Goal: Task Accomplishment & Management: Complete application form

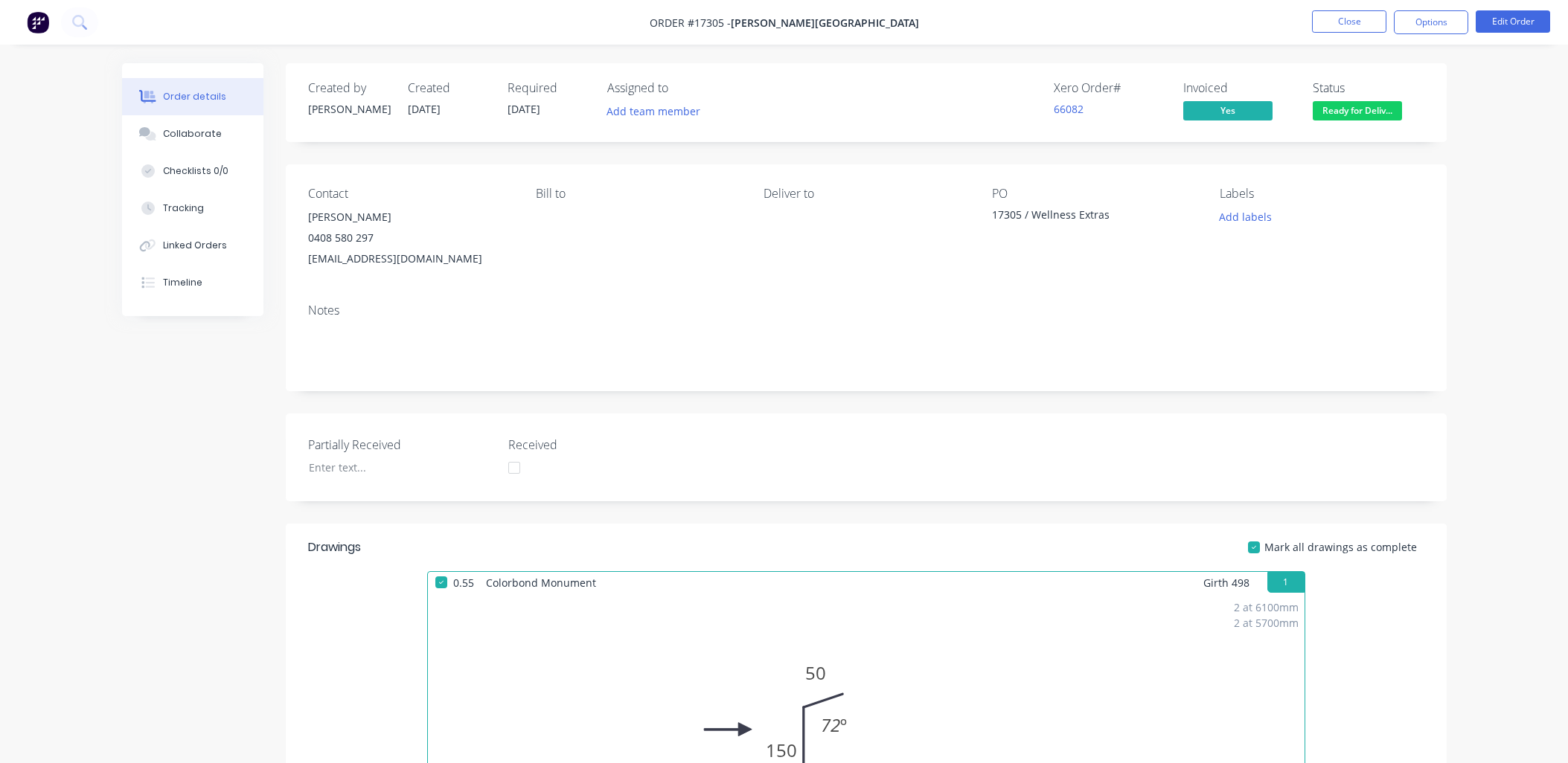
scroll to position [413, 0]
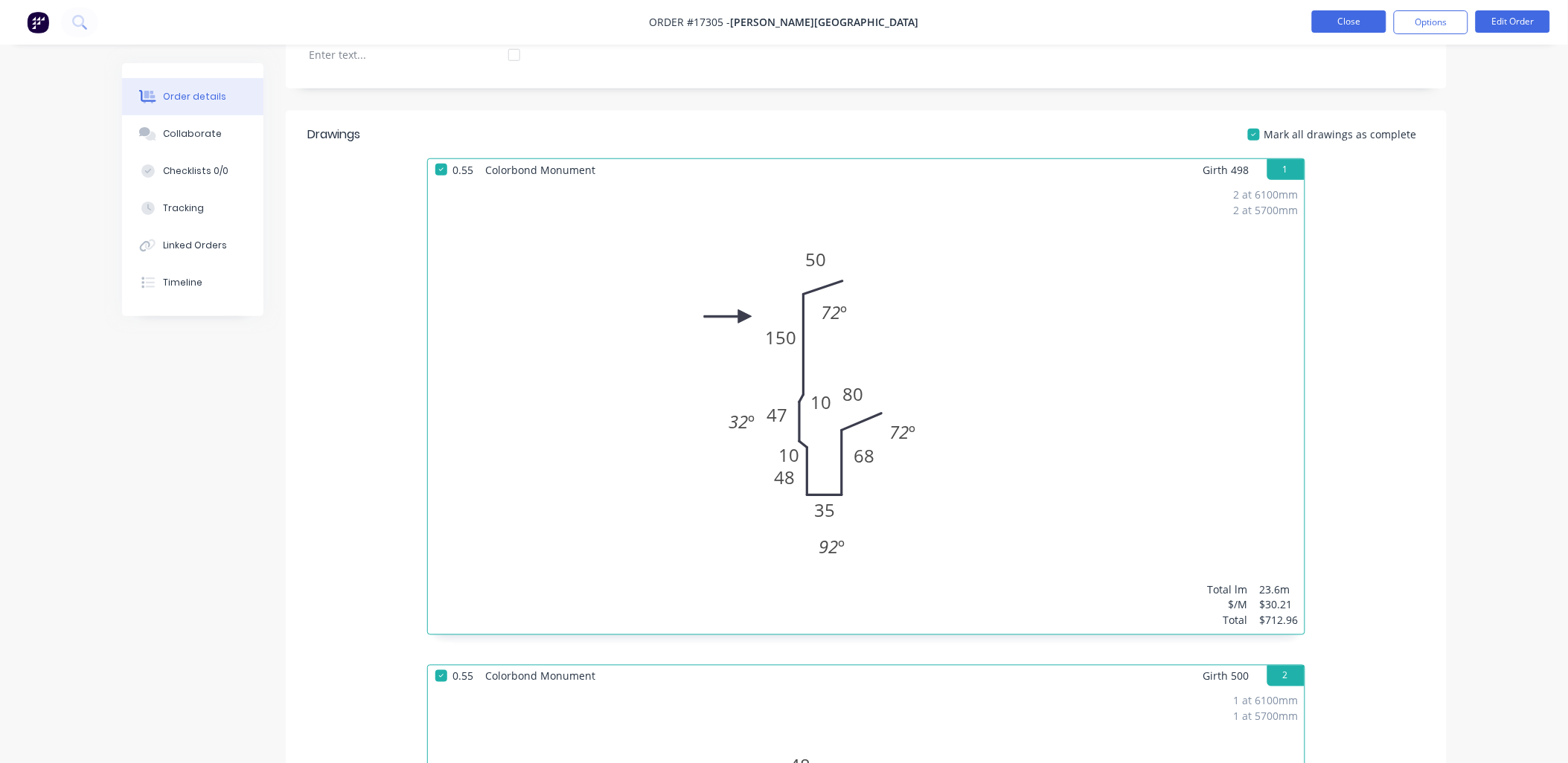
click at [1362, 20] on button "Close" at bounding box center [1348, 22] width 74 height 22
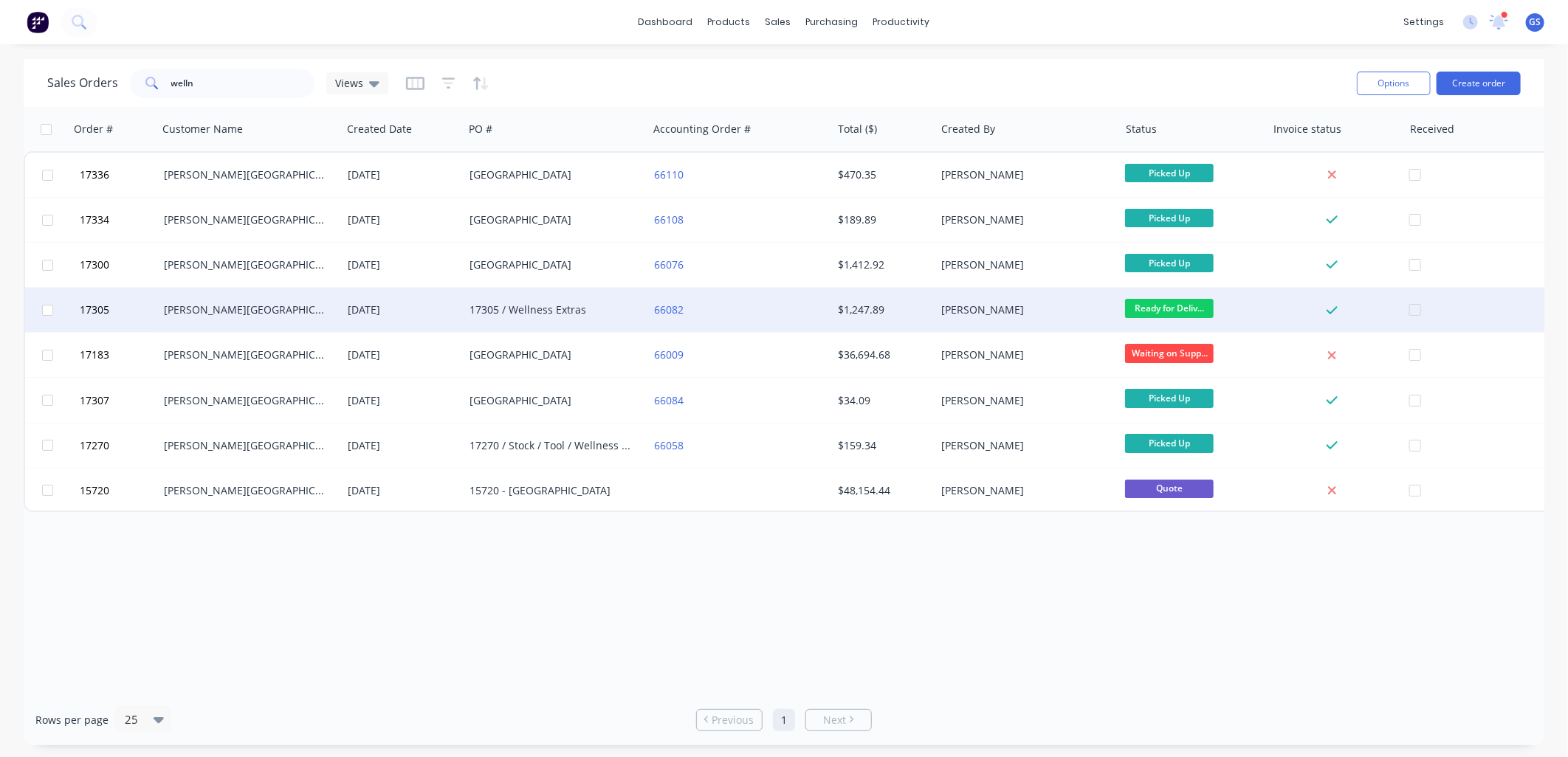
click at [576, 305] on div "17305 / Wellness Extras" at bounding box center [552, 310] width 164 height 15
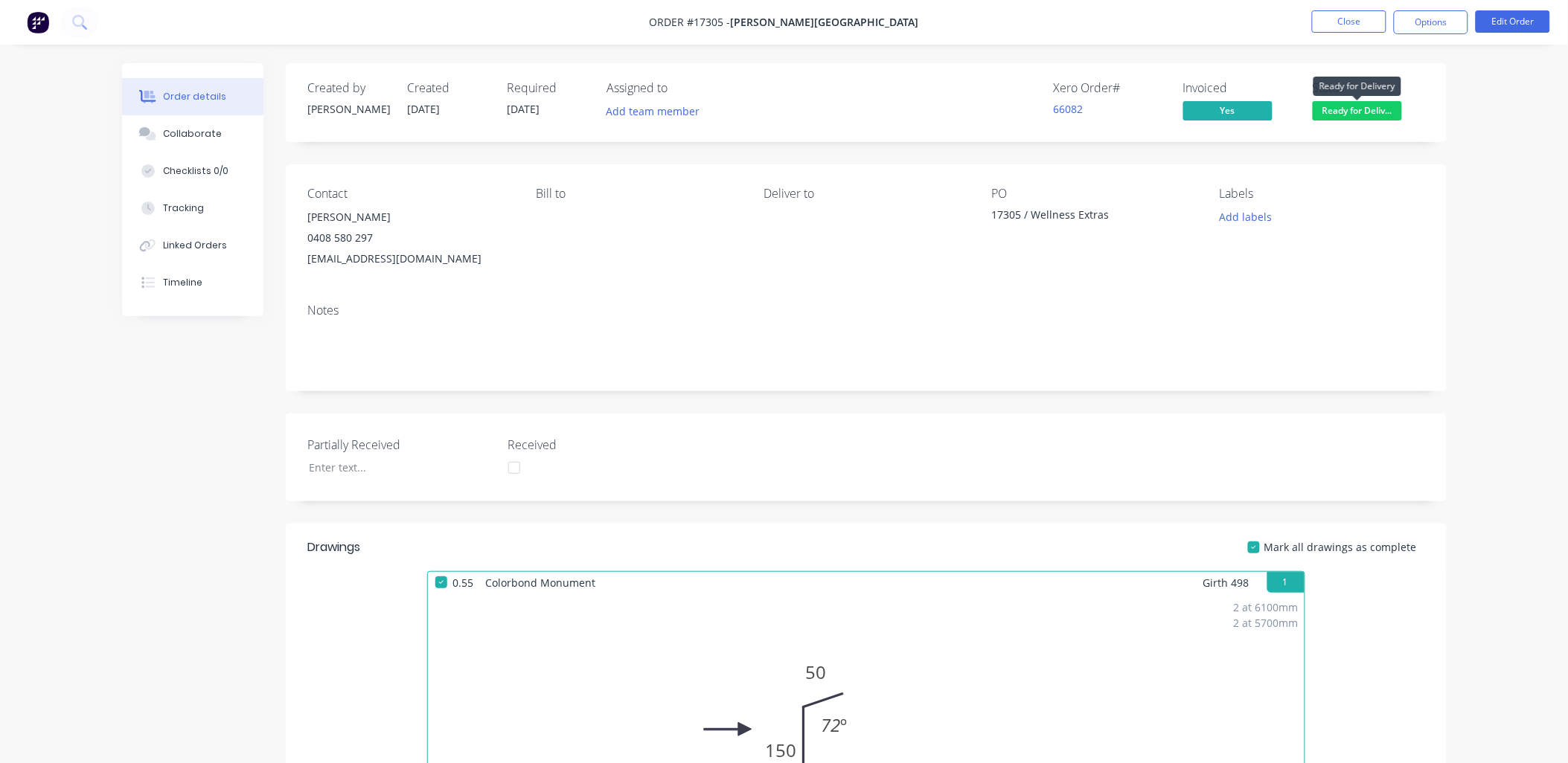
click at [1347, 108] on span "Ready for Deliv..." at bounding box center [1357, 111] width 89 height 18
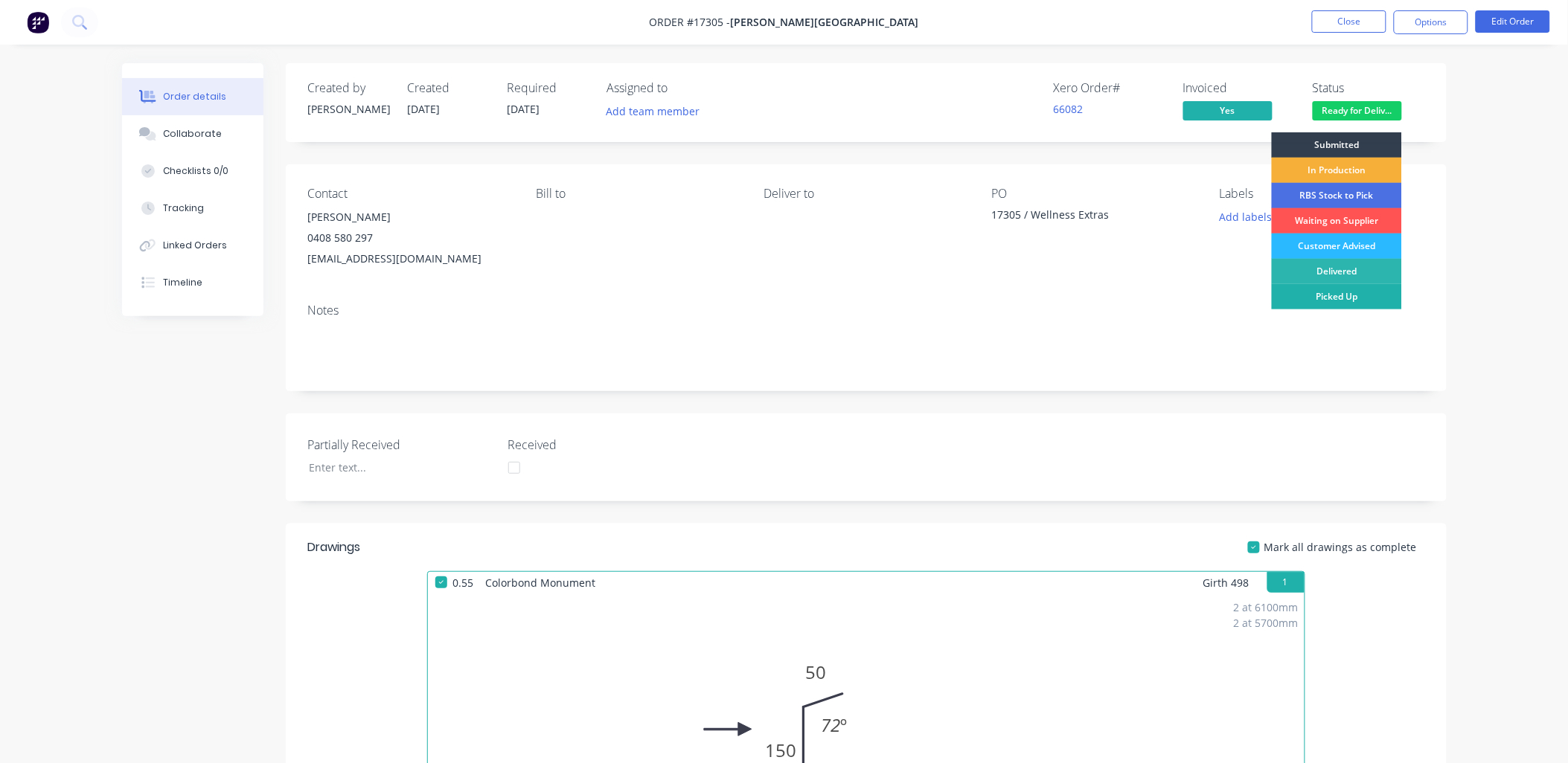
click at [1356, 288] on div "Picked Up" at bounding box center [1337, 297] width 130 height 25
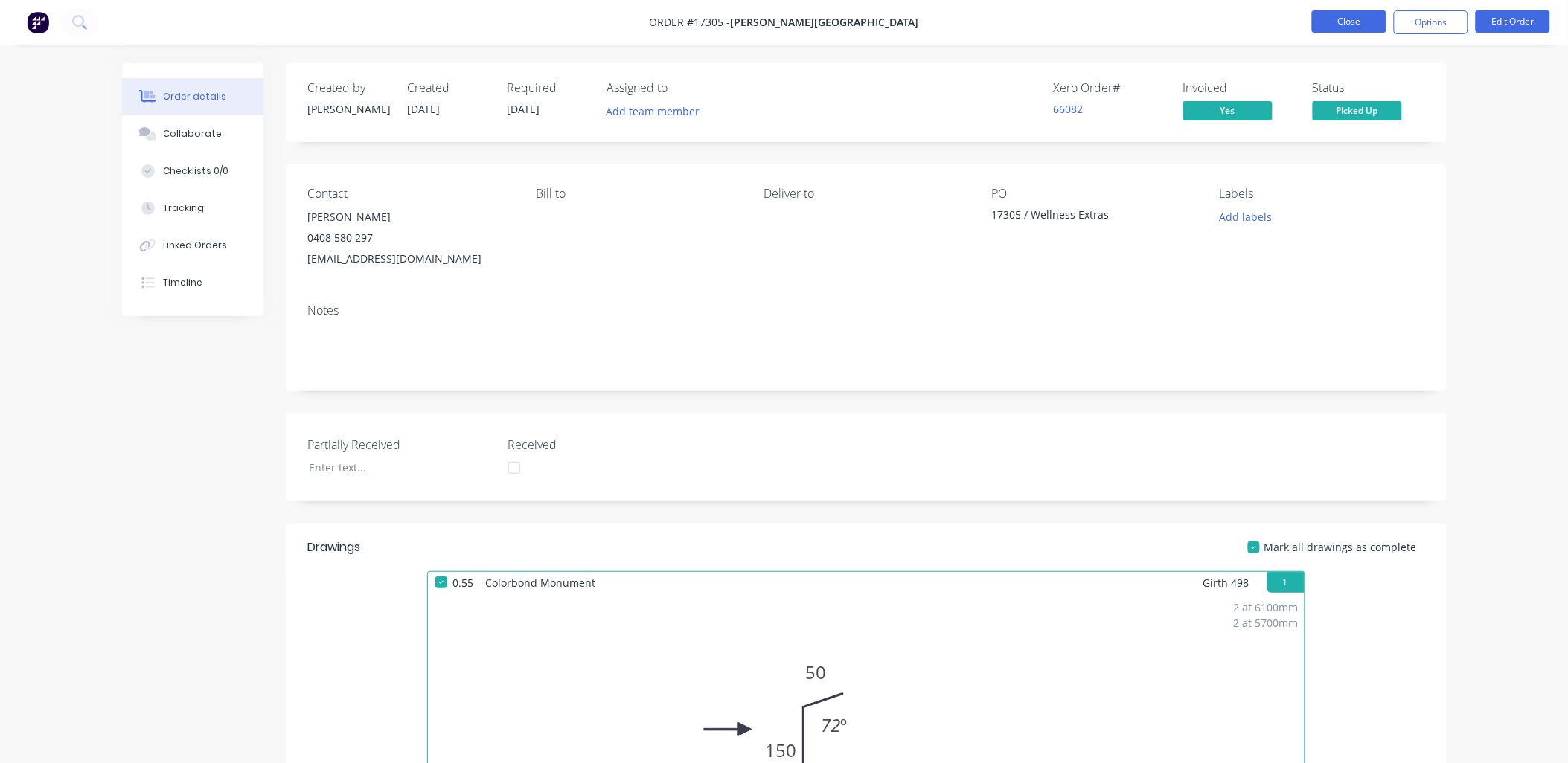
click at [1336, 17] on button "Close" at bounding box center [1348, 22] width 74 height 22
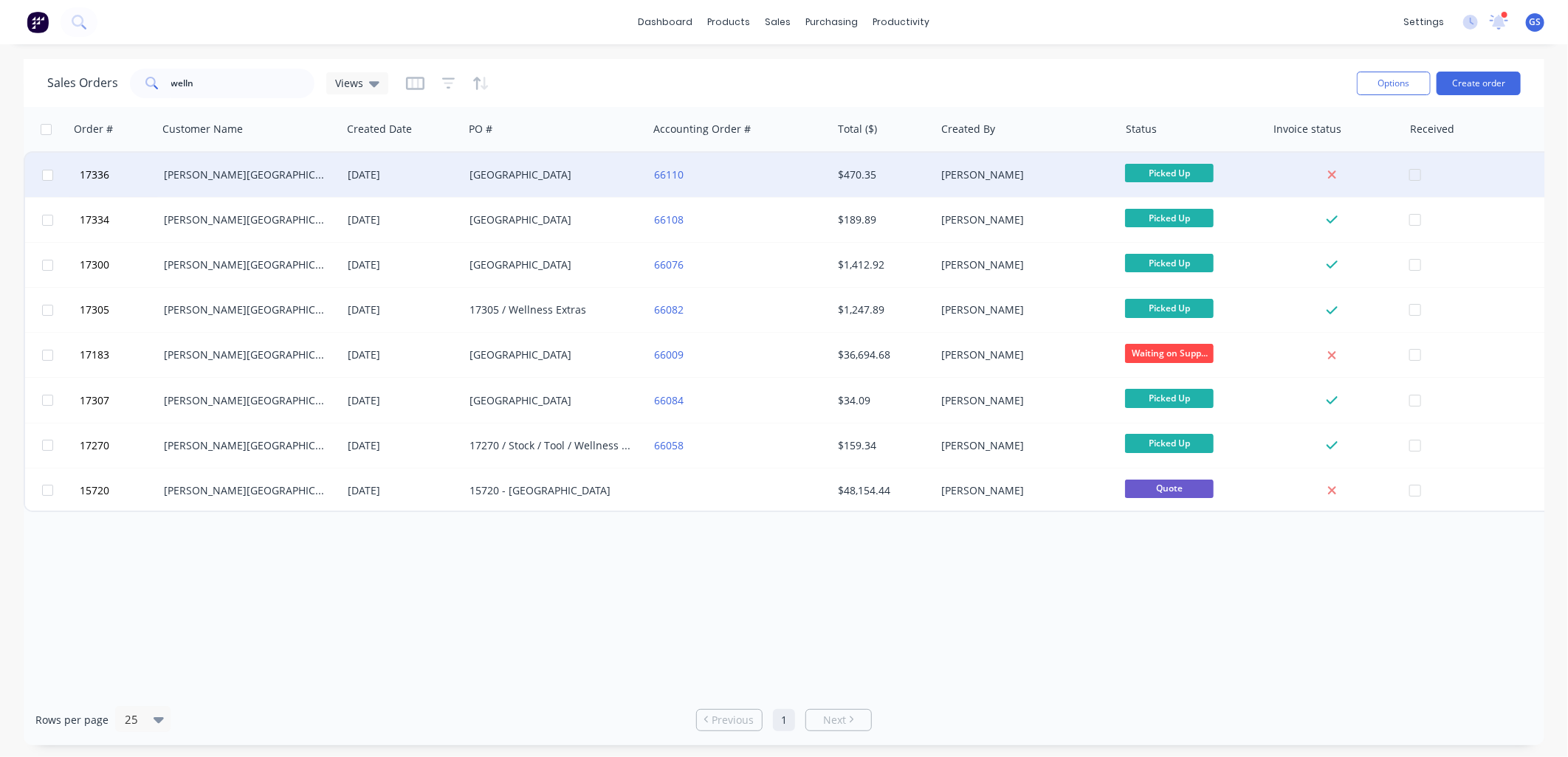
click at [566, 172] on div "[GEOGRAPHIC_DATA]" at bounding box center [552, 175] width 164 height 15
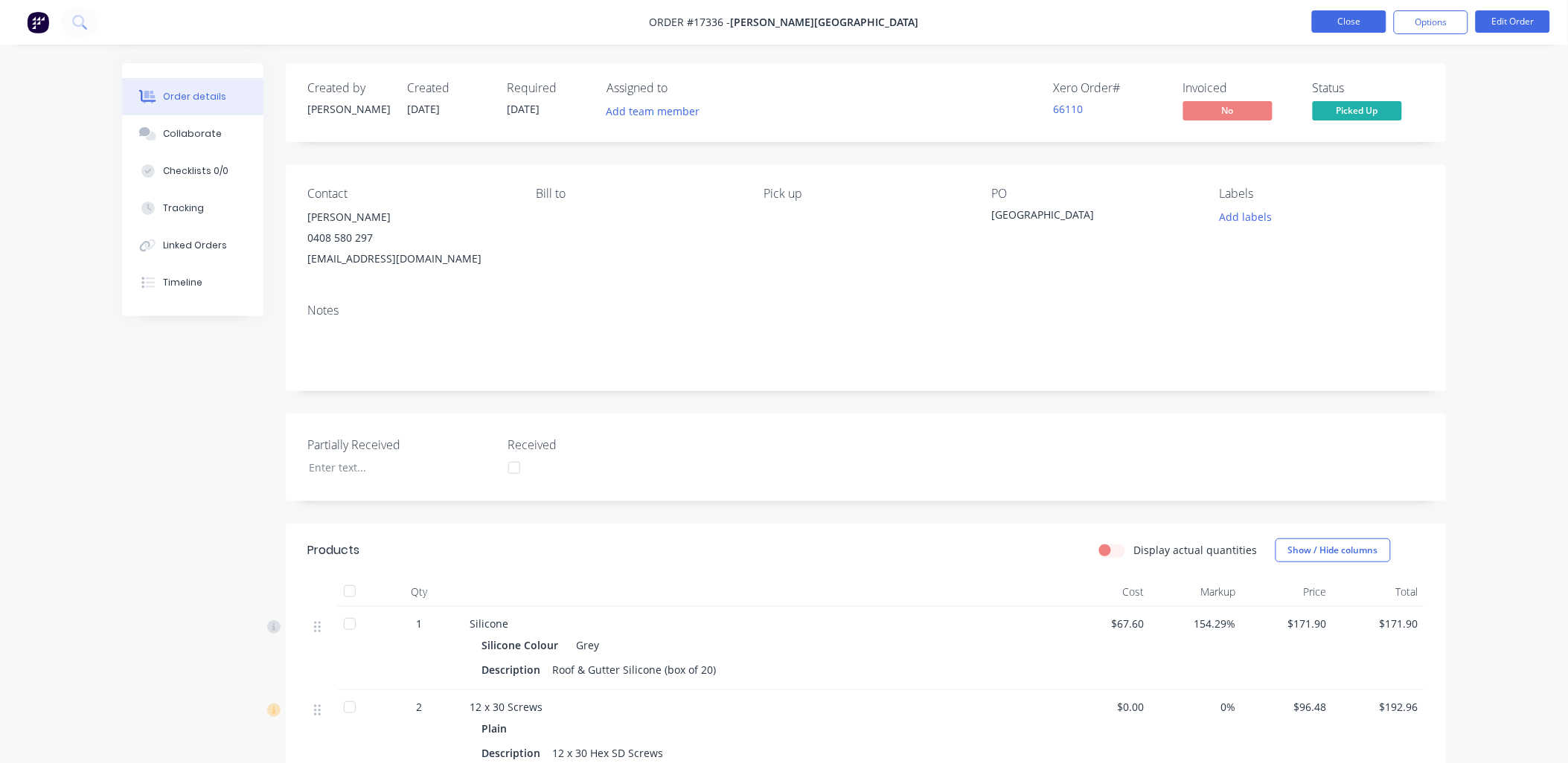
click at [1362, 11] on button "Close" at bounding box center [1348, 22] width 74 height 22
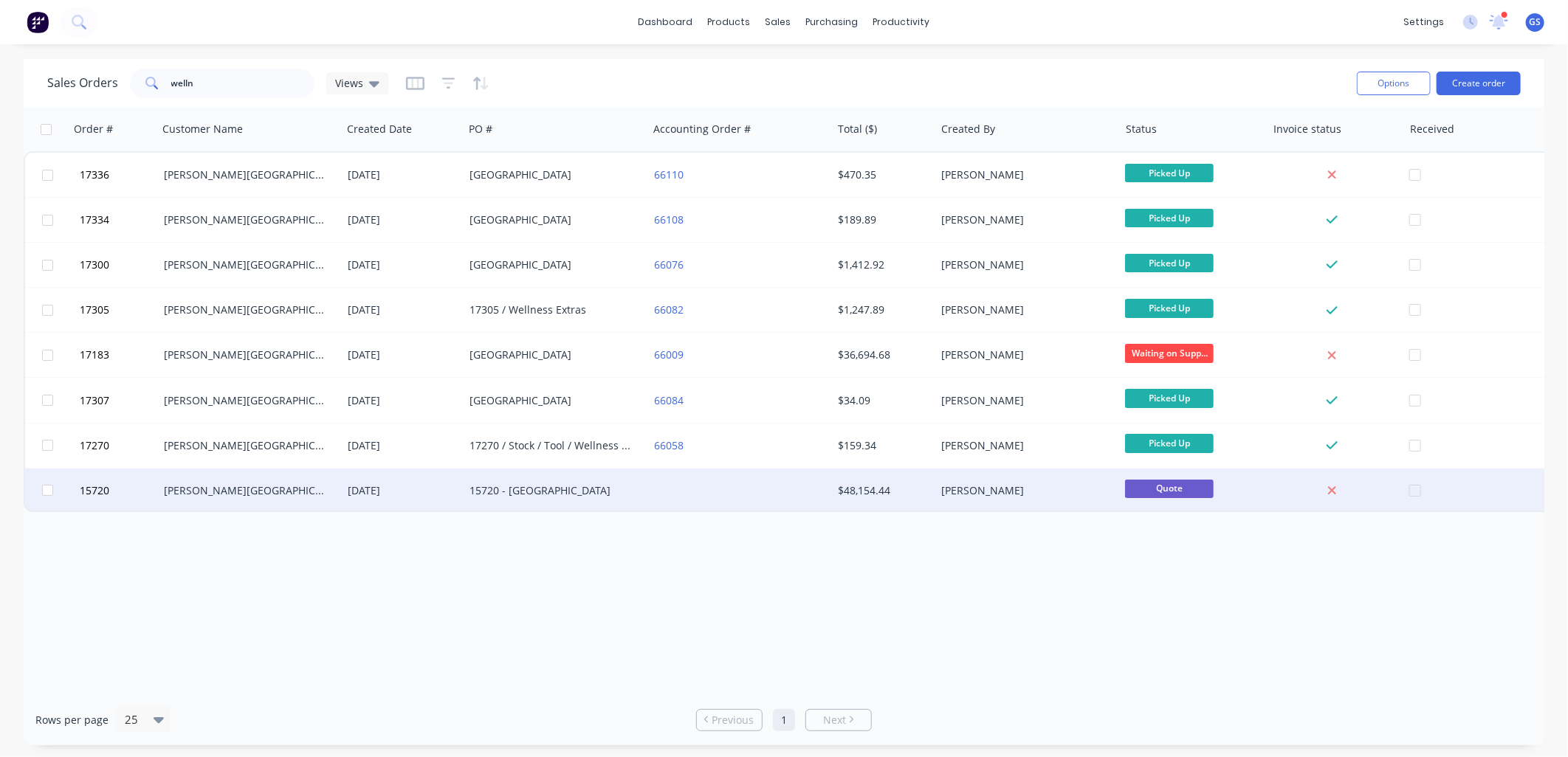
click at [558, 494] on div "15720 - [GEOGRAPHIC_DATA]" at bounding box center [552, 491] width 164 height 15
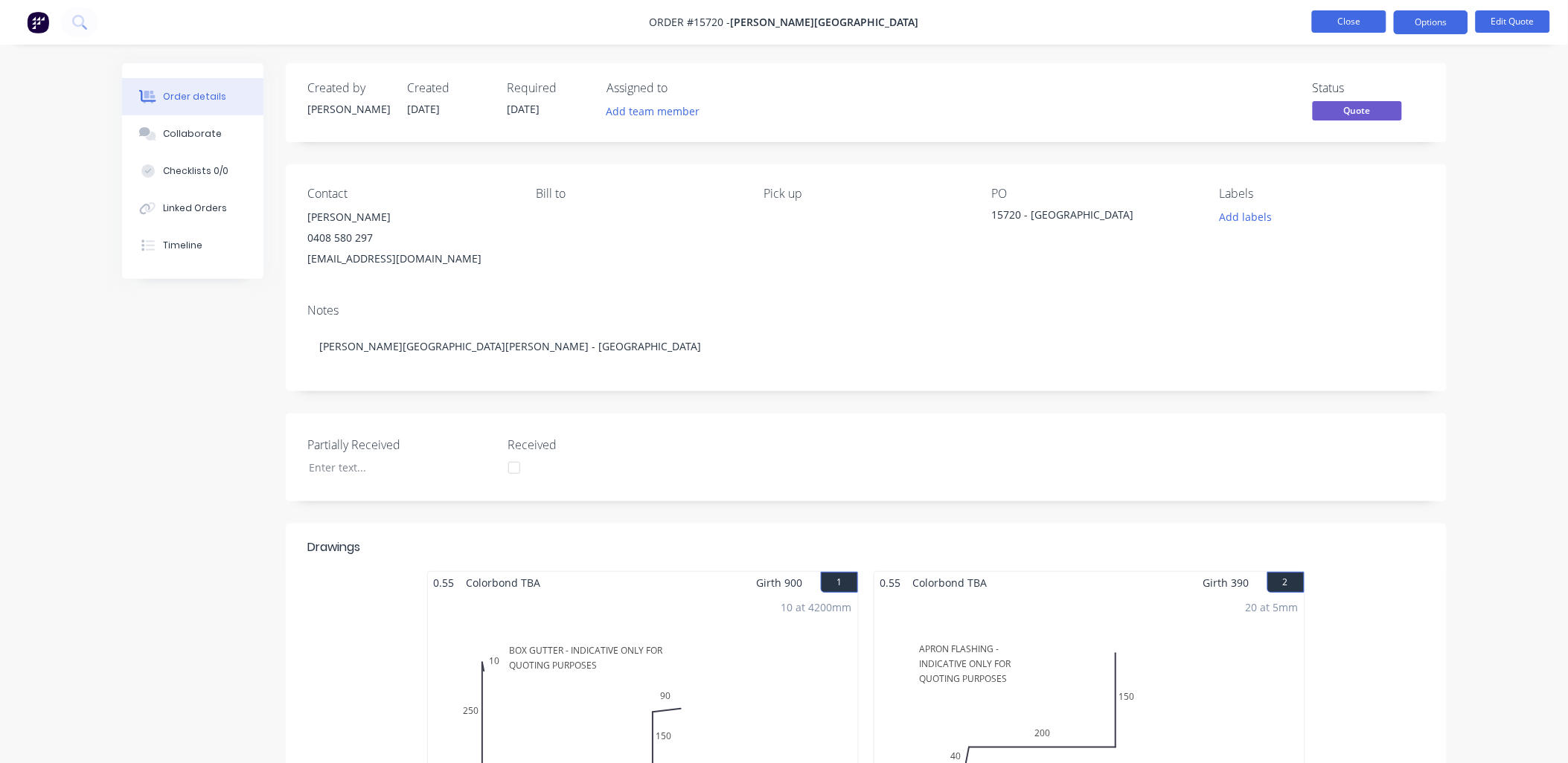
click at [1380, 18] on button "Close" at bounding box center [1348, 22] width 74 height 22
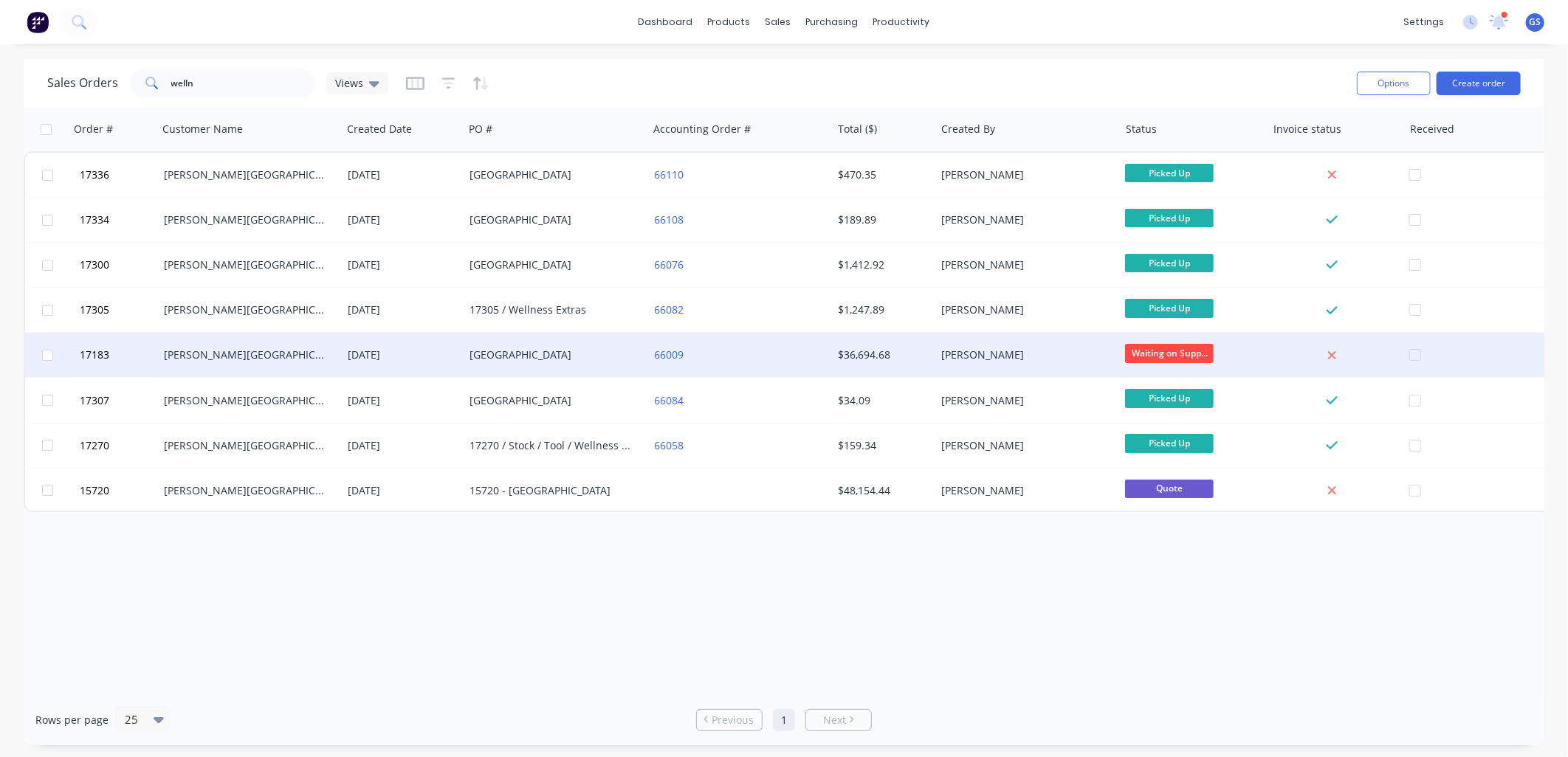
click at [613, 352] on div "[GEOGRAPHIC_DATA]" at bounding box center [552, 355] width 164 height 15
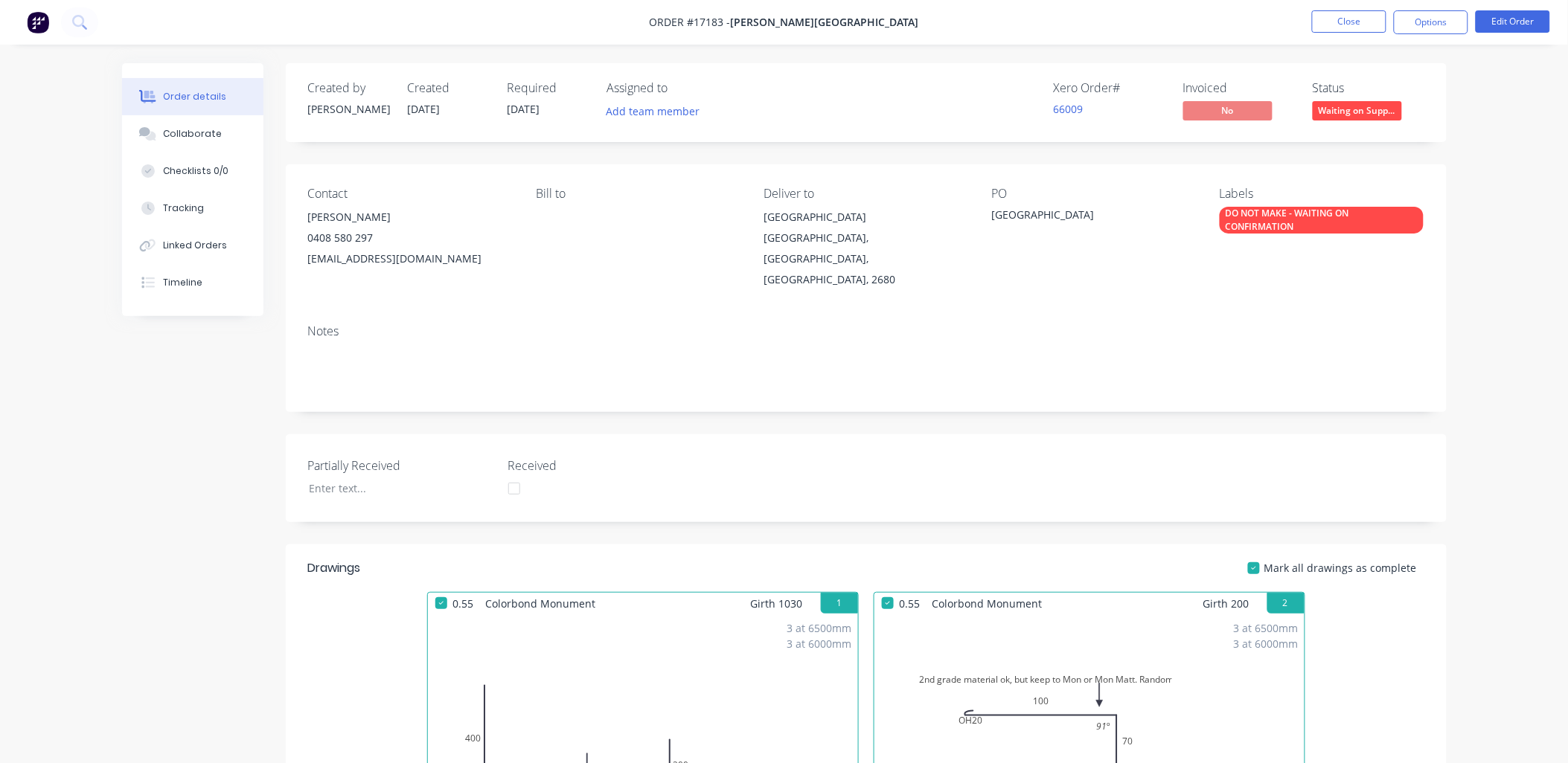
click at [1303, 220] on div "DO NOT MAKE - WAITING ON CONFIRMATION" at bounding box center [1322, 220] width 204 height 27
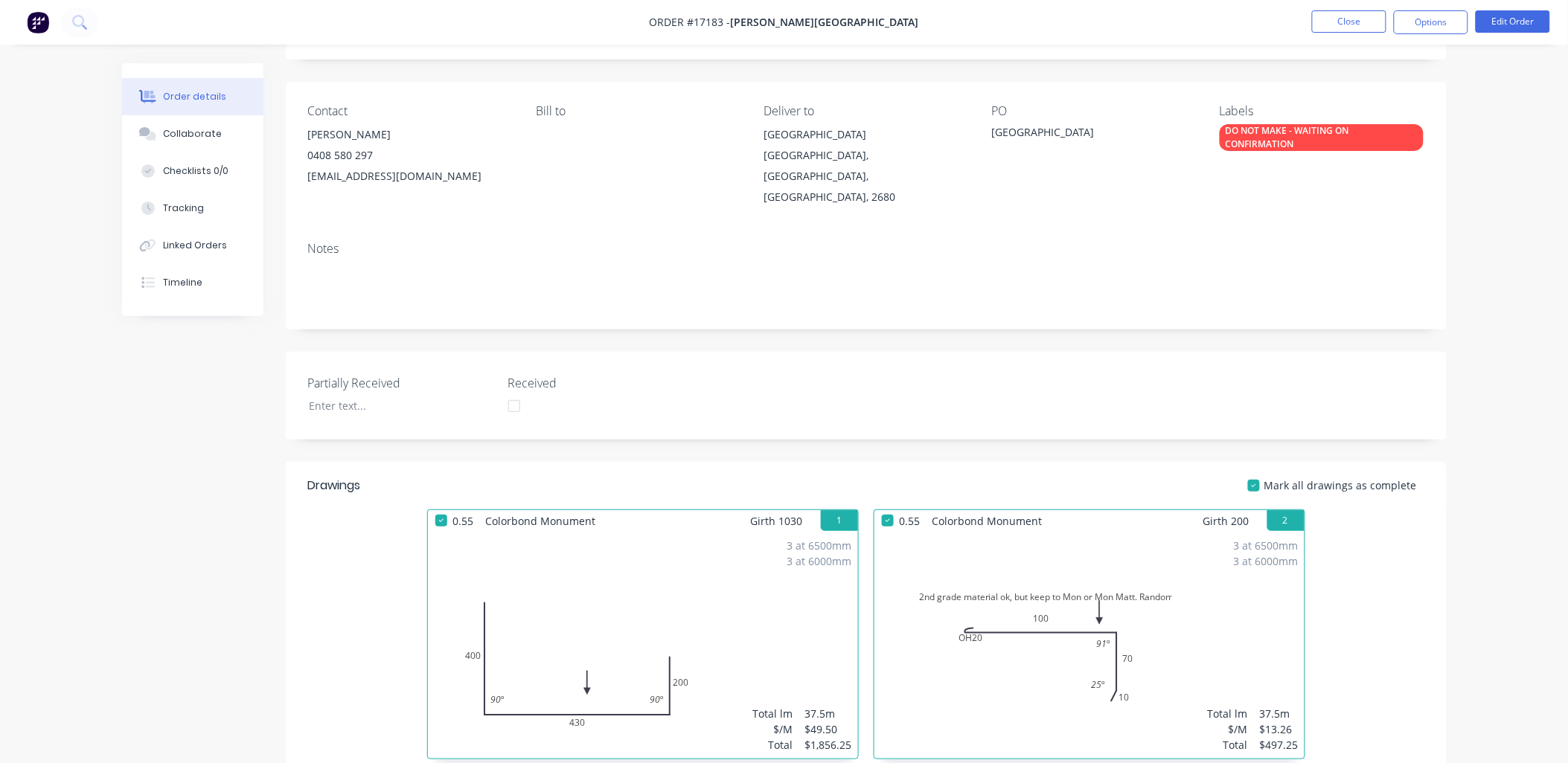
click at [1347, 139] on div "DO NOT MAKE - WAITING ON CONFIRMATION" at bounding box center [1322, 137] width 204 height 27
click at [1515, 13] on button "Edit Order" at bounding box center [1512, 22] width 74 height 22
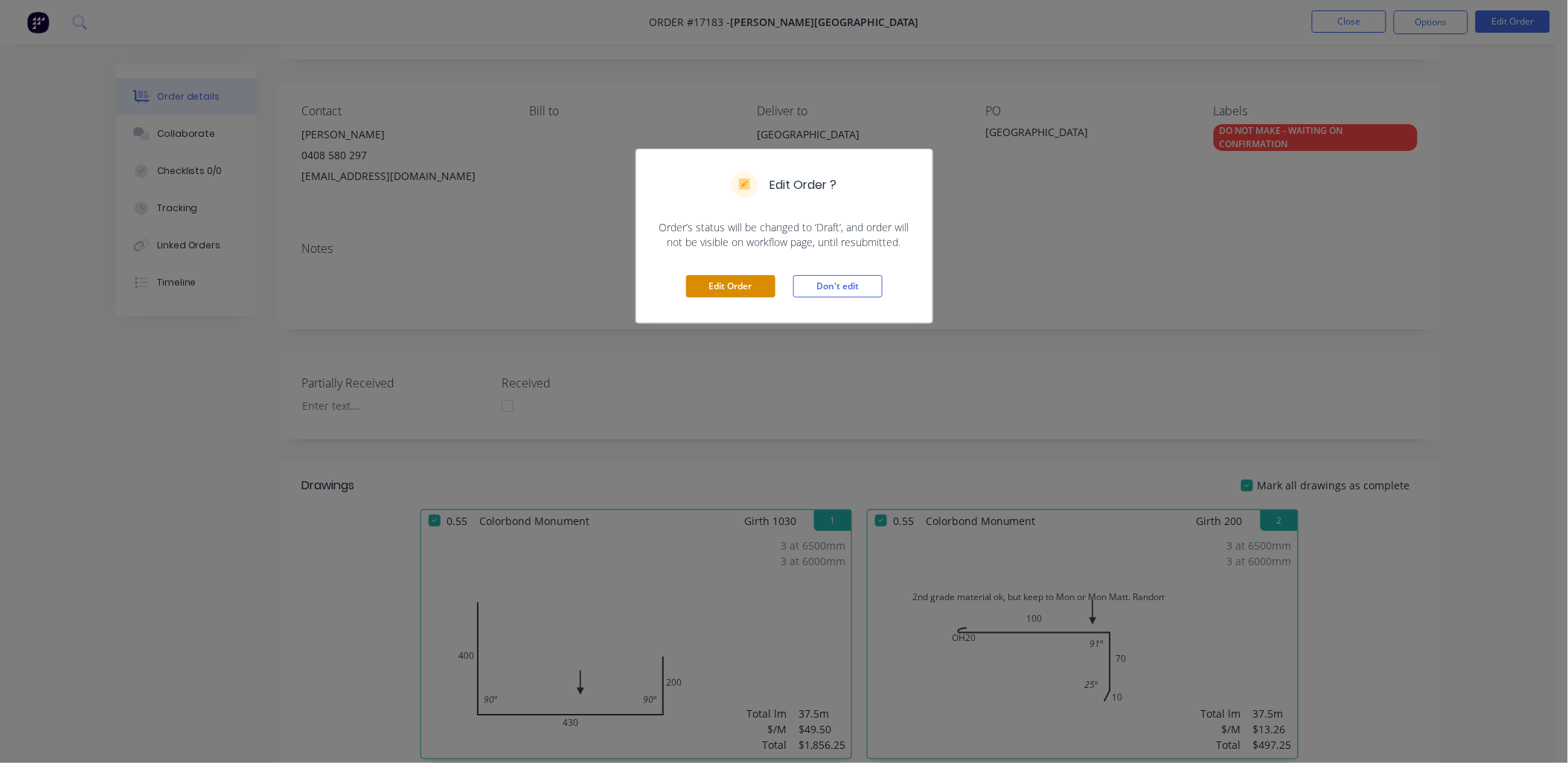
click at [737, 285] on button "Edit Order" at bounding box center [730, 286] width 89 height 22
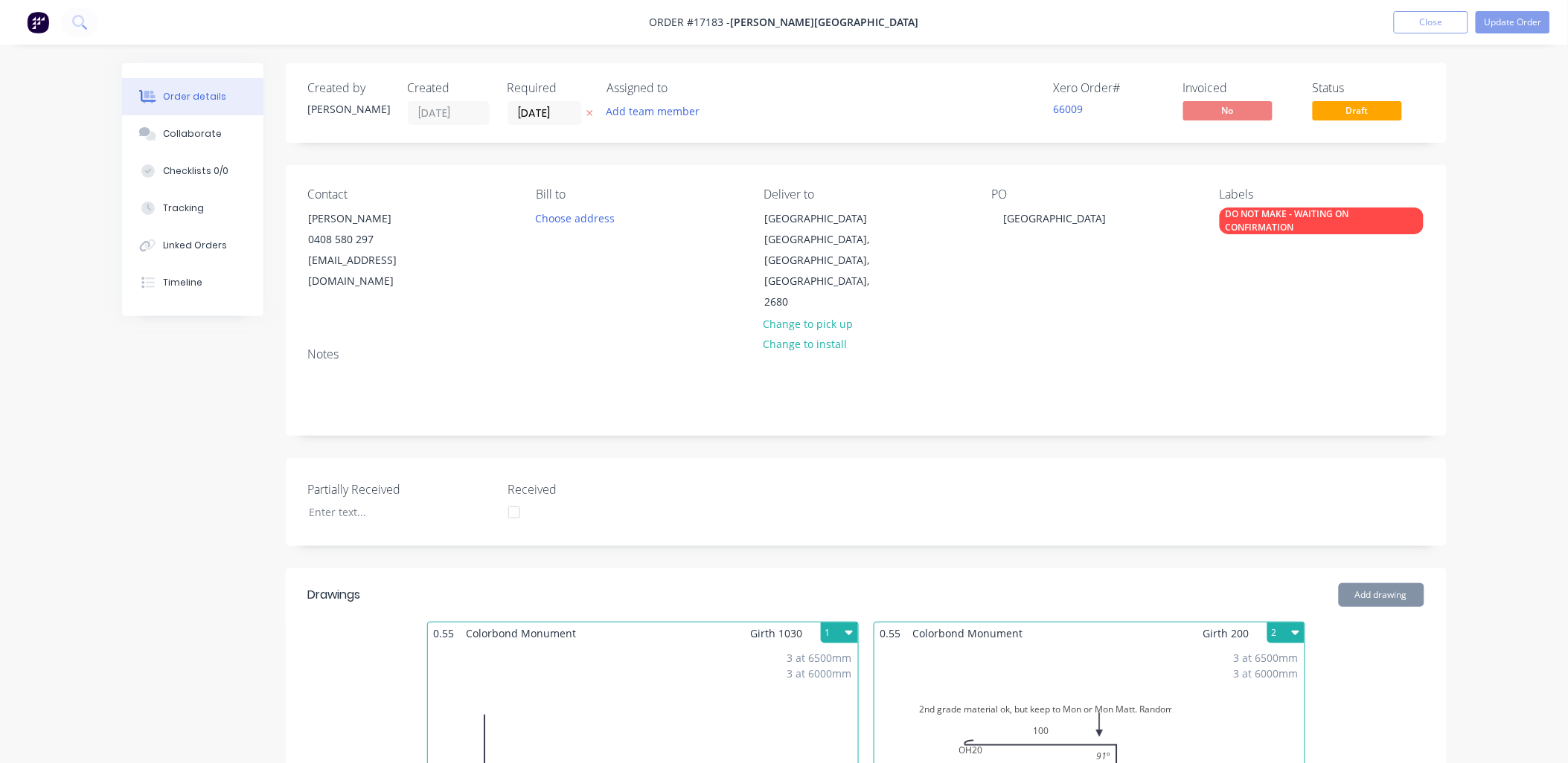
click at [1359, 220] on div "DO NOT MAKE - WAITING ON CONFIRMATION" at bounding box center [1322, 220] width 204 height 27
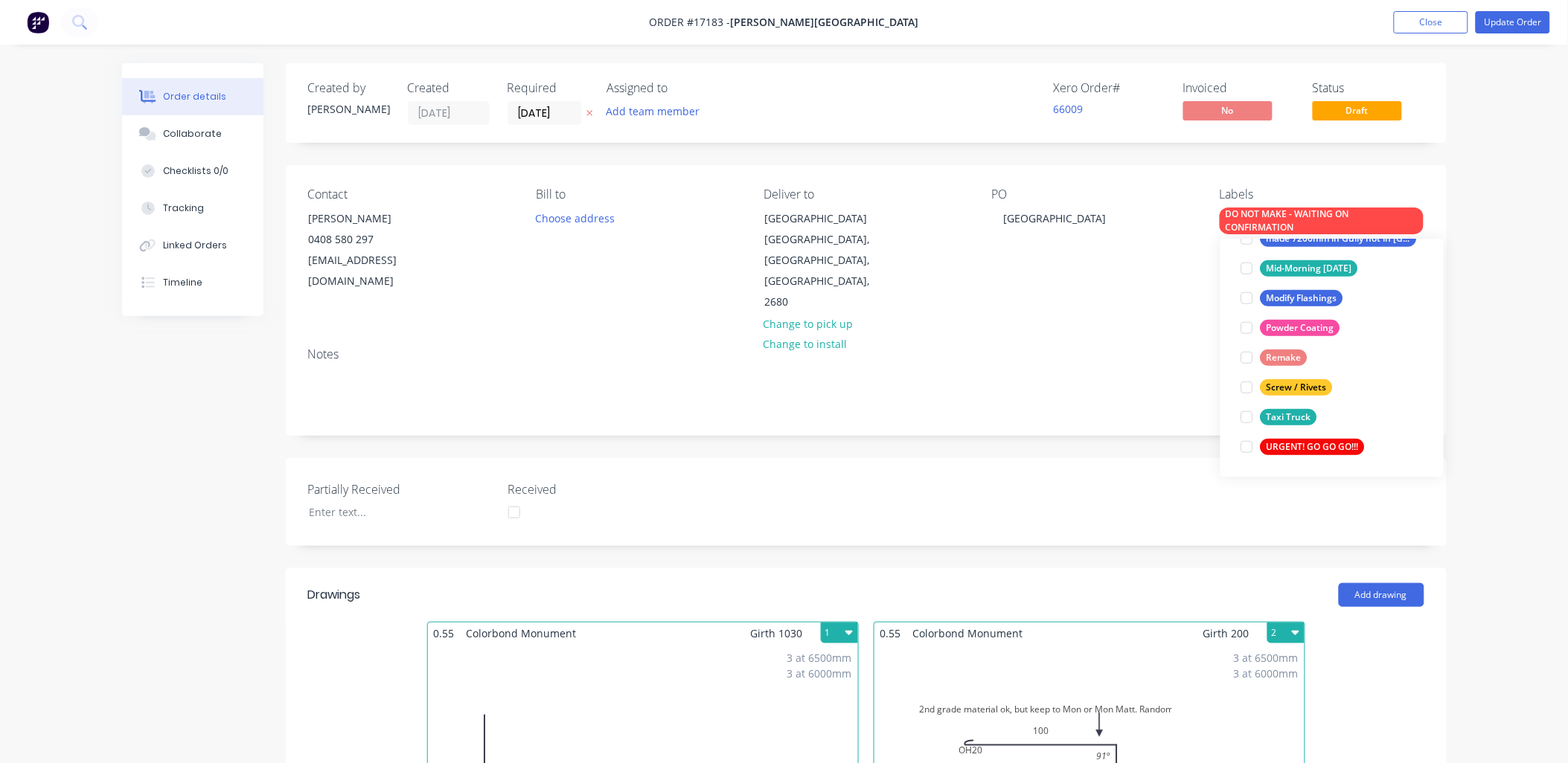
click at [1251, 214] on div "DO NOT MAKE - WAITING ON CONFIRMATION" at bounding box center [1322, 220] width 204 height 27
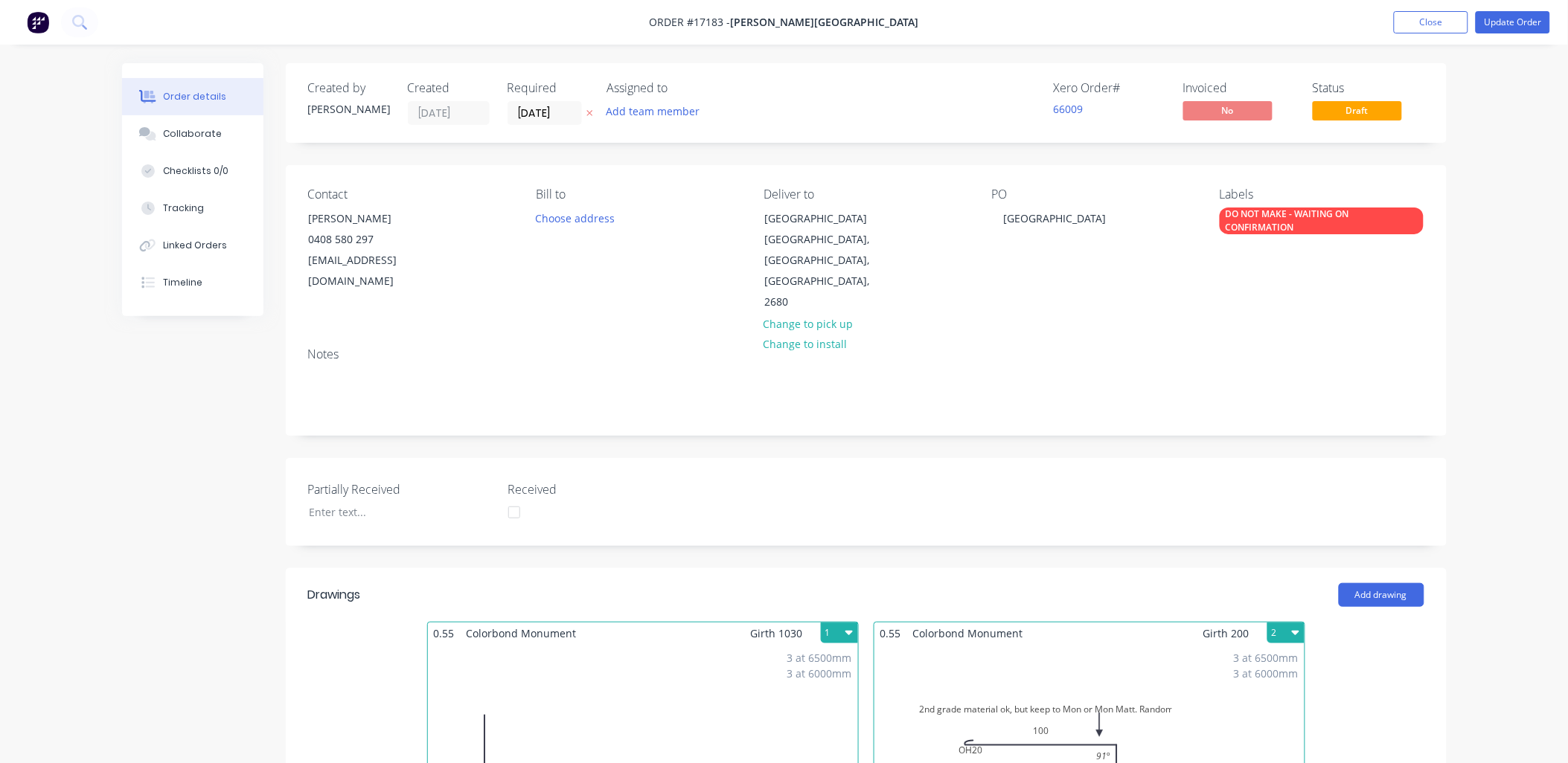
click at [1375, 213] on div "DO NOT MAKE - WAITING ON CONFIRMATION" at bounding box center [1322, 220] width 204 height 27
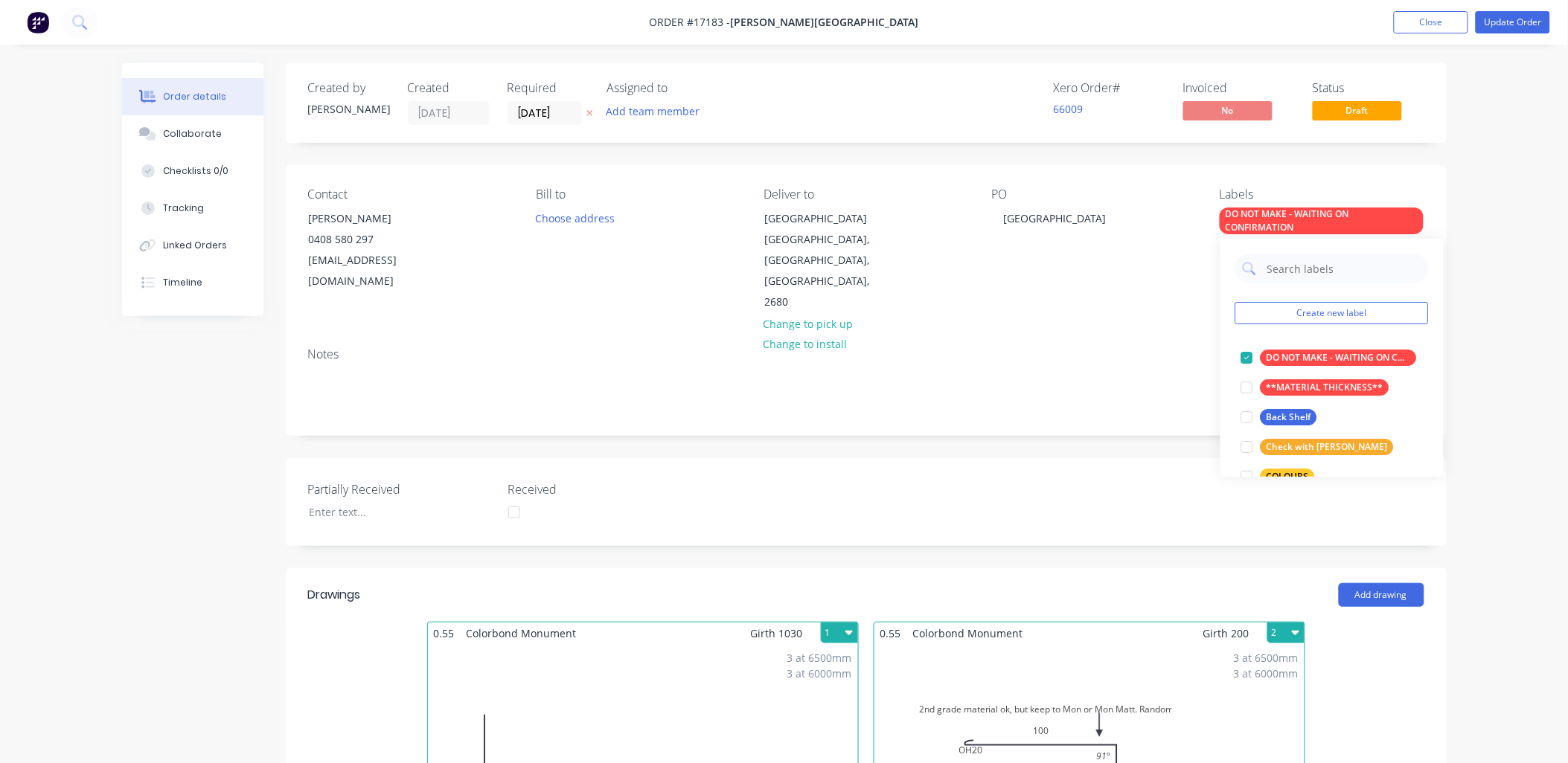
click at [1283, 213] on div "DO NOT MAKE - WAITING ON CONFIRMATION" at bounding box center [1322, 220] width 204 height 27
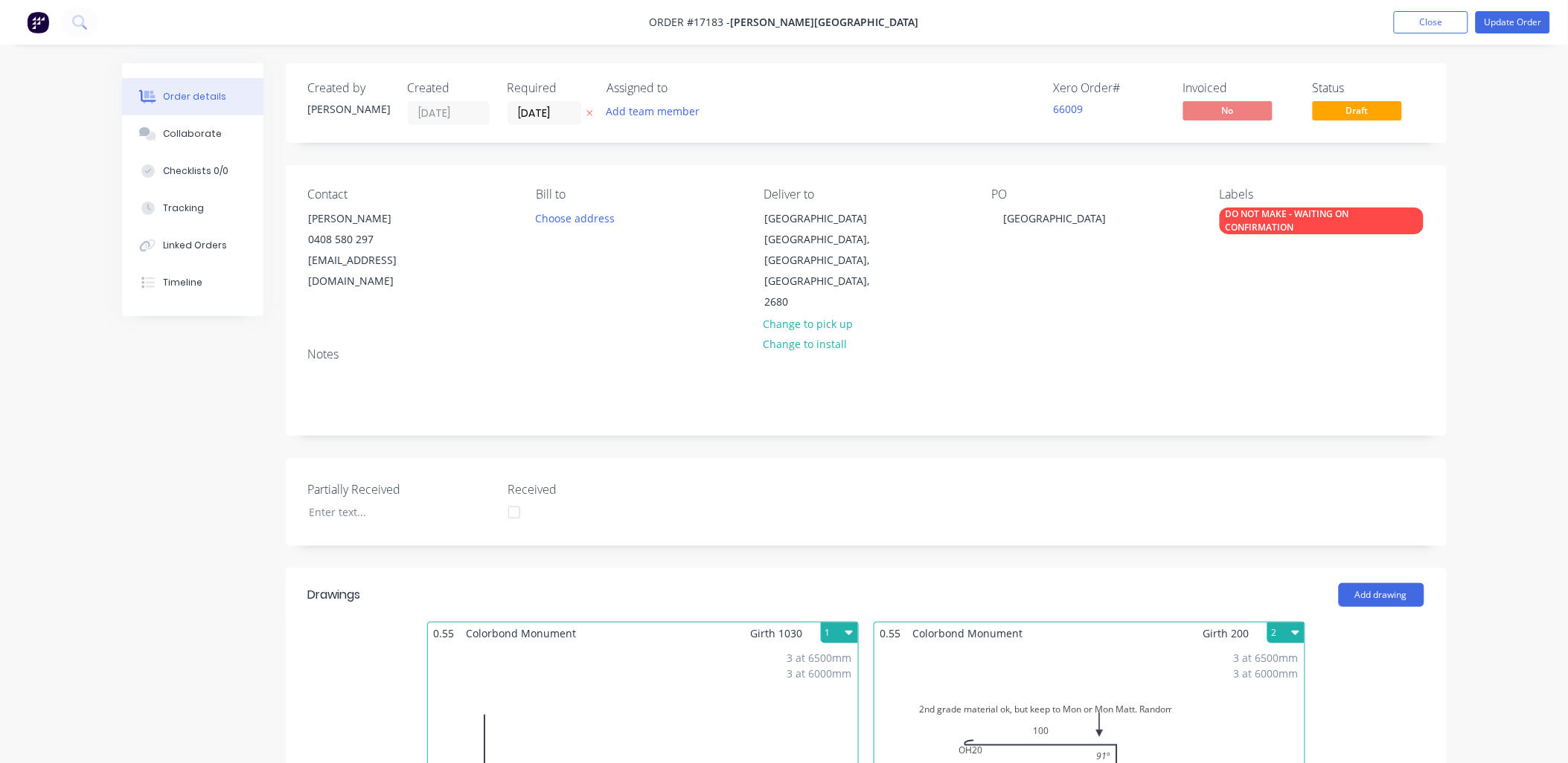
drag, startPoint x: 1283, startPoint y: 212, endPoint x: 1220, endPoint y: 265, distance: 82.3
click at [1216, 271] on div "Contact [PERSON_NAME] [PHONE_NUMBER] [EMAIL_ADDRESS][DOMAIN_NAME] Bill to Choos…" at bounding box center [866, 250] width 1161 height 171
click at [1255, 224] on div "DO NOT MAKE - WAITING ON CONFIRMATION" at bounding box center [1322, 220] width 204 height 27
click at [1149, 288] on div "PO [GEOGRAPHIC_DATA]" at bounding box center [1094, 250] width 204 height 126
click at [1332, 224] on div "DO NOT MAKE - WAITING ON CONFIRMATION" at bounding box center [1322, 220] width 204 height 27
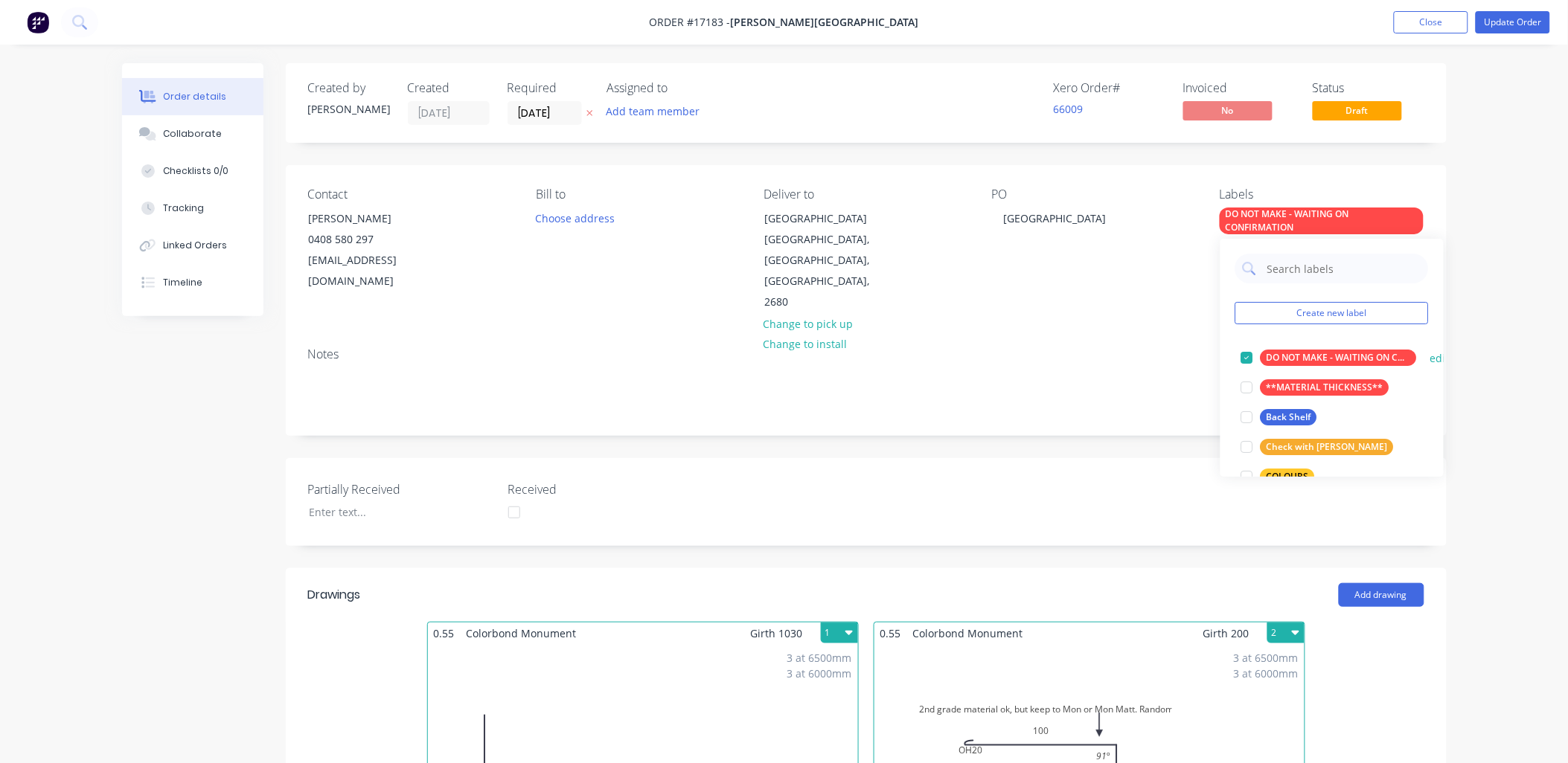
click at [1247, 359] on div at bounding box center [1248, 358] width 30 height 30
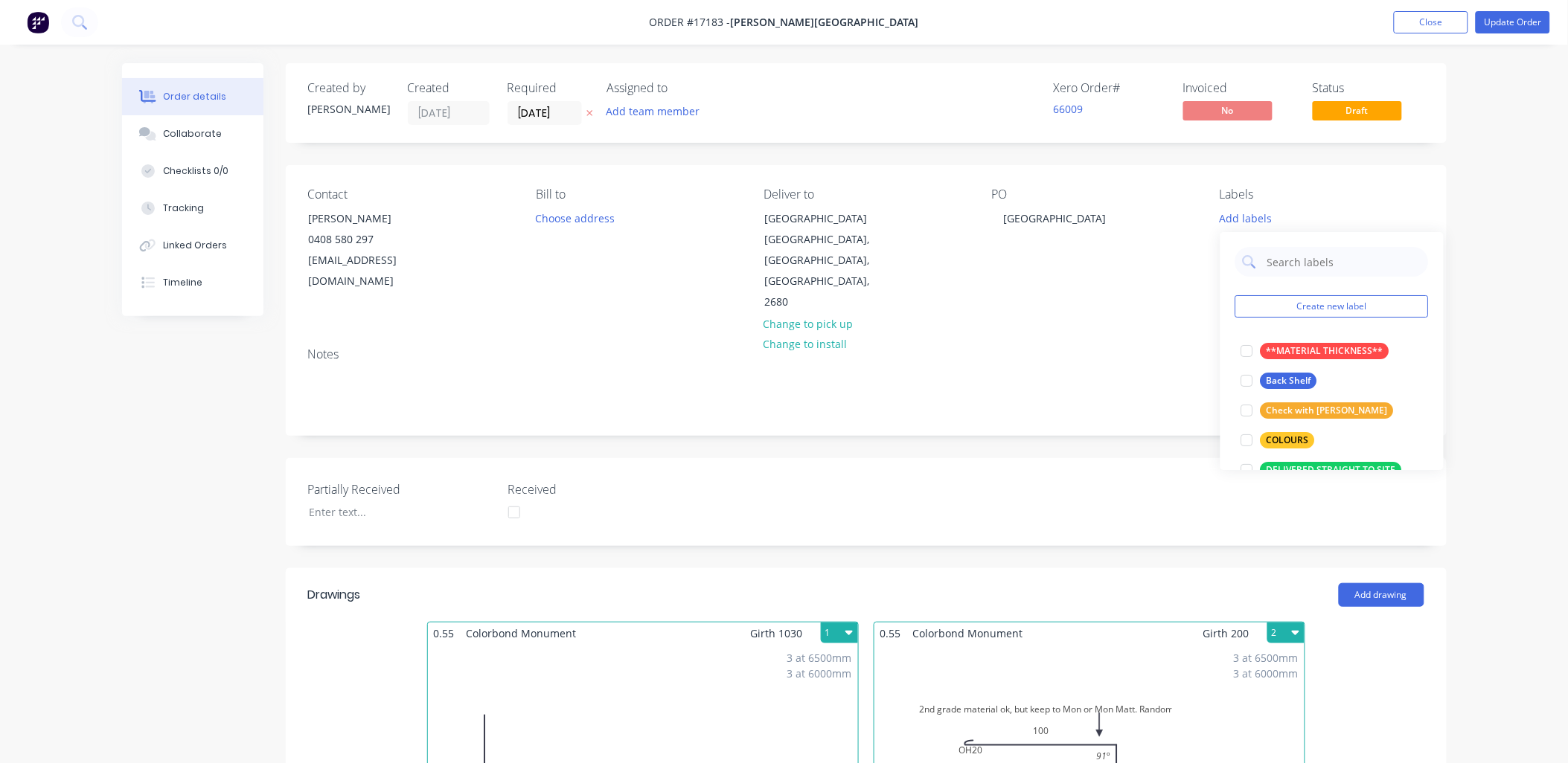
click at [1045, 335] on div "Notes" at bounding box center [866, 385] width 1161 height 100
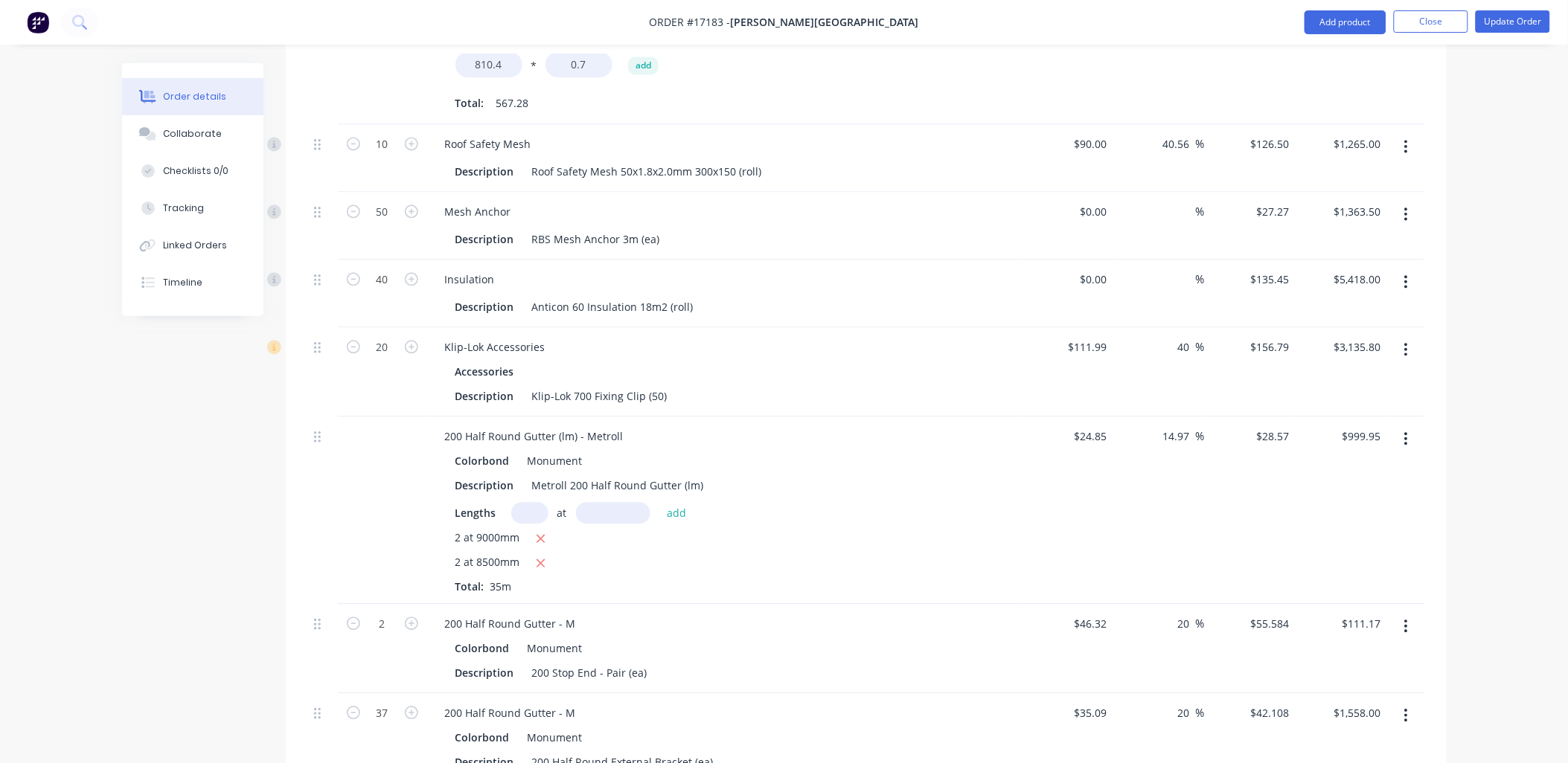
scroll to position [1074, 0]
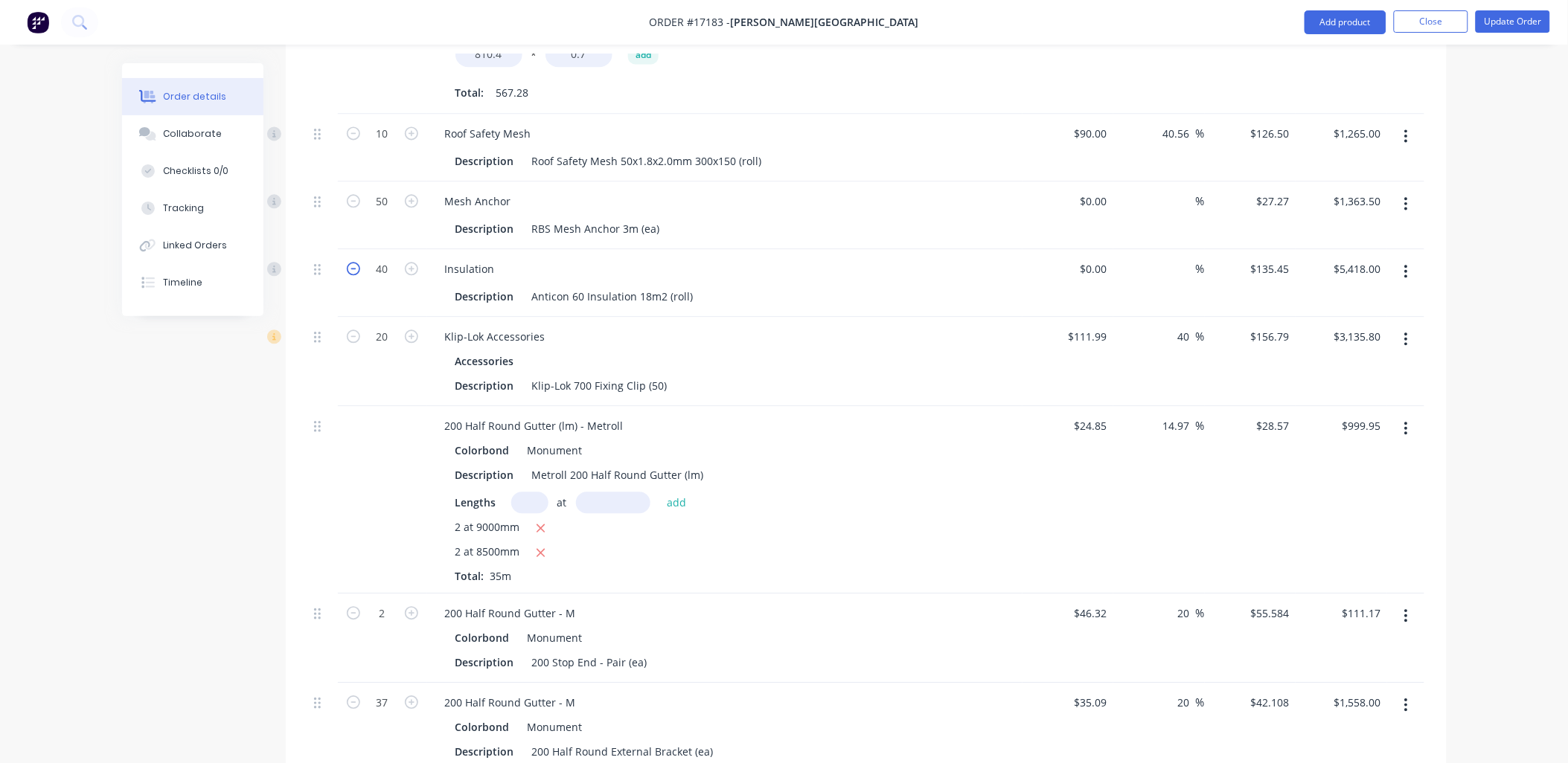
click at [352, 262] on icon "button" at bounding box center [354, 269] width 13 height 13
type input "39"
type input "$5,282.55"
click at [352, 262] on icon "button" at bounding box center [354, 269] width 13 height 13
type input "38"
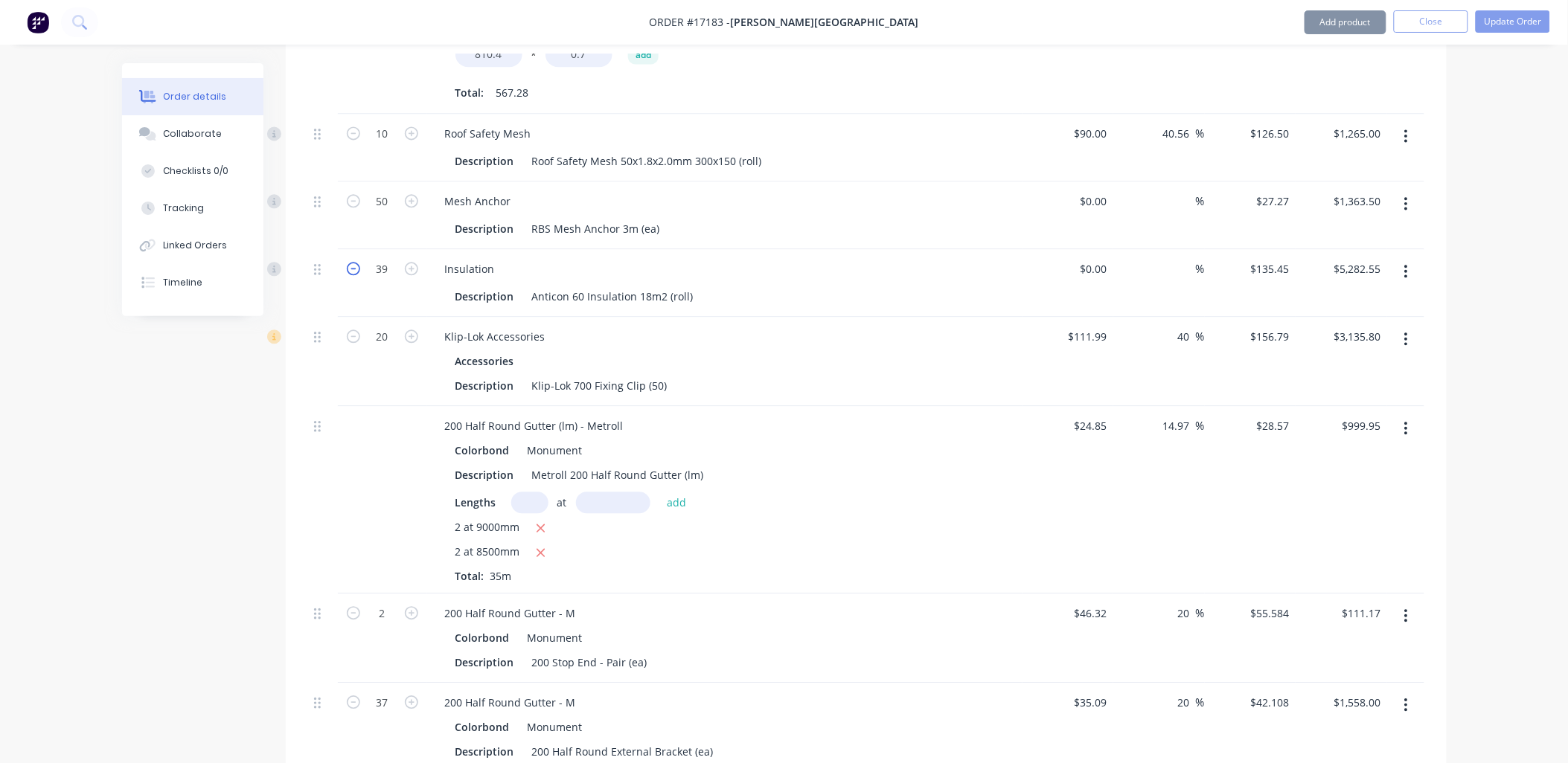
type input "$5,147.10"
click at [352, 262] on icon "button" at bounding box center [354, 269] width 13 height 13
type input "37"
type input "$5,011.65"
click at [352, 262] on icon "button" at bounding box center [354, 269] width 13 height 13
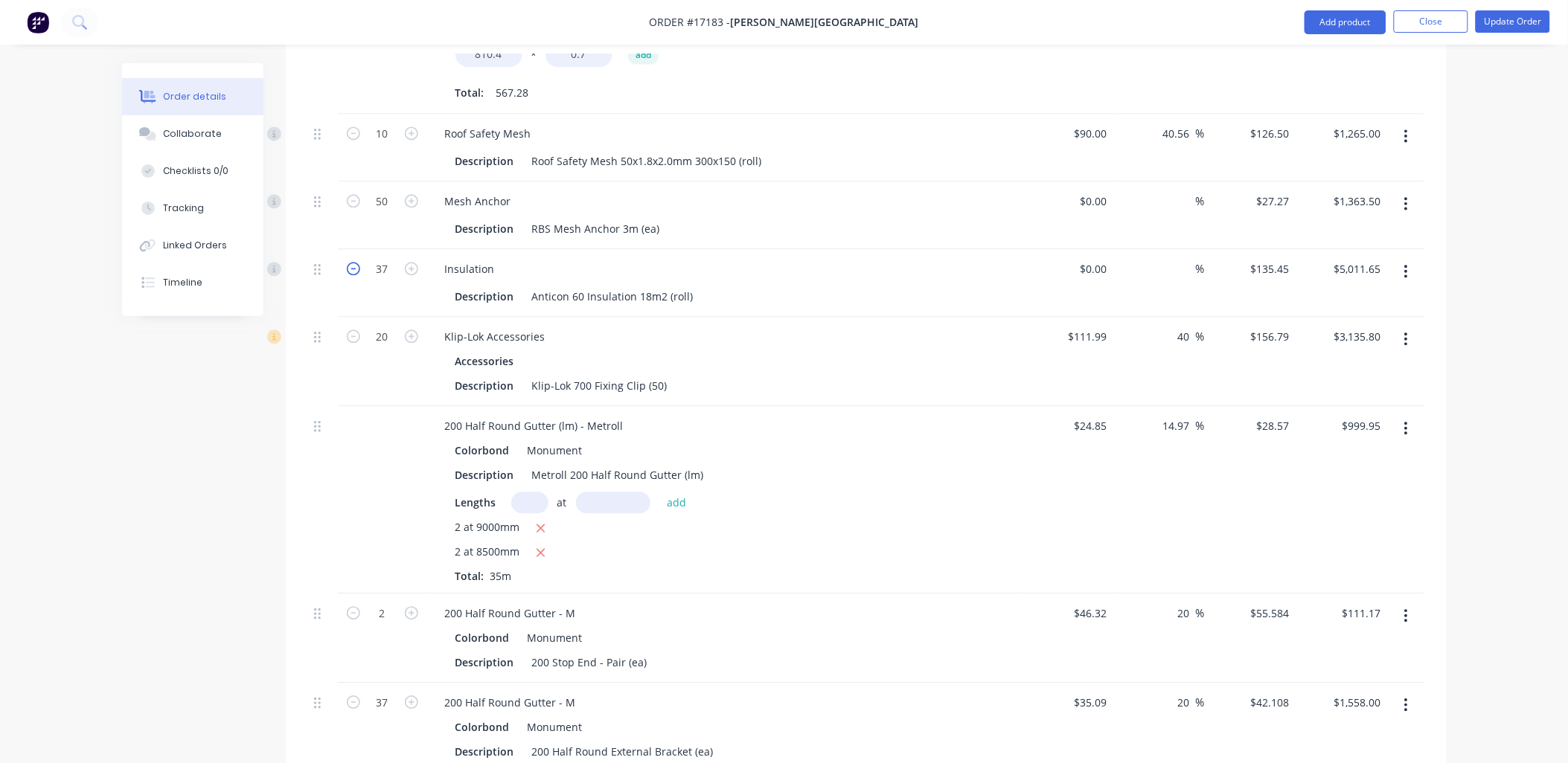
type input "36"
type input "$4,876.20"
click at [352, 262] on icon "button" at bounding box center [354, 269] width 13 height 13
type input "35"
type input "$4,740.75"
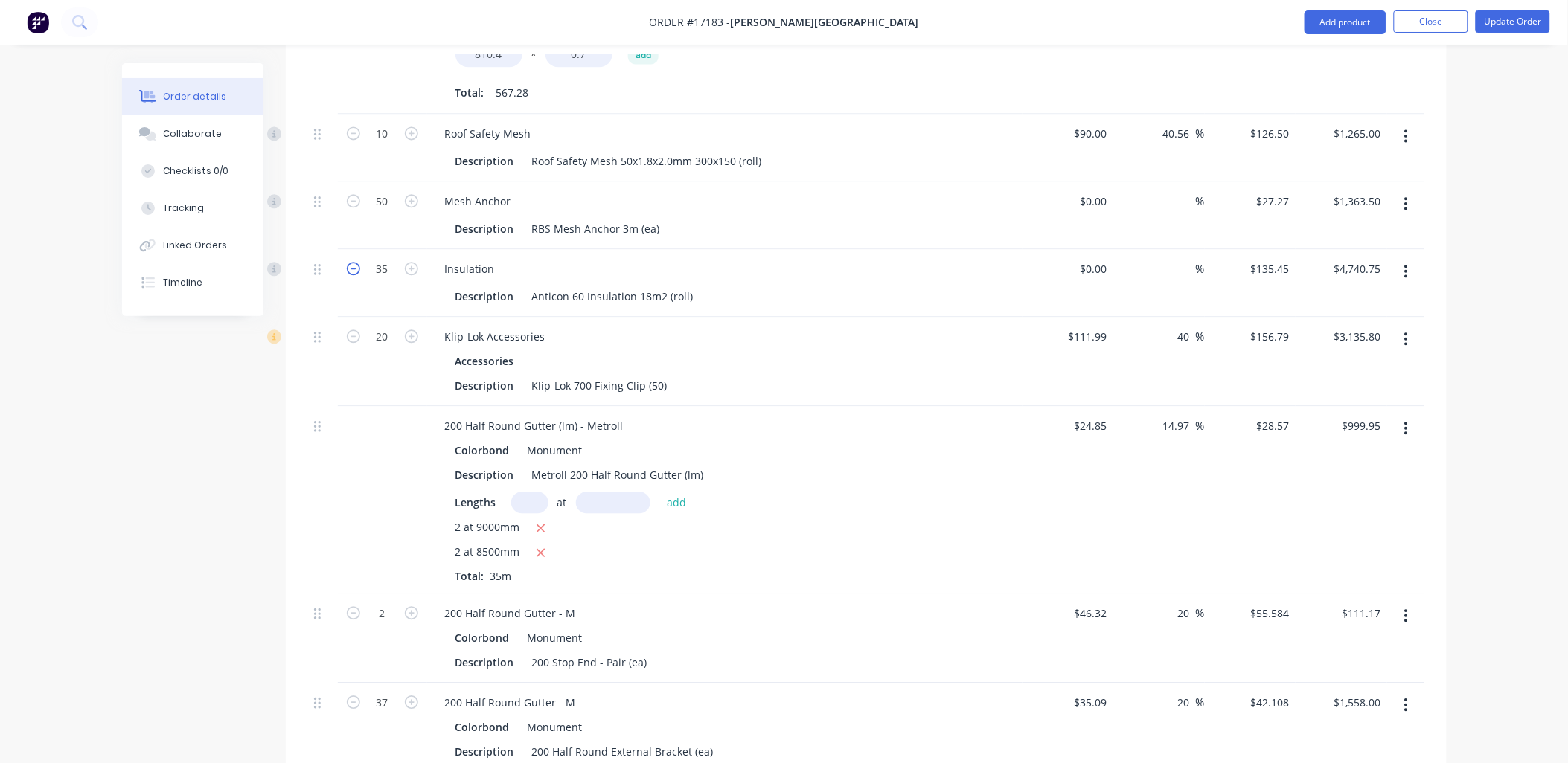
click at [352, 262] on icon "button" at bounding box center [354, 269] width 13 height 13
type input "34"
type input "$4,605.30"
click at [354, 262] on icon "button" at bounding box center [354, 269] width 13 height 13
type input "33"
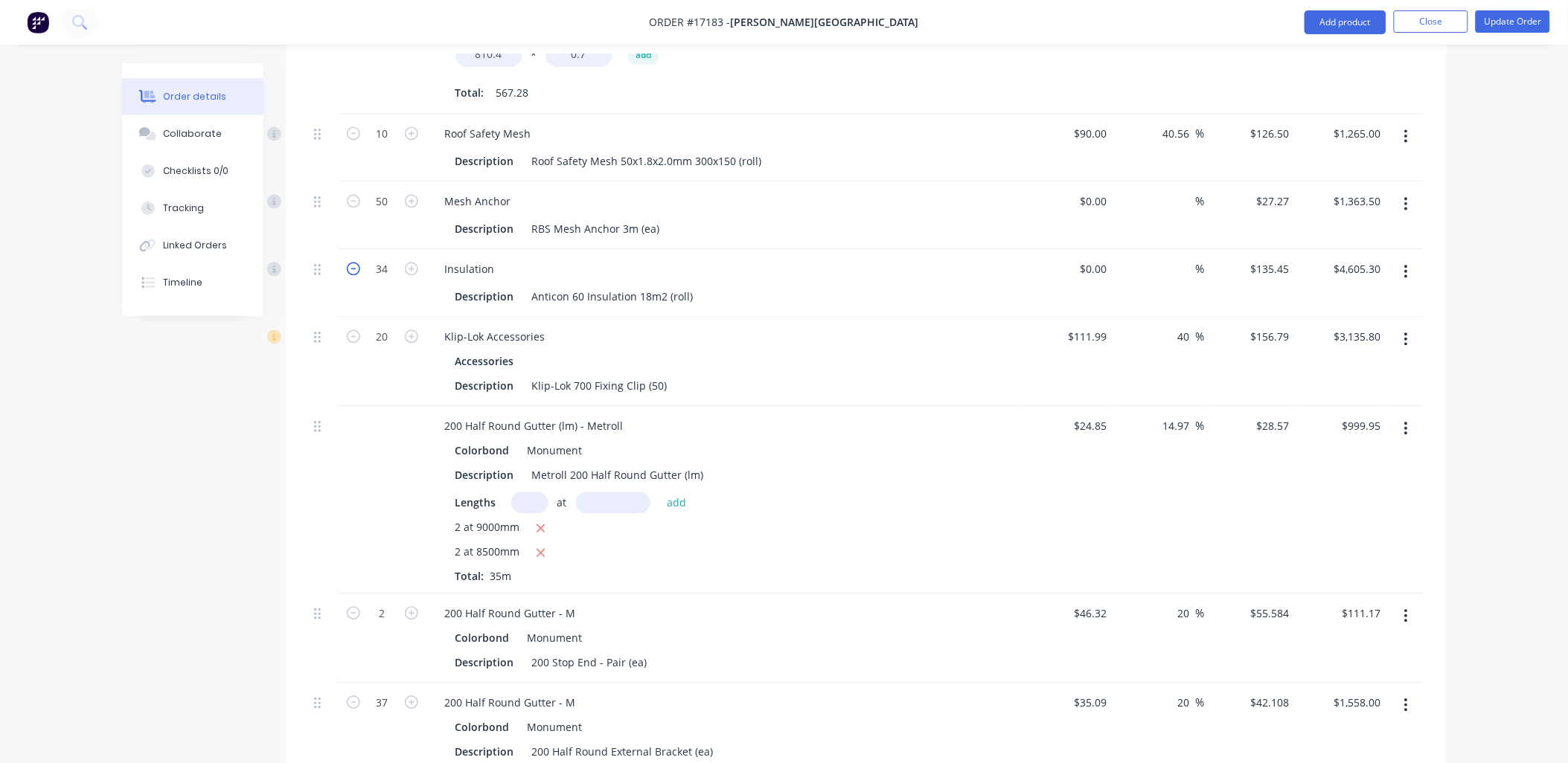
type input "$4,469.85"
click at [354, 262] on icon "button" at bounding box center [354, 269] width 13 height 13
type input "32"
type input "$4,334.40"
click at [824, 258] on div "Insulation" at bounding box center [724, 269] width 583 height 22
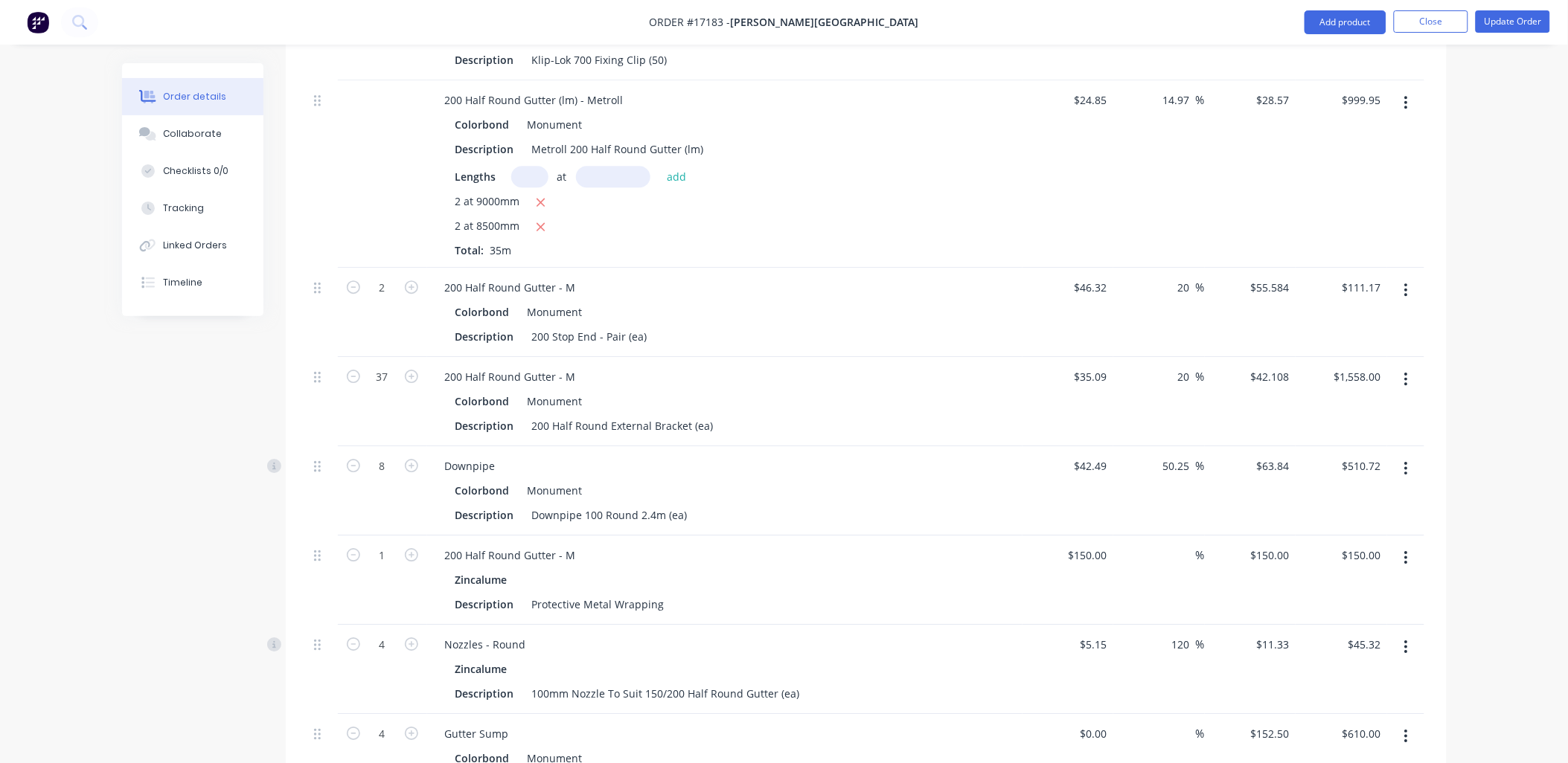
scroll to position [1240, 0]
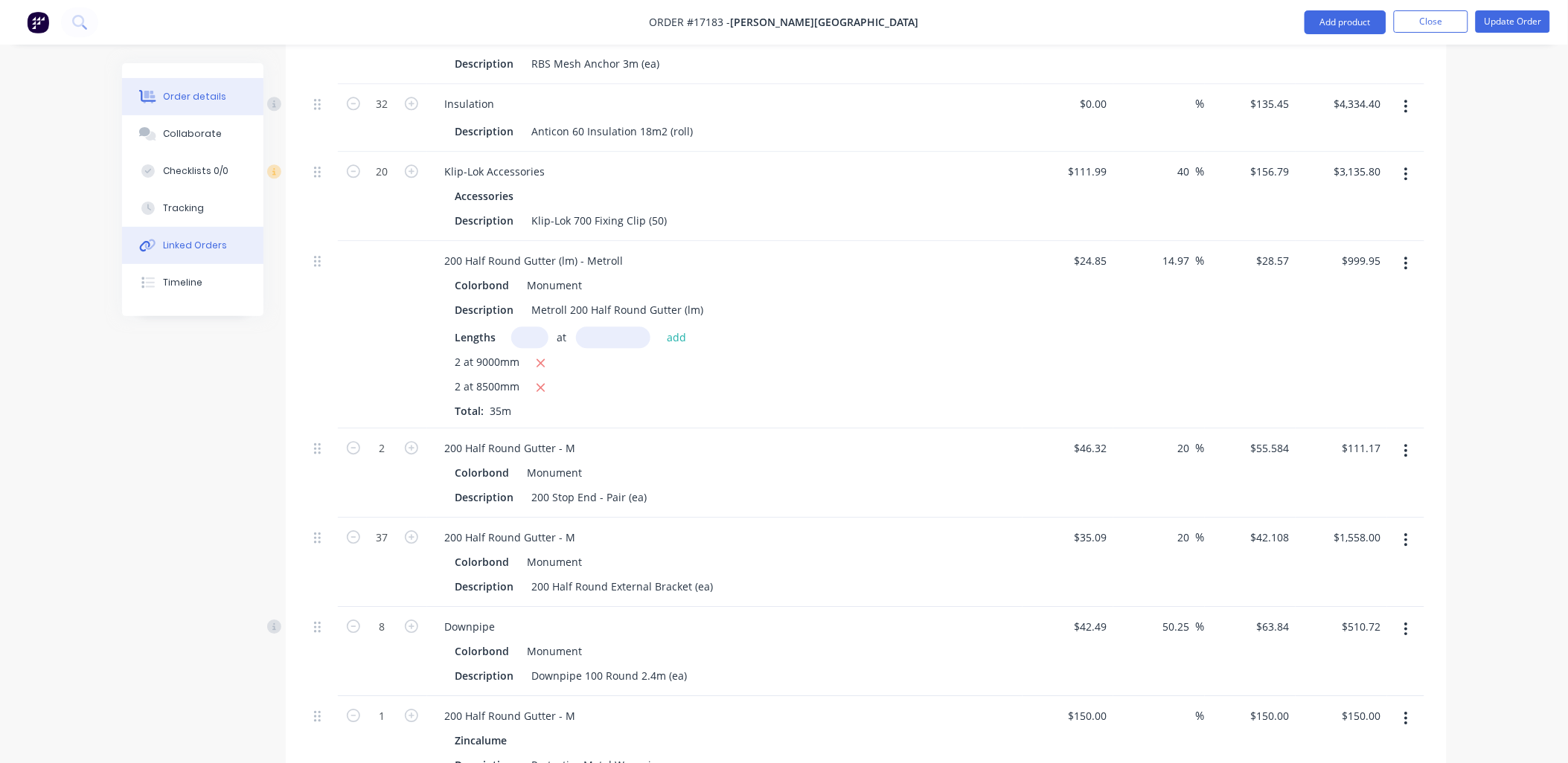
click at [196, 242] on div "Linked Orders" at bounding box center [195, 245] width 64 height 13
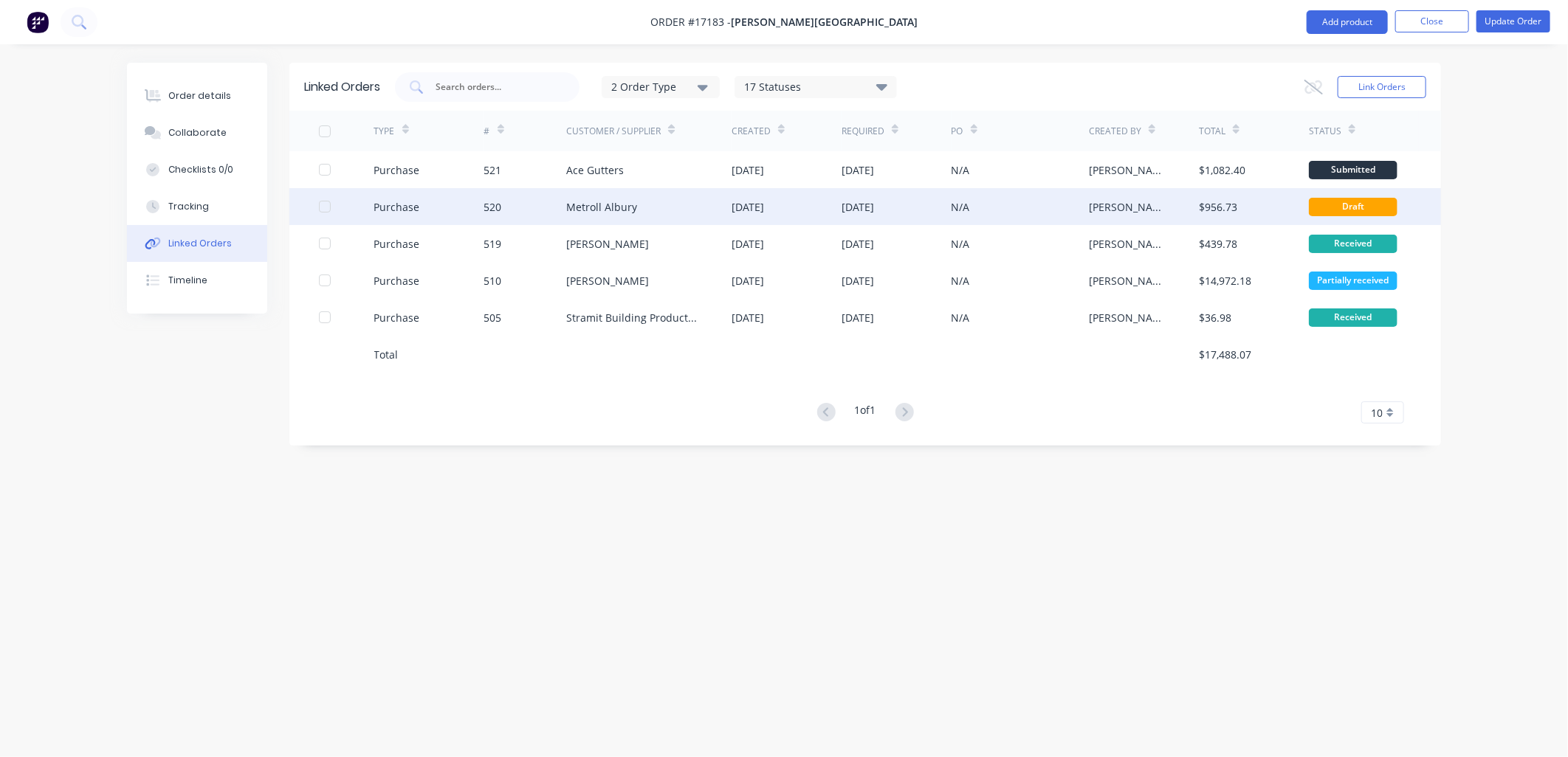
click at [618, 201] on div "Metroll Albury" at bounding box center [602, 206] width 71 height 16
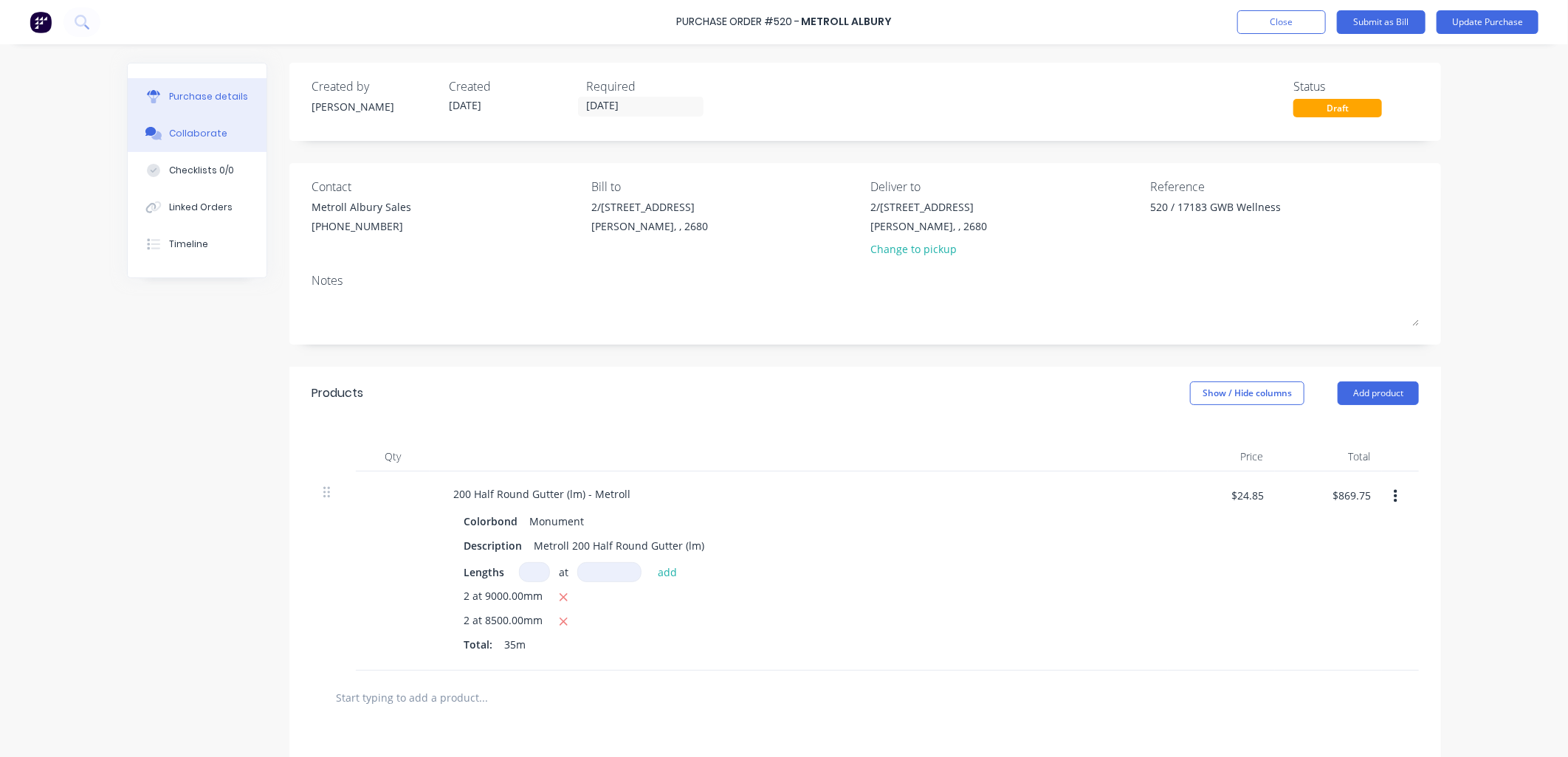
click at [205, 139] on div "Collaborate" at bounding box center [198, 134] width 59 height 13
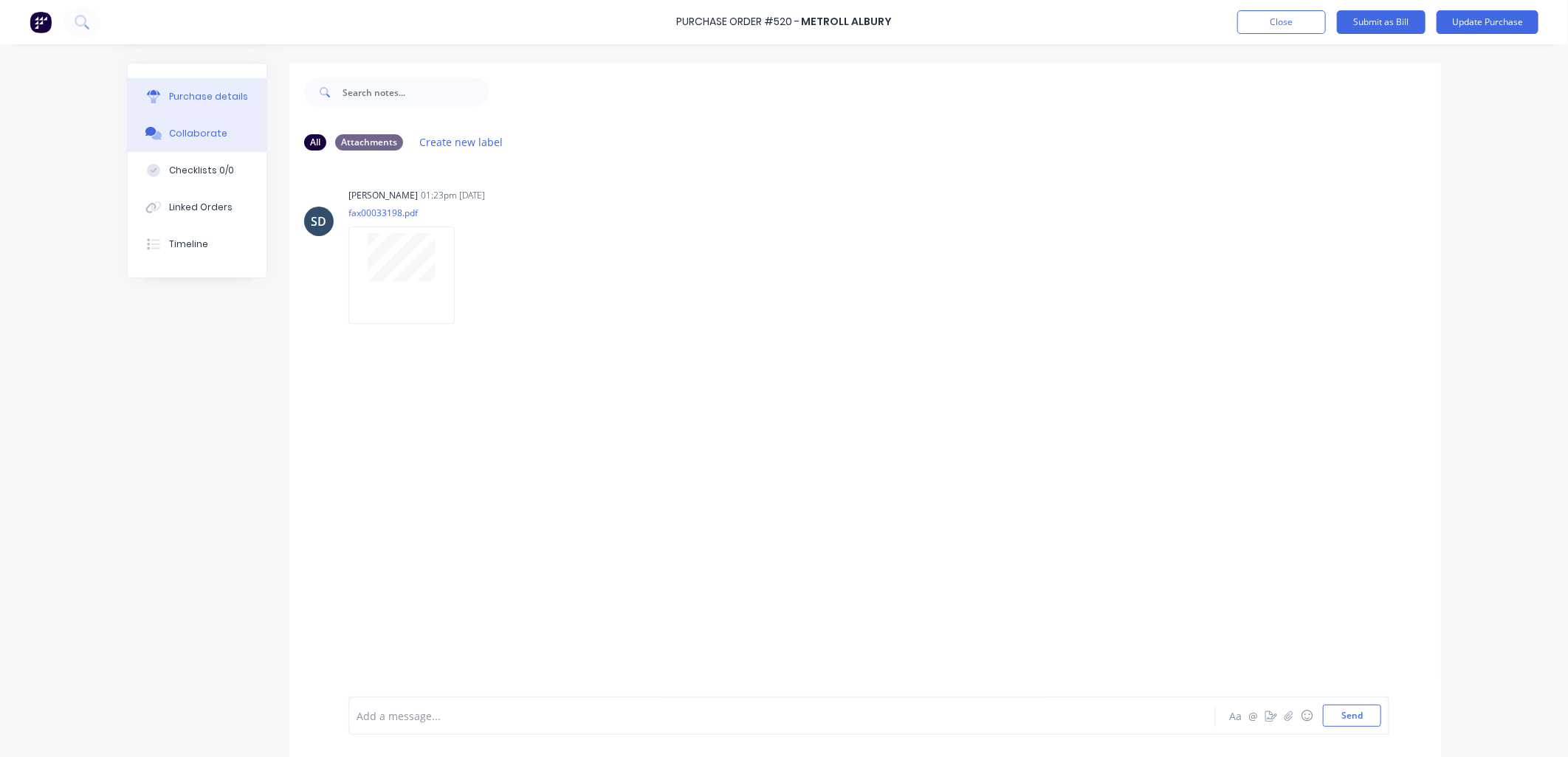
click at [164, 106] on button "Purchase details" at bounding box center [197, 97] width 139 height 37
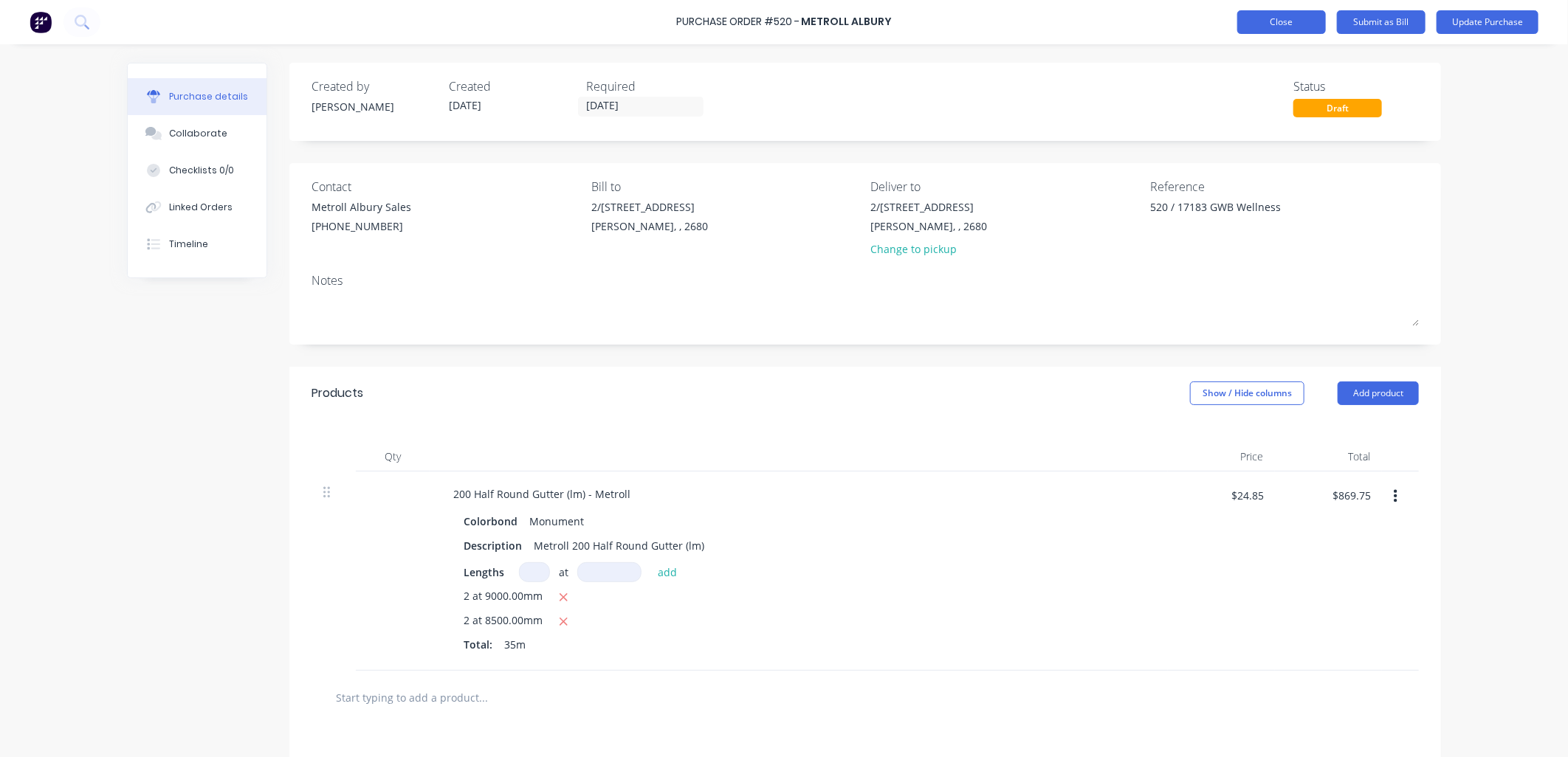
click at [1292, 24] on button "Close" at bounding box center [1281, 22] width 88 height 24
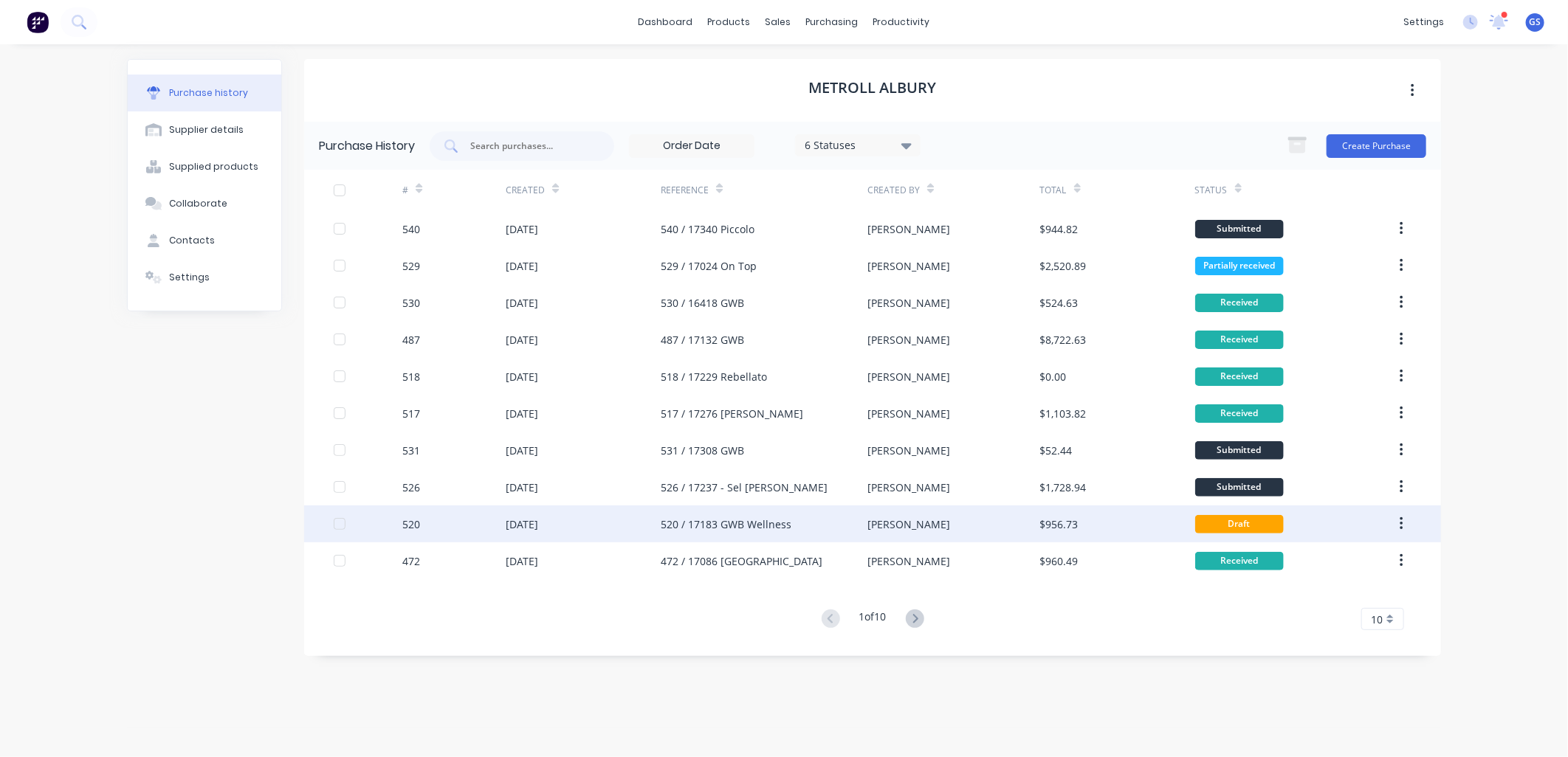
click at [746, 526] on div "520 / 17183 GWB Wellness" at bounding box center [726, 524] width 130 height 16
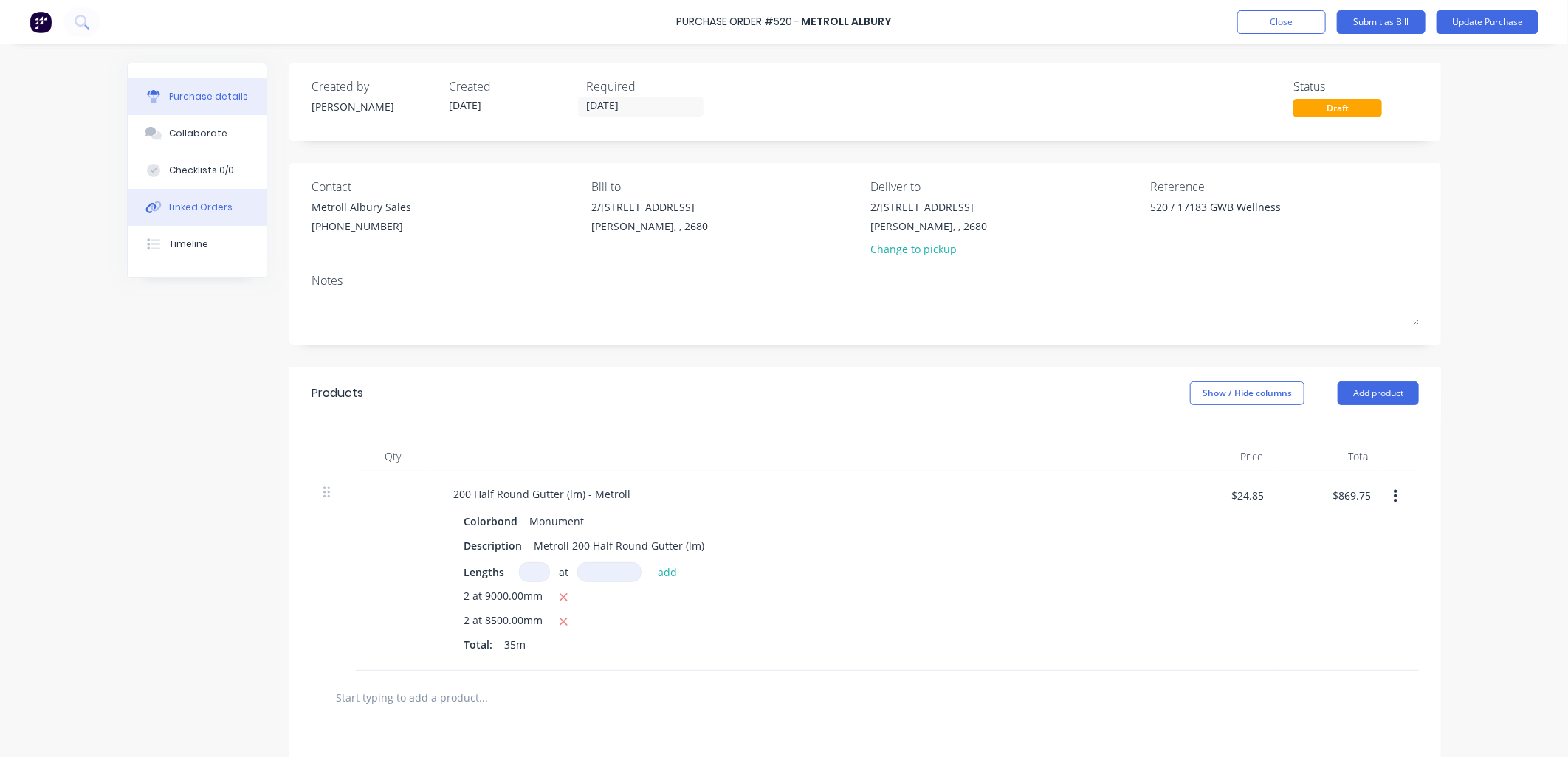
type textarea "x"
click at [201, 211] on div "Linked Orders" at bounding box center [201, 207] width 64 height 13
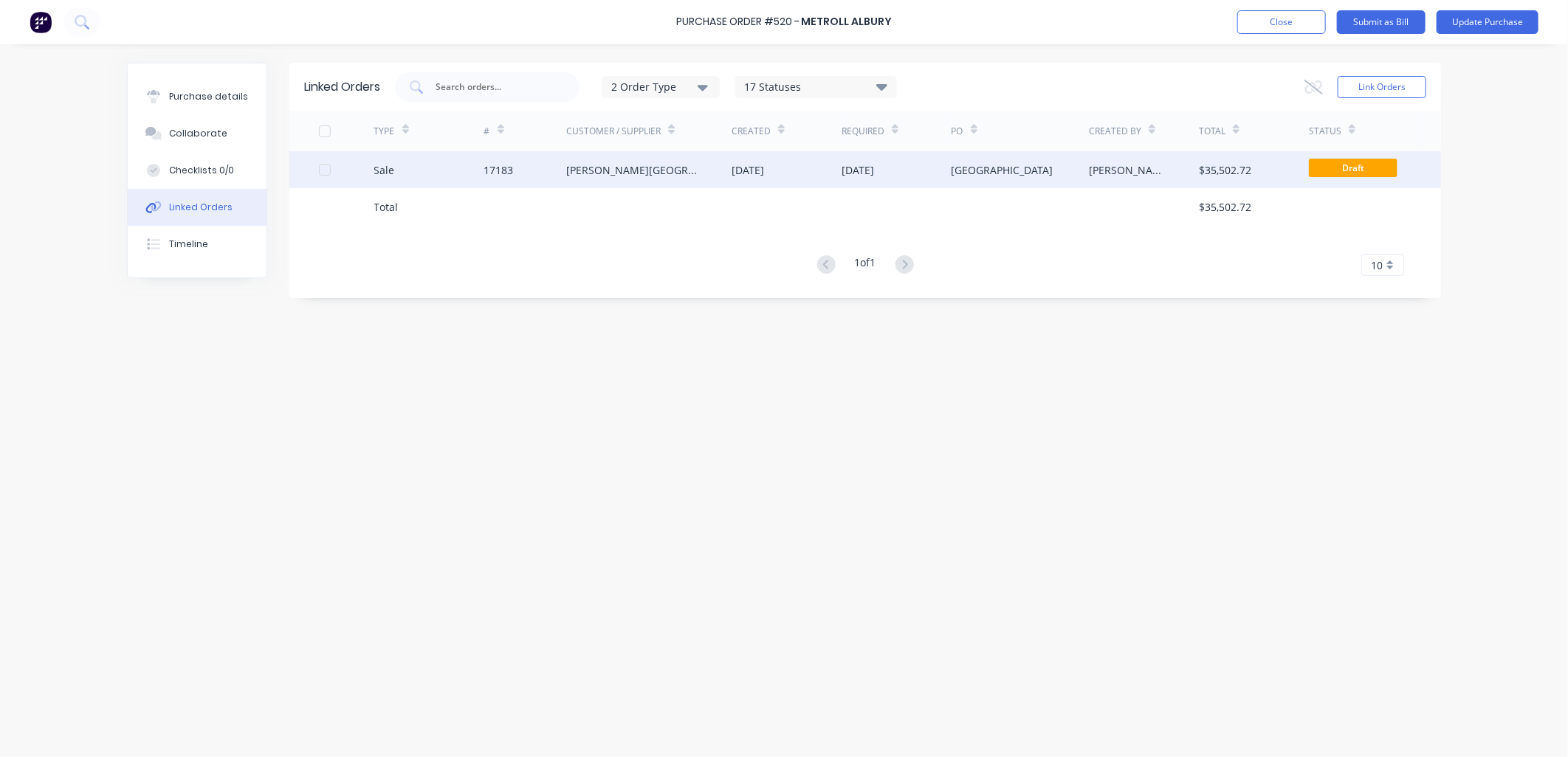
click at [632, 168] on div "[PERSON_NAME][GEOGRAPHIC_DATA]" at bounding box center [634, 170] width 136 height 16
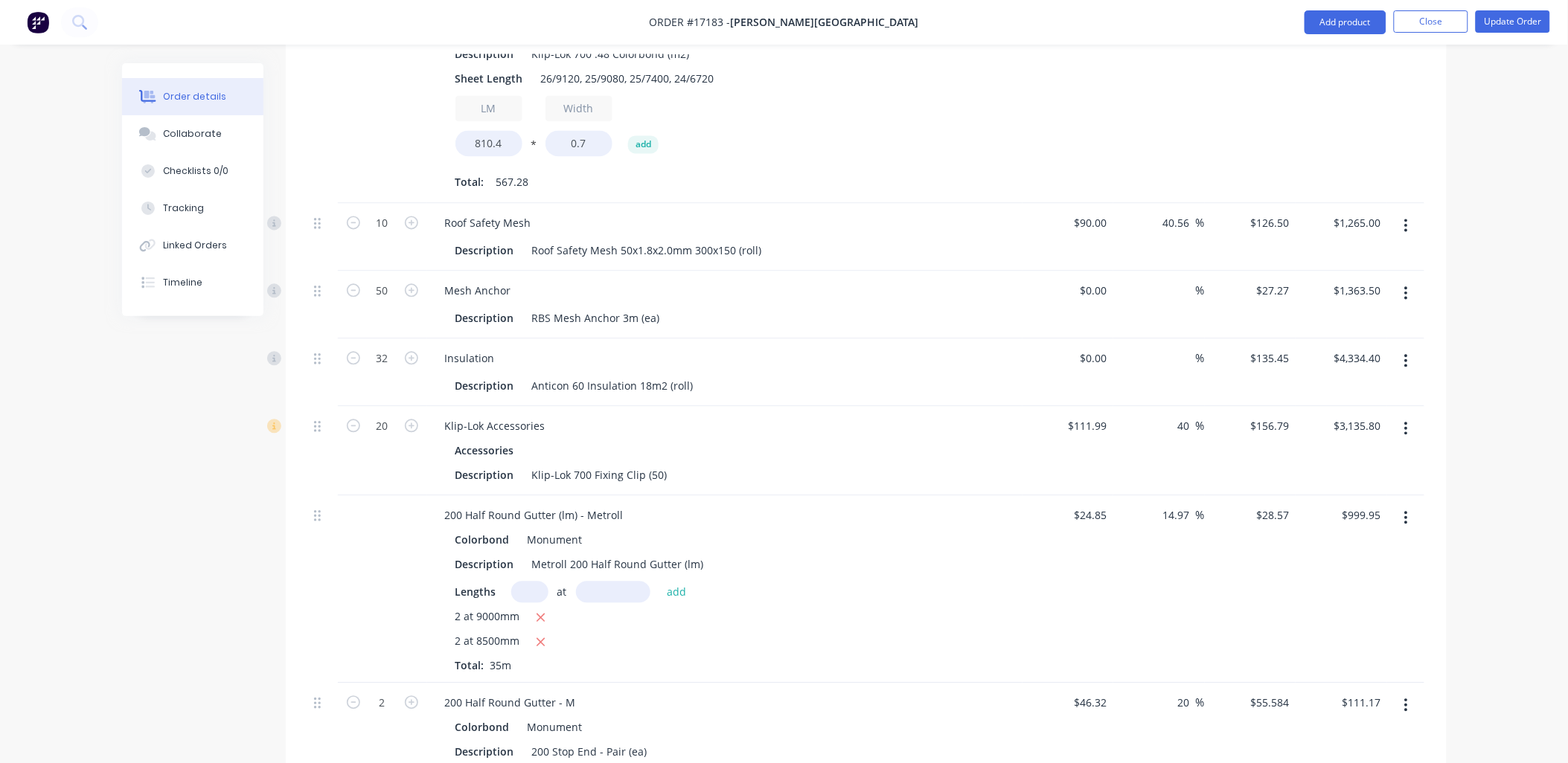
scroll to position [909, 0]
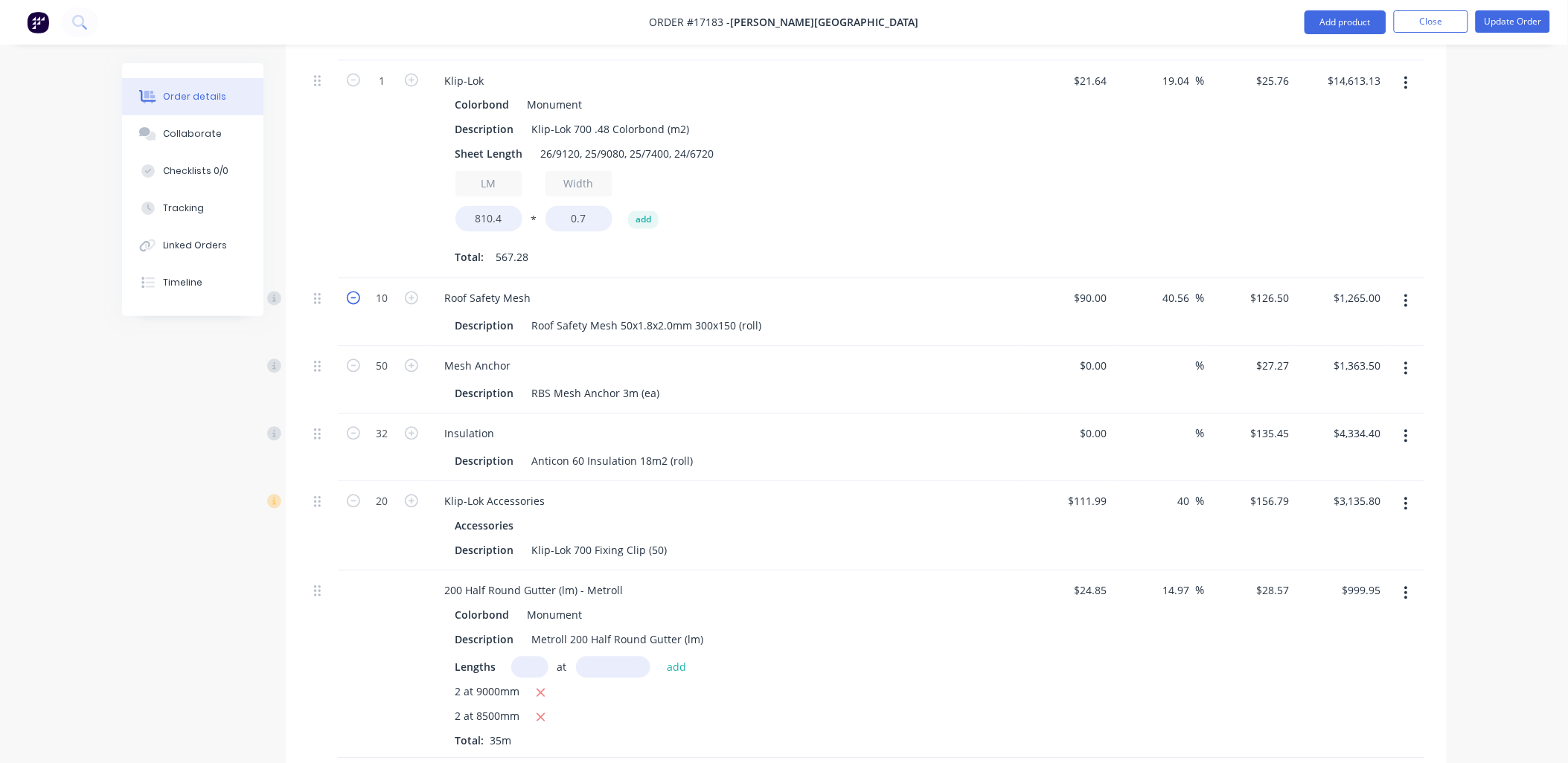
click at [355, 292] on icon "button" at bounding box center [354, 299] width 13 height 13
type input "9"
type input "$1,138.50"
click at [355, 292] on icon "button" at bounding box center [354, 299] width 13 height 13
type input "8"
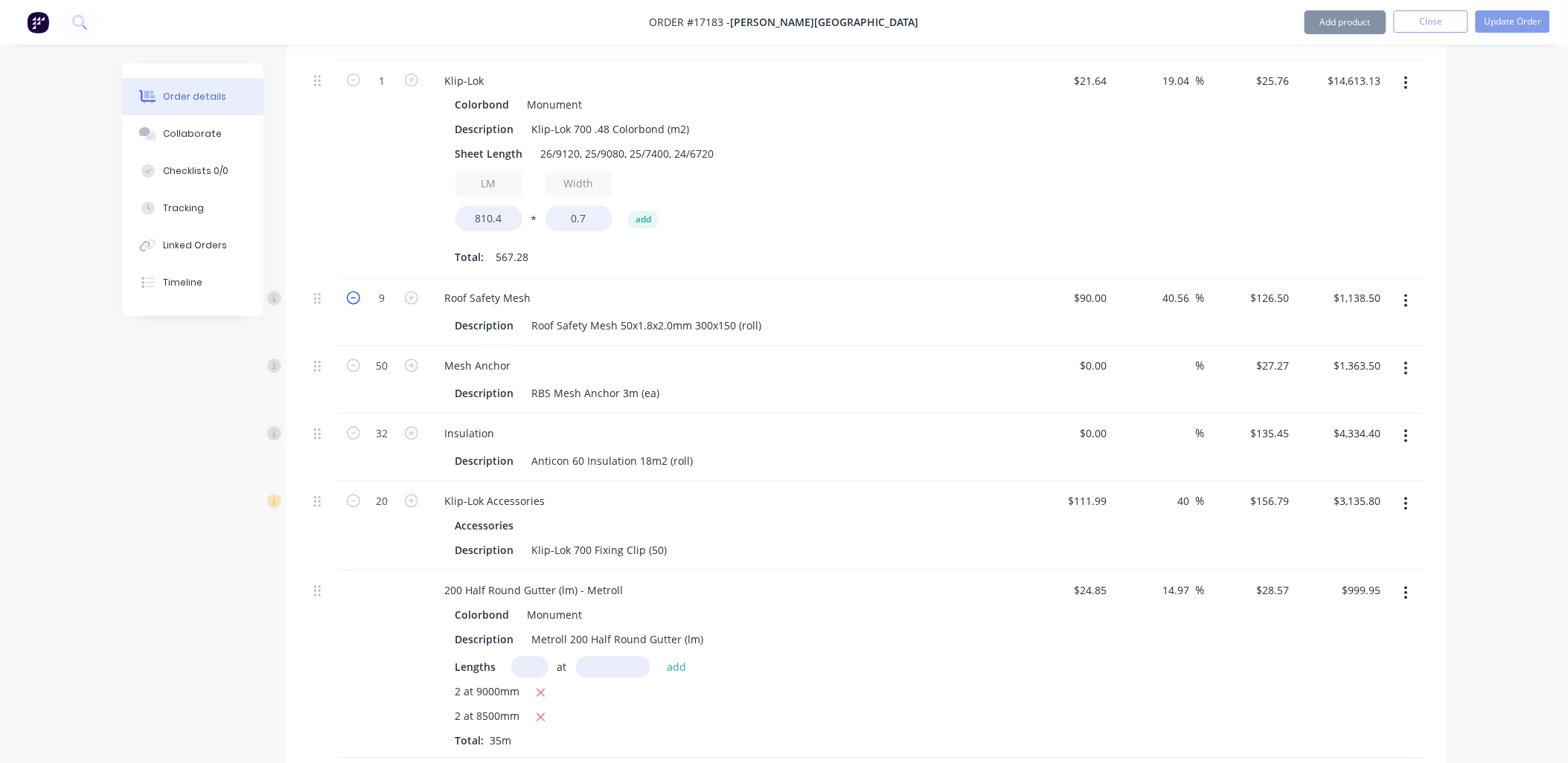
type input "$1,012.00"
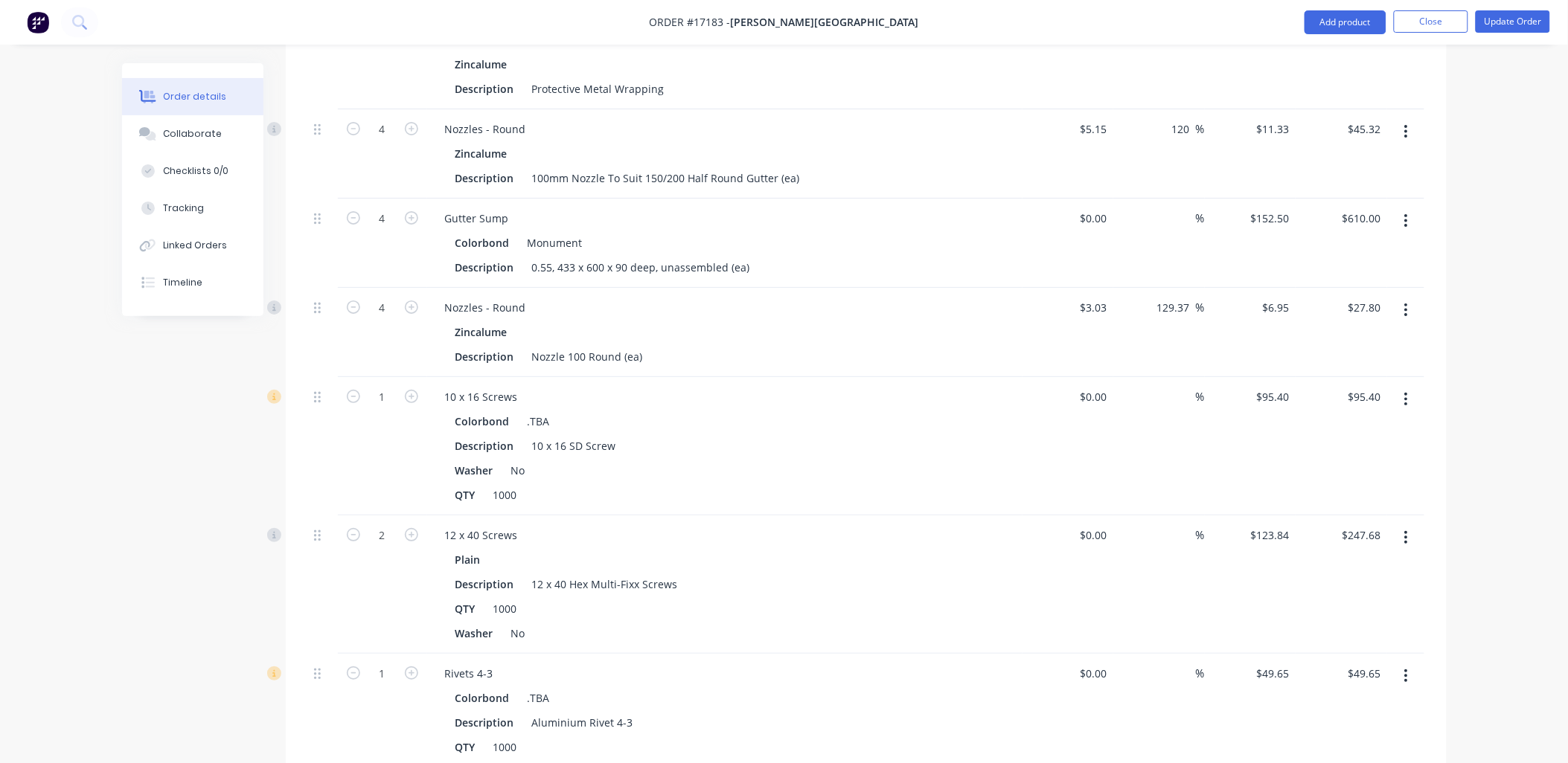
scroll to position [2066, 0]
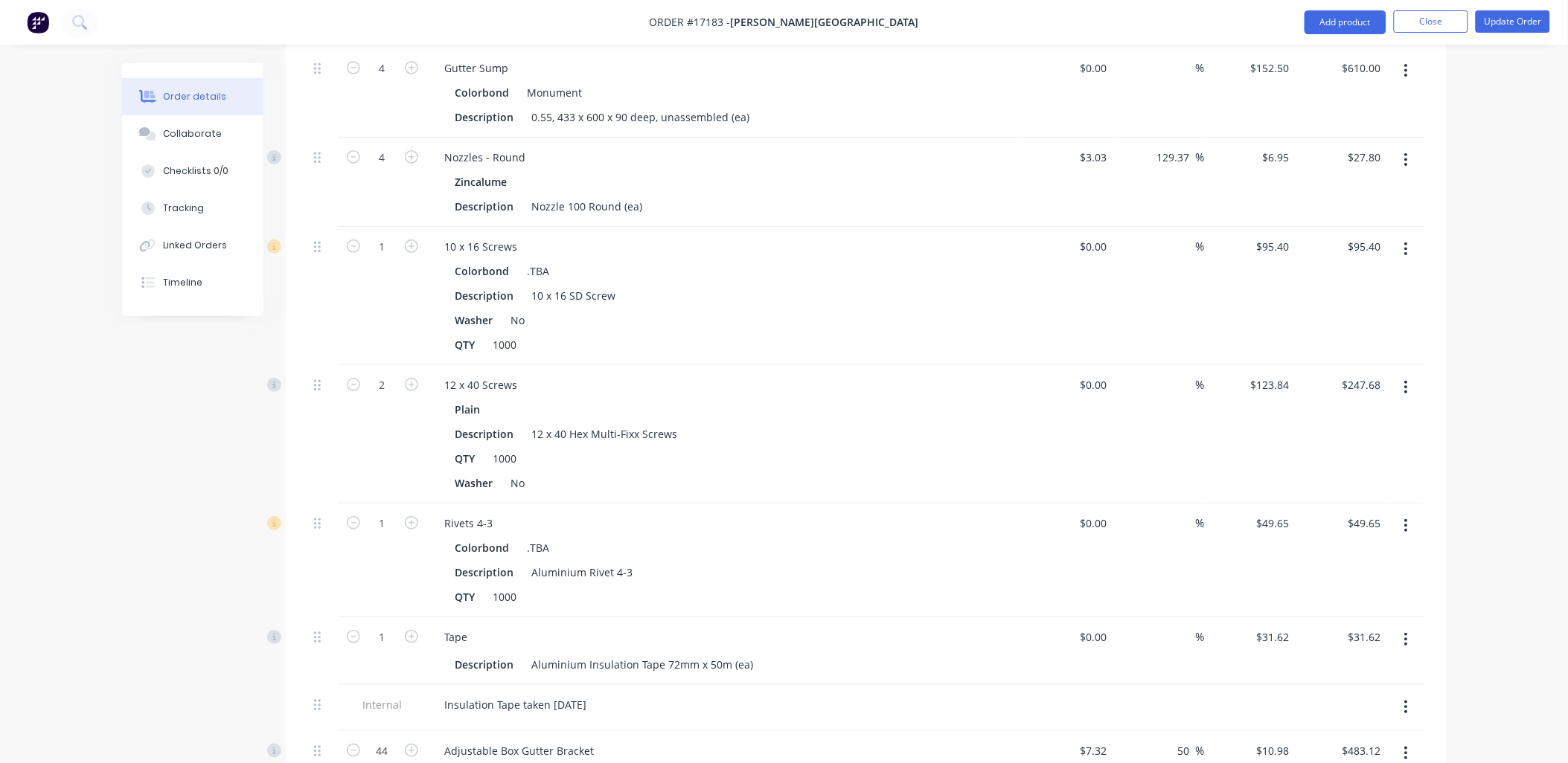
click at [1401, 235] on button "button" at bounding box center [1407, 249] width 35 height 27
click at [1306, 278] on div "Edit" at bounding box center [1354, 289] width 115 height 22
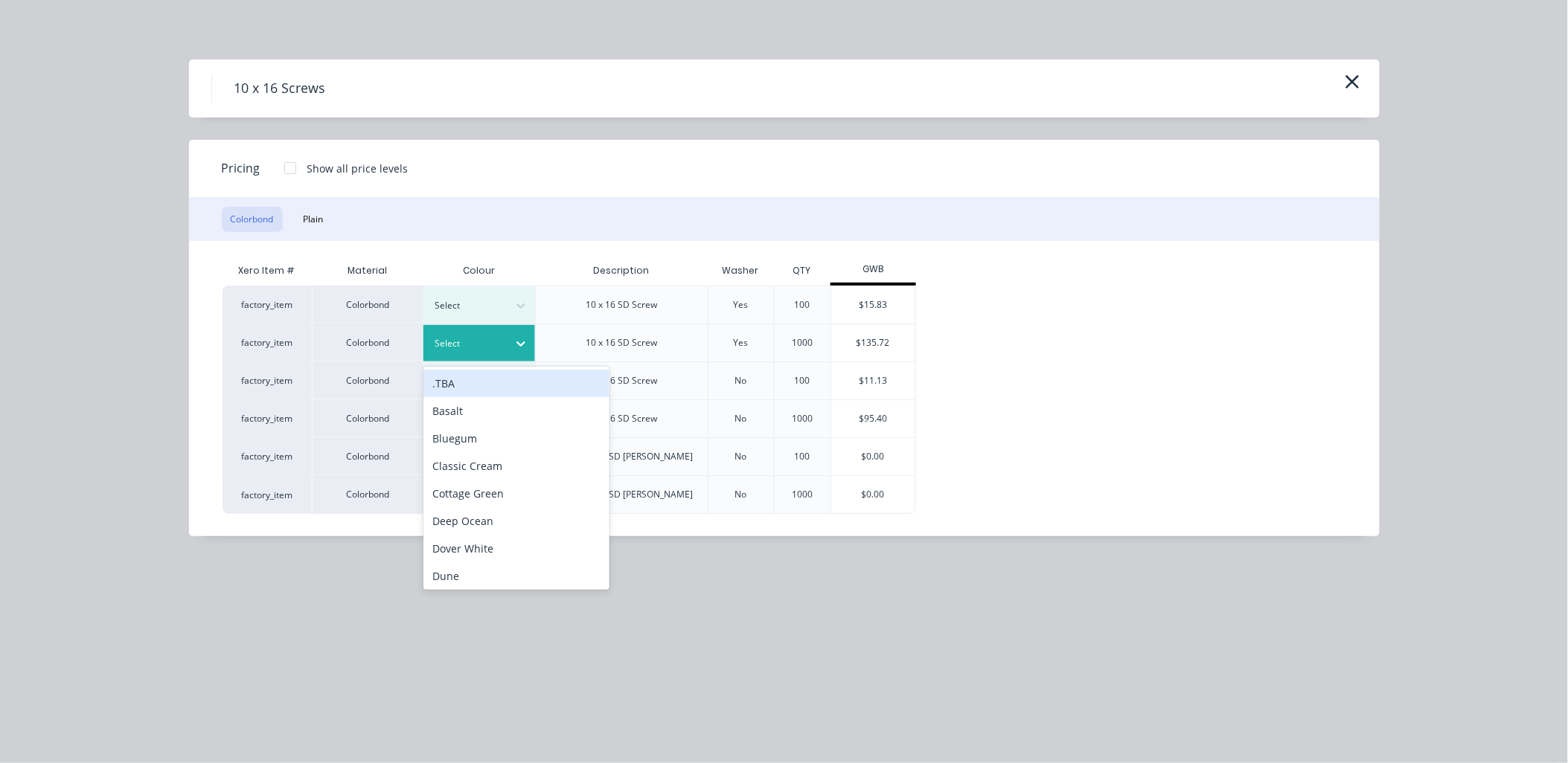
click at [523, 339] on icon at bounding box center [521, 344] width 15 height 15
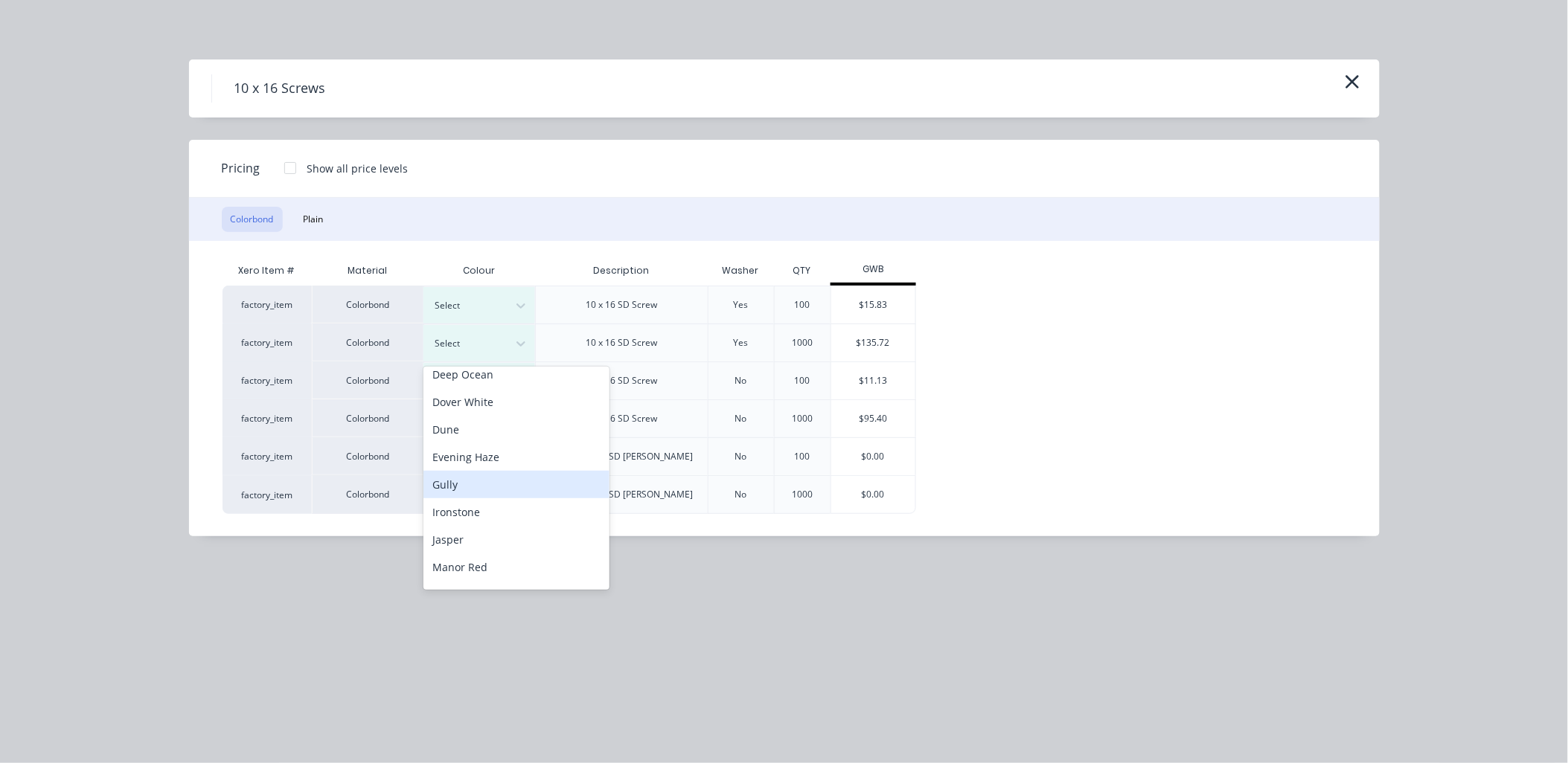
scroll to position [248, 0]
click at [476, 494] on div "Monument" at bounding box center [517, 493] width 186 height 27
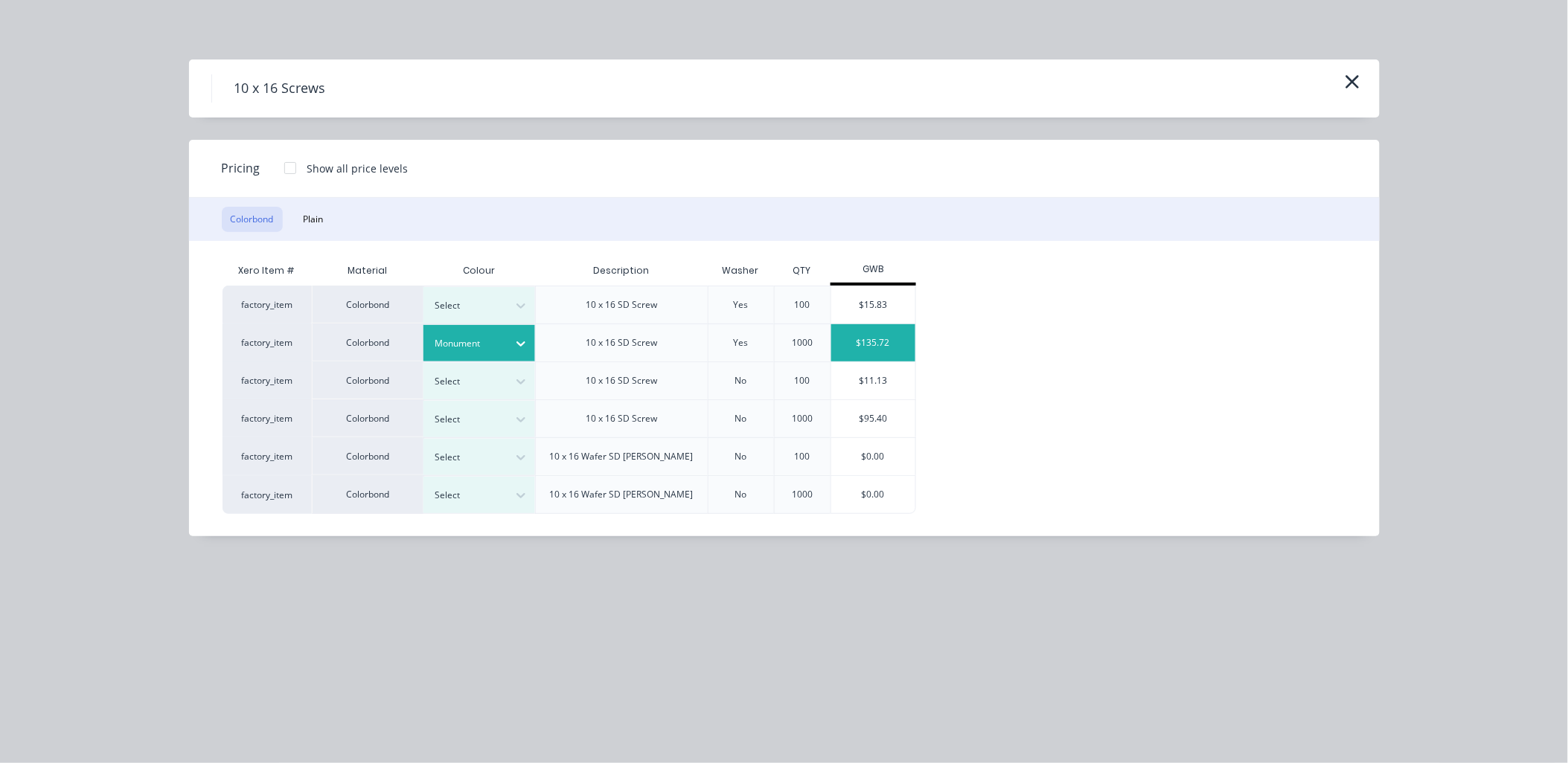
click at [895, 334] on div "$135.72" at bounding box center [873, 343] width 84 height 37
type input "$135.72"
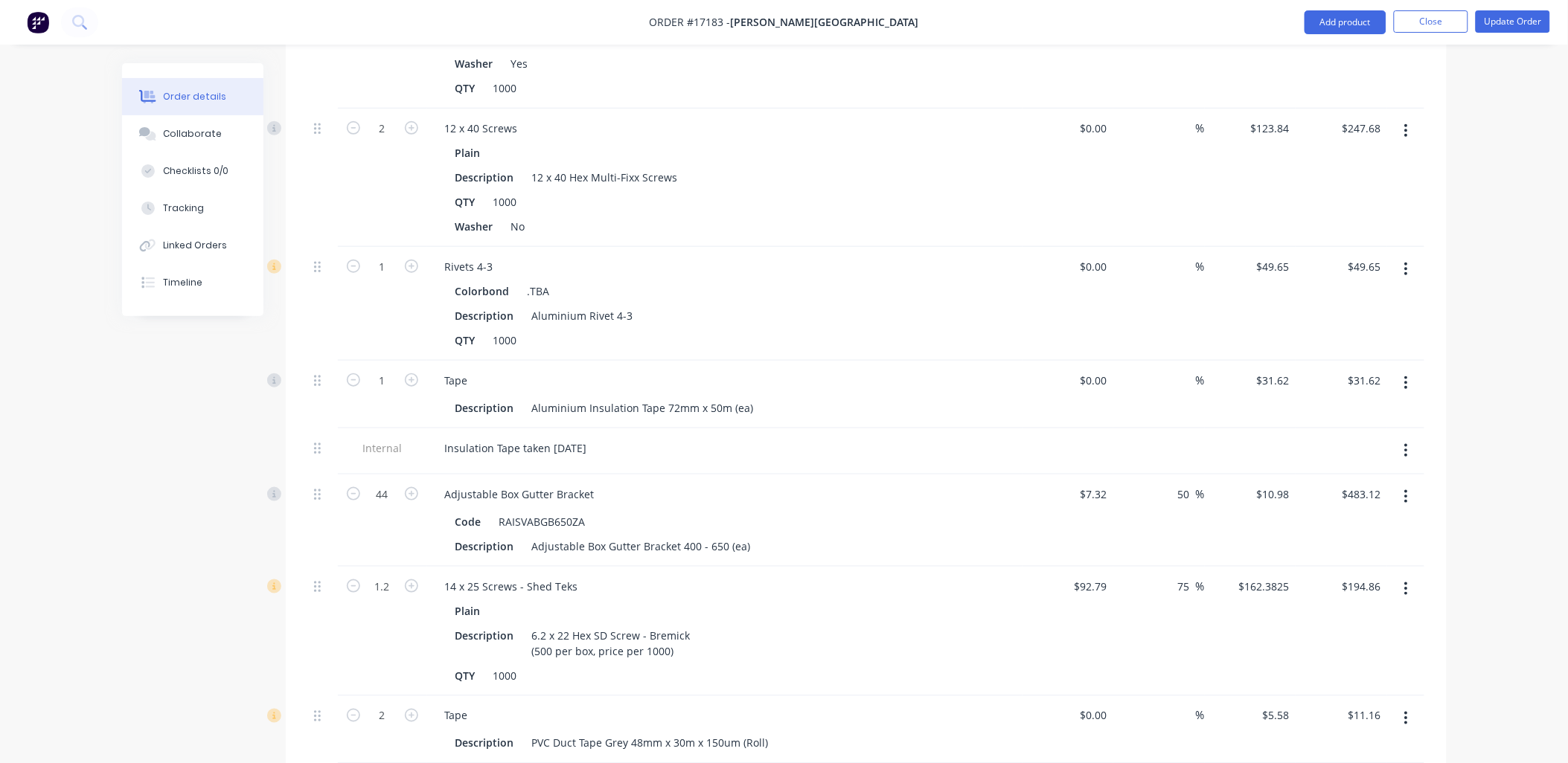
scroll to position [2397, 0]
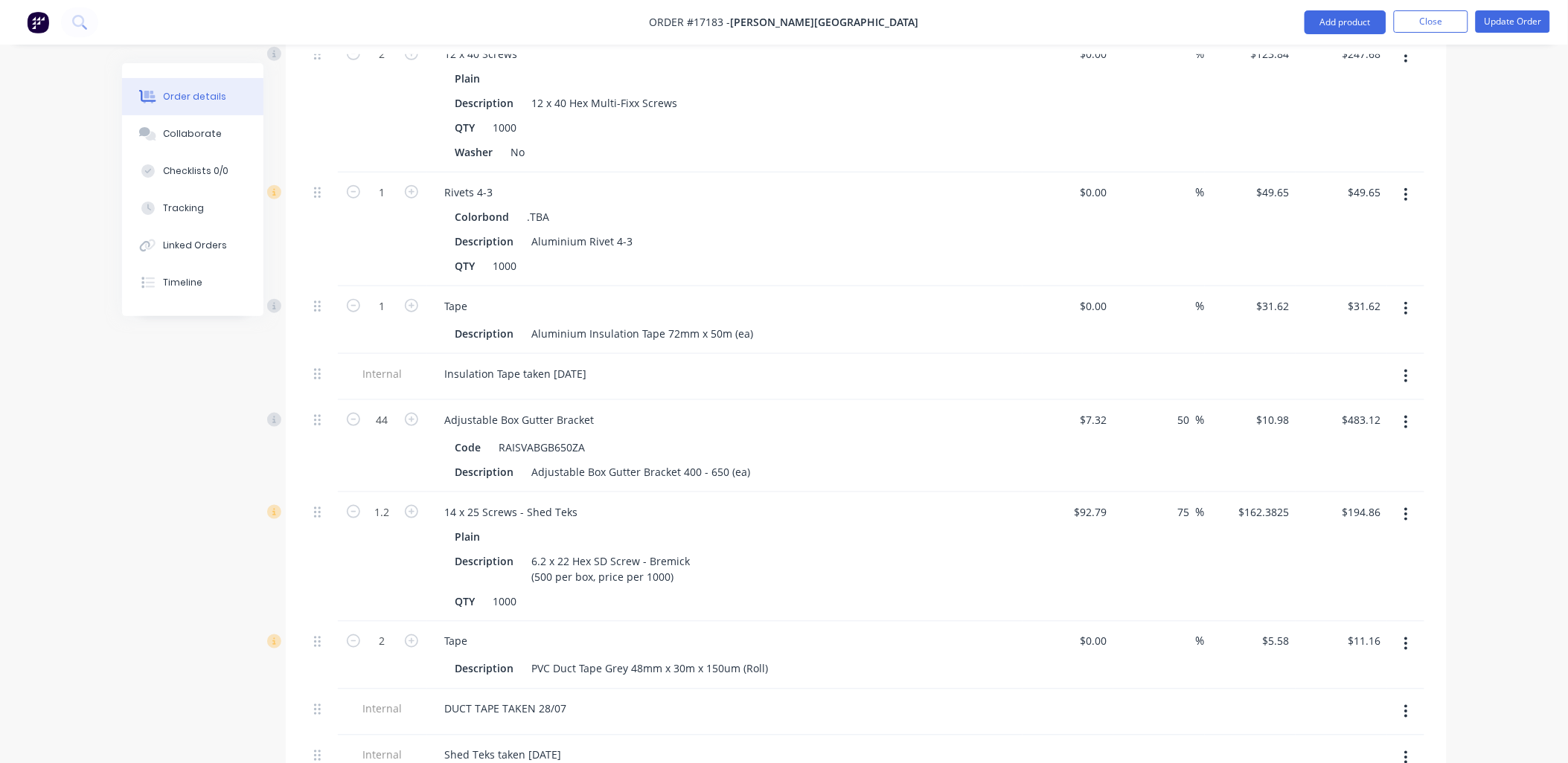
click at [1405, 186] on icon "button" at bounding box center [1406, 195] width 3 height 17
click at [1319, 223] on div "Edit" at bounding box center [1354, 234] width 115 height 22
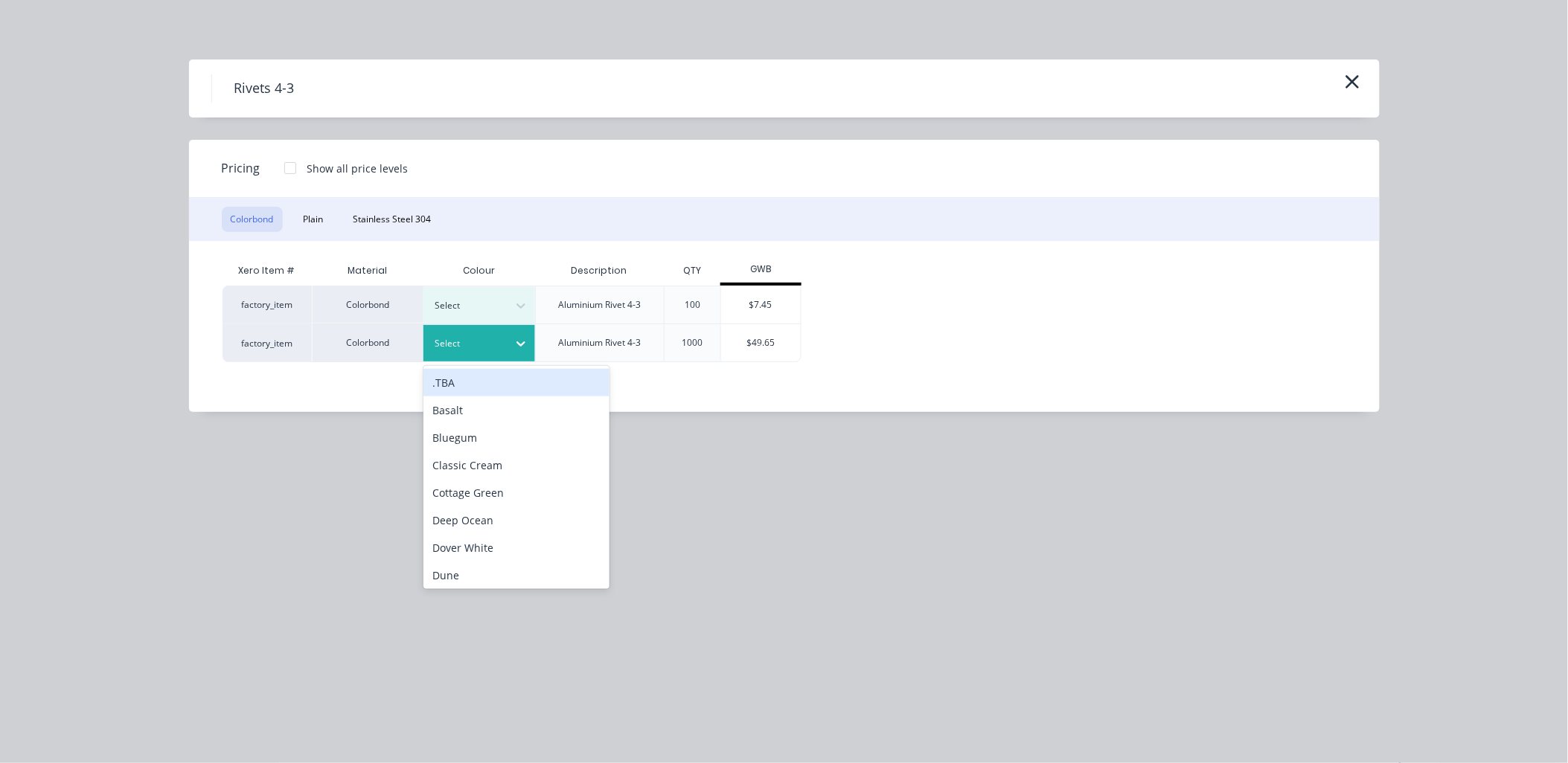
click at [516, 348] on icon at bounding box center [521, 344] width 15 height 15
click at [474, 411] on div "Monument" at bounding box center [517, 410] width 186 height 27
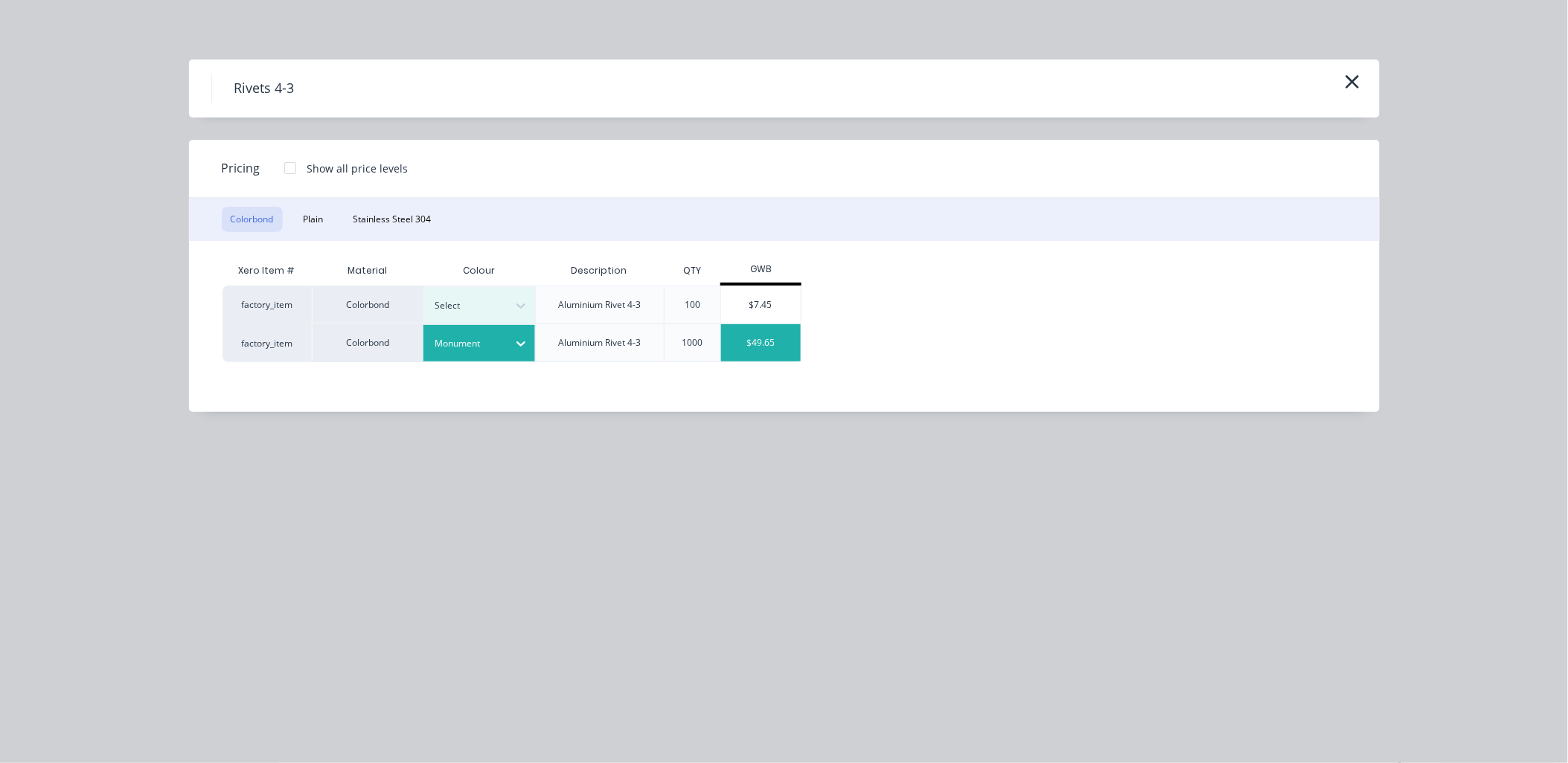
click at [756, 341] on div "$49.65" at bounding box center [761, 343] width 80 height 37
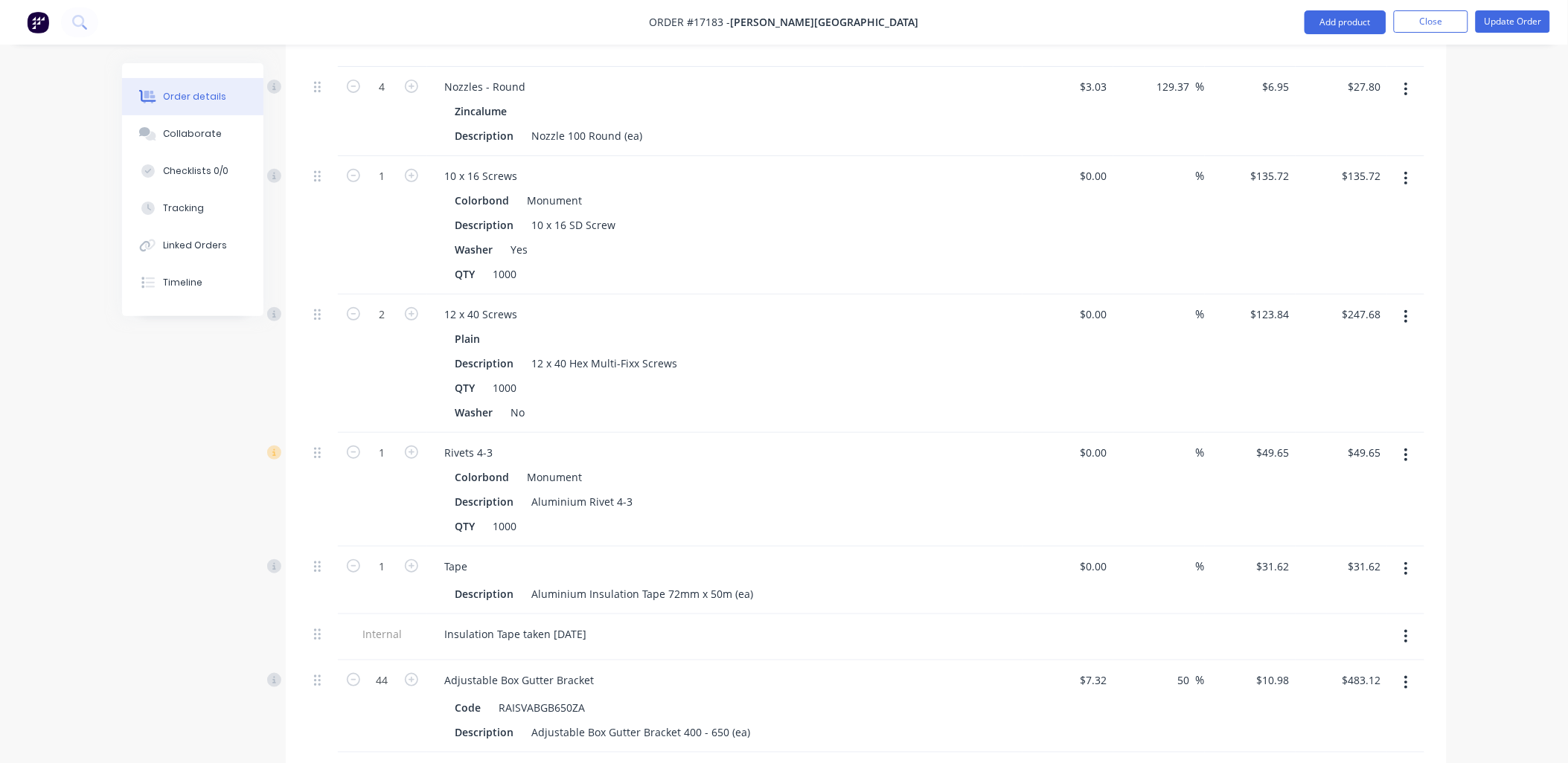
scroll to position [2132, 0]
click at [1515, 16] on button "Update Order" at bounding box center [1512, 22] width 74 height 22
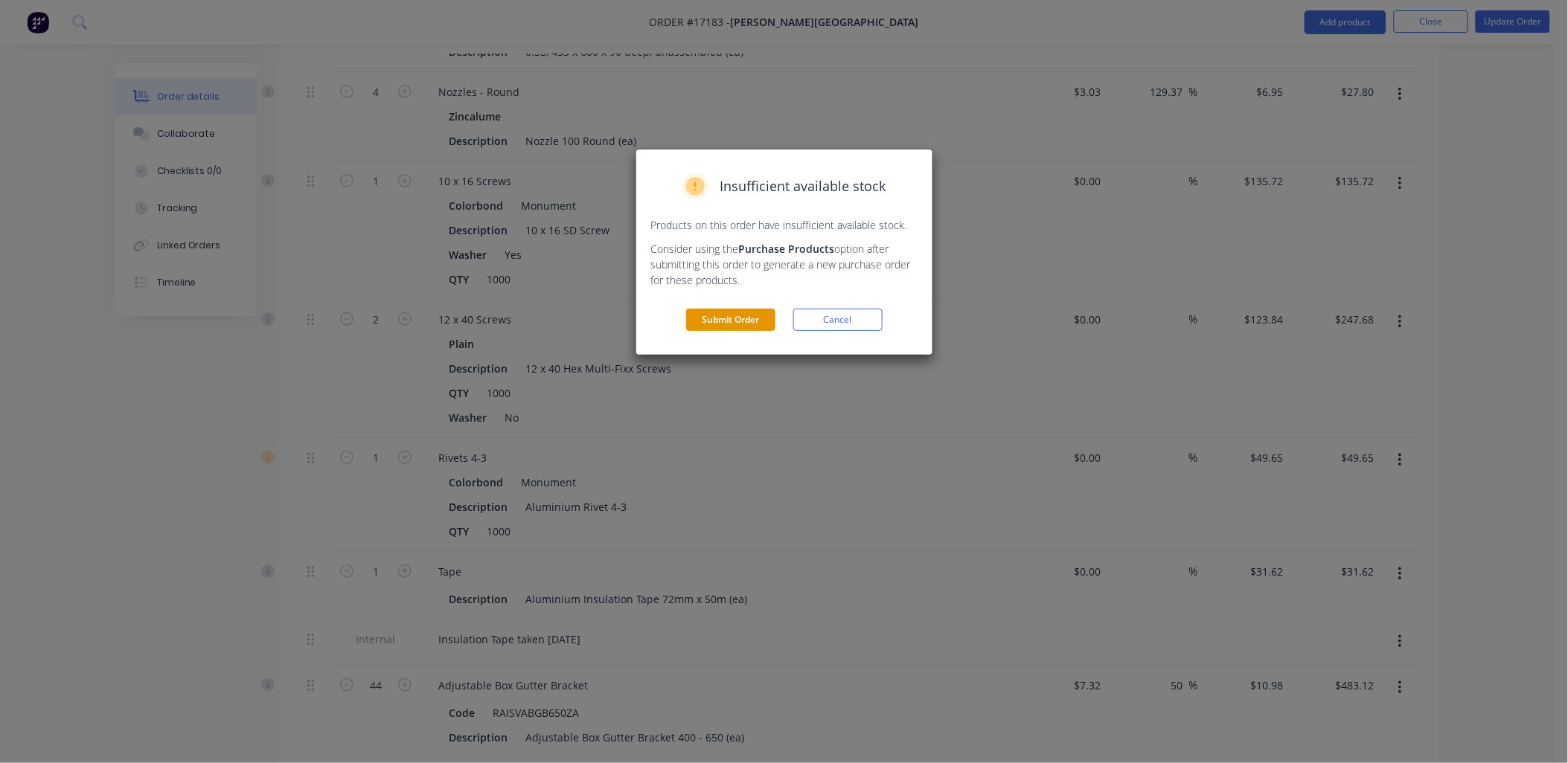
click at [742, 327] on button "Submit Order" at bounding box center [730, 320] width 89 height 22
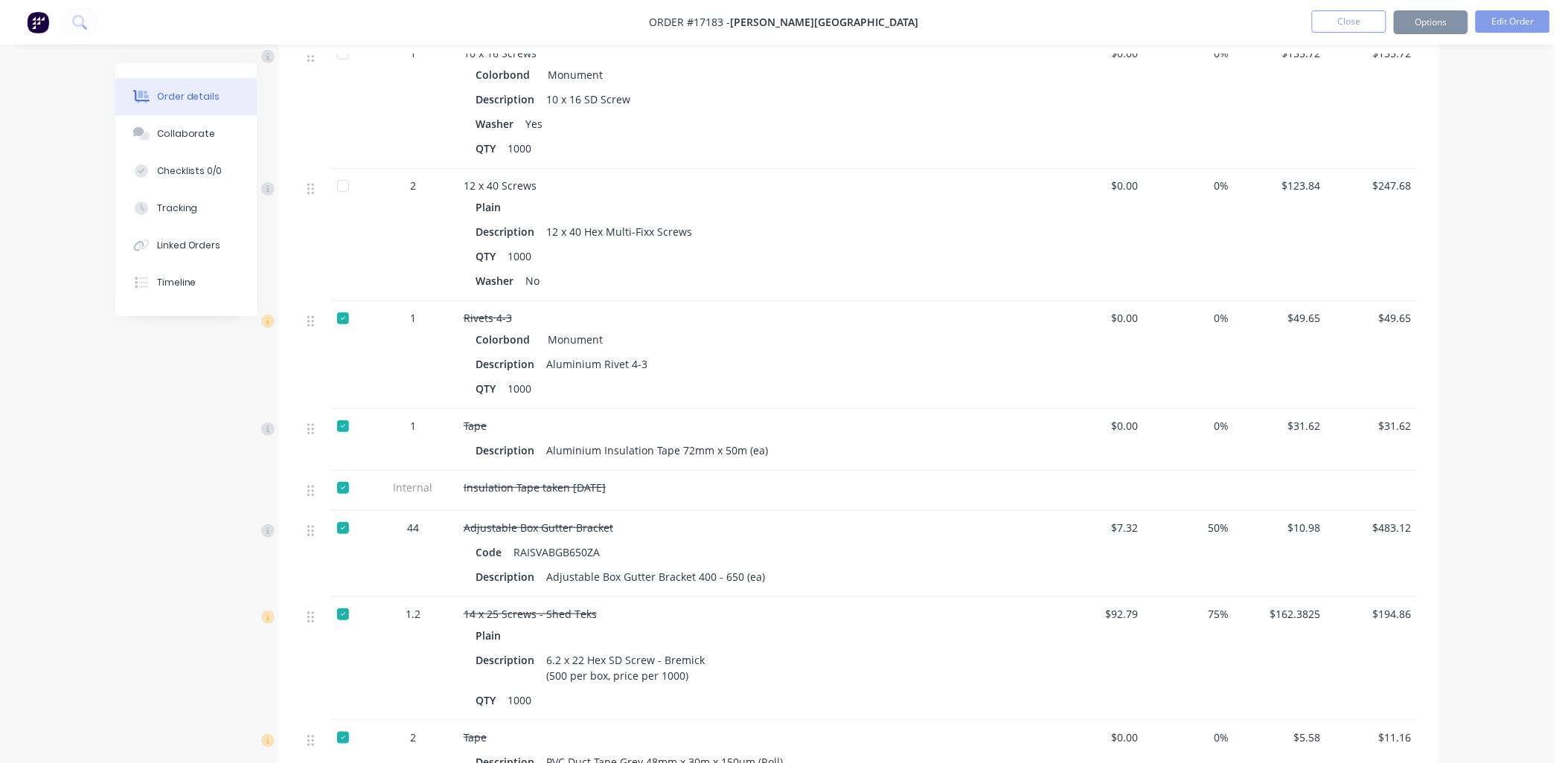
scroll to position [2103, 0]
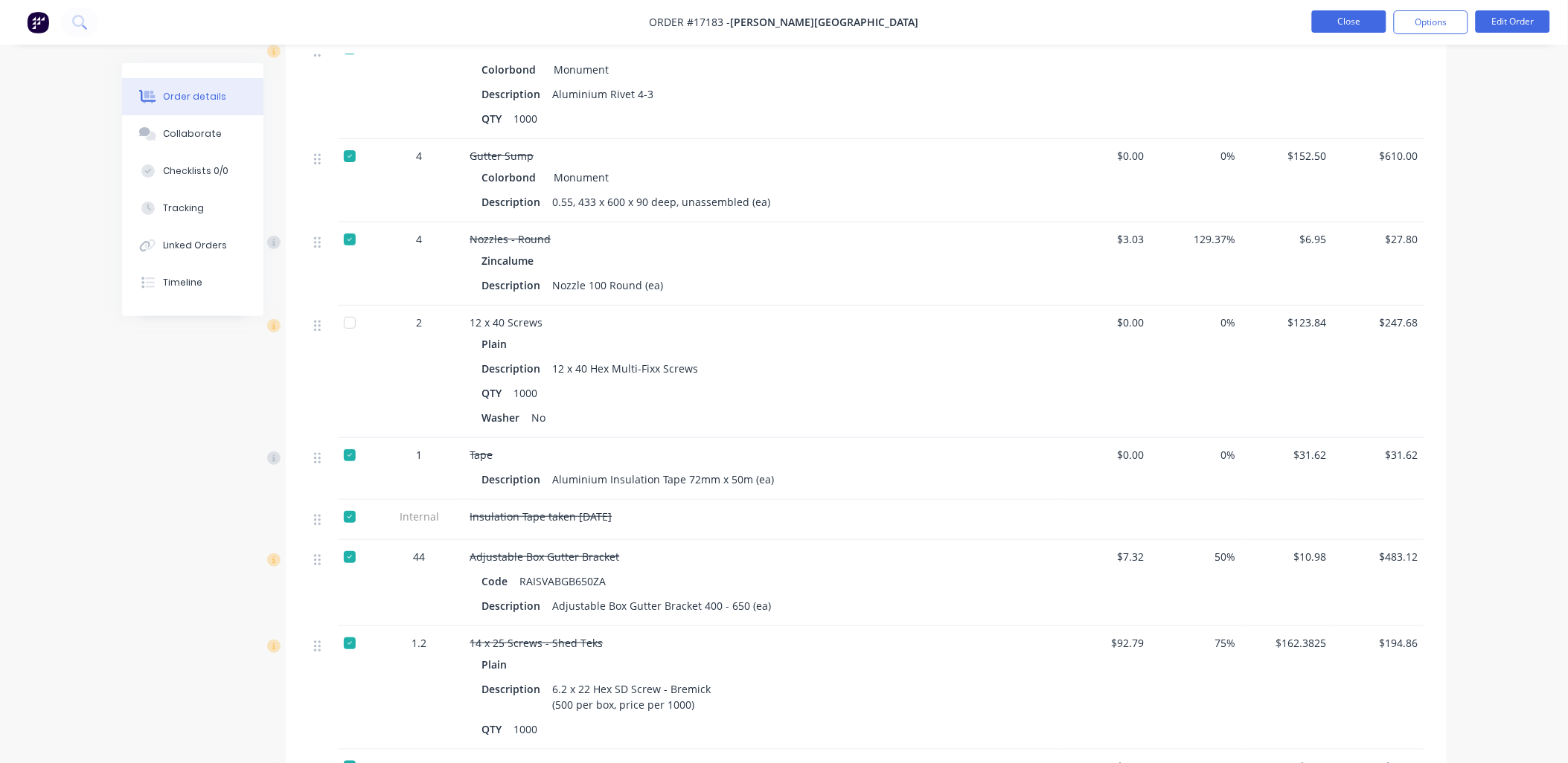
click at [1342, 17] on button "Close" at bounding box center [1348, 22] width 74 height 22
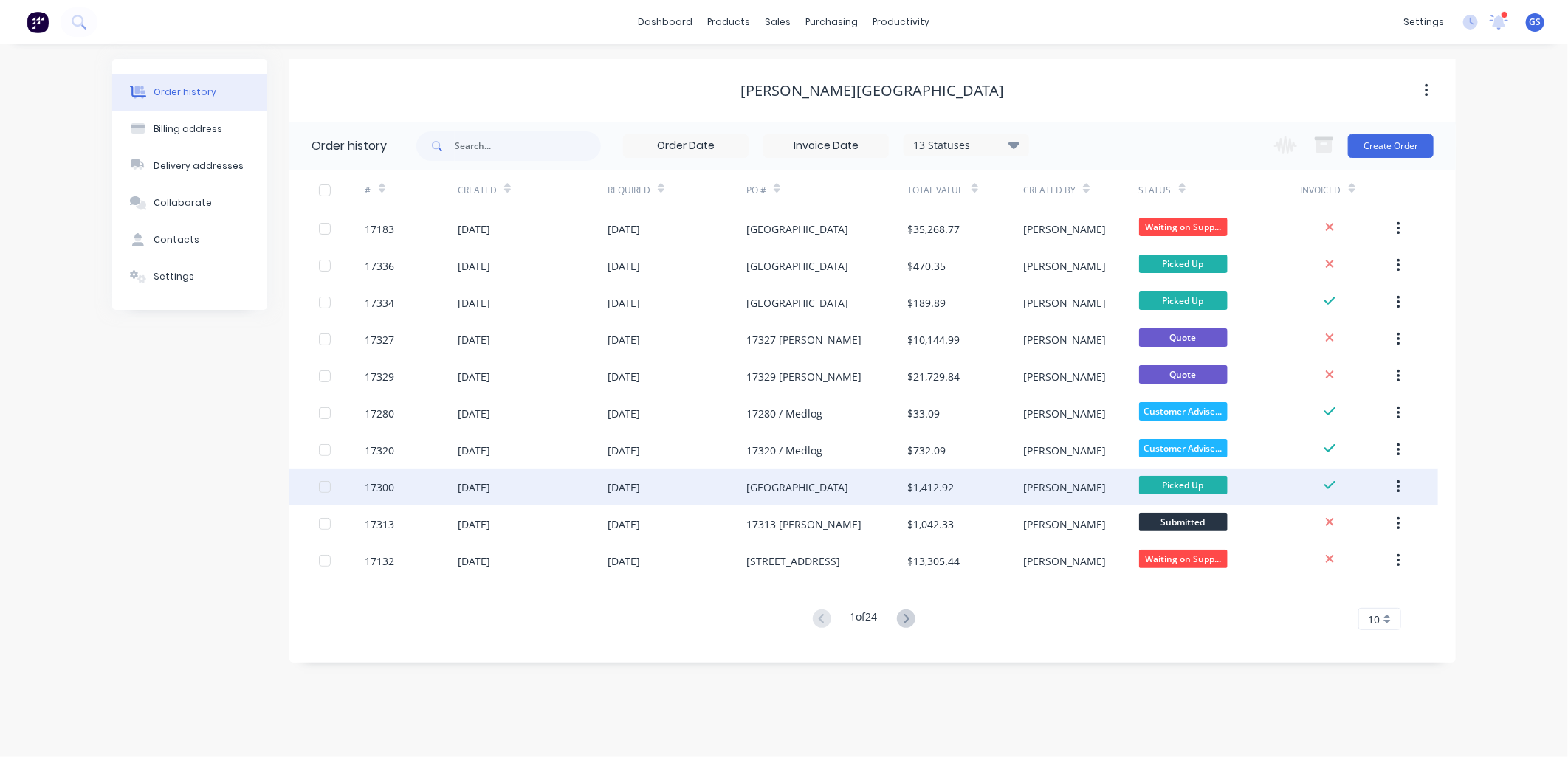
click at [795, 487] on div "[GEOGRAPHIC_DATA]" at bounding box center [797, 487] width 102 height 16
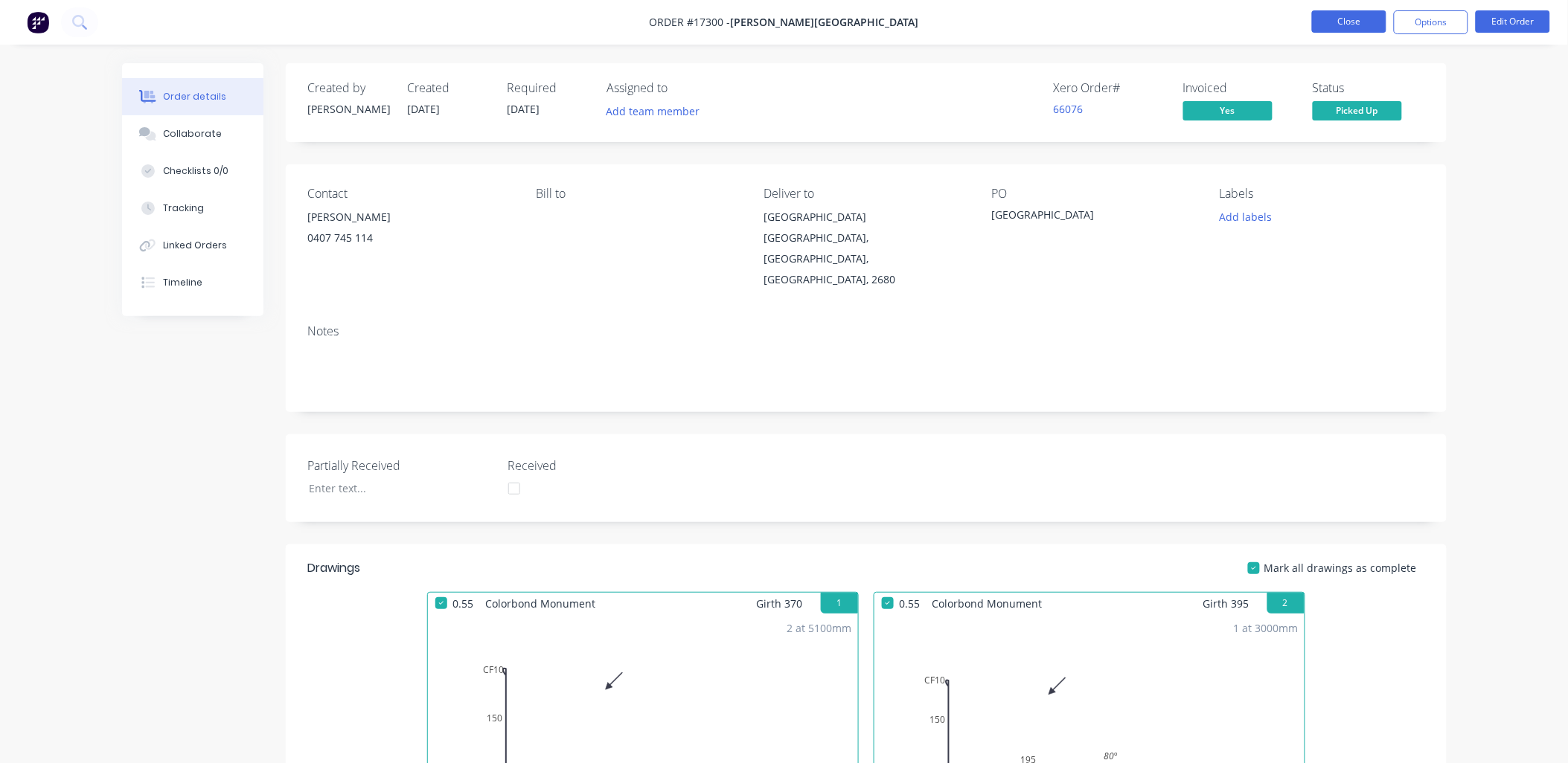
click at [1375, 19] on button "Close" at bounding box center [1348, 22] width 74 height 22
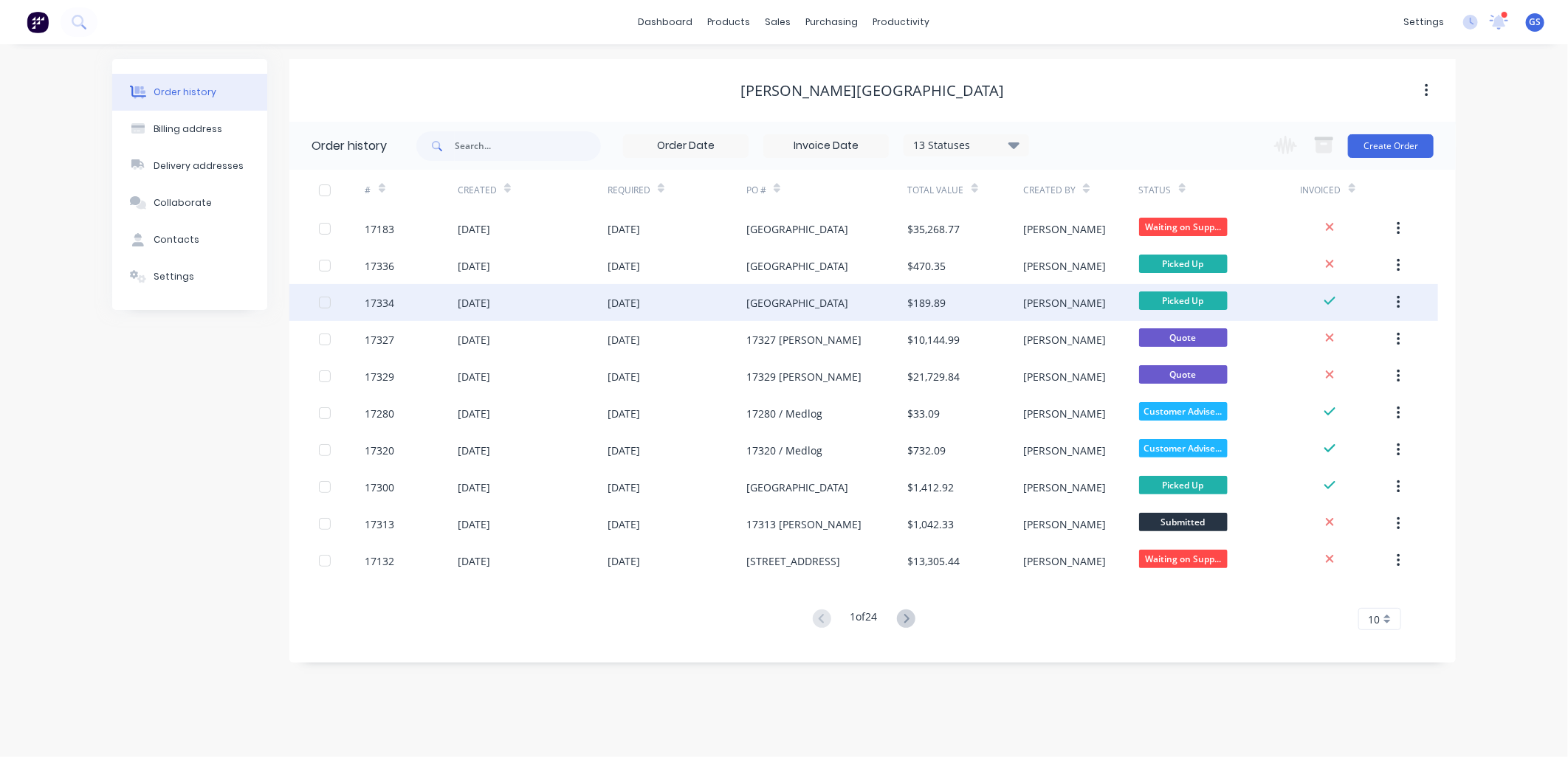
click at [822, 304] on div "[GEOGRAPHIC_DATA]" at bounding box center [797, 303] width 102 height 16
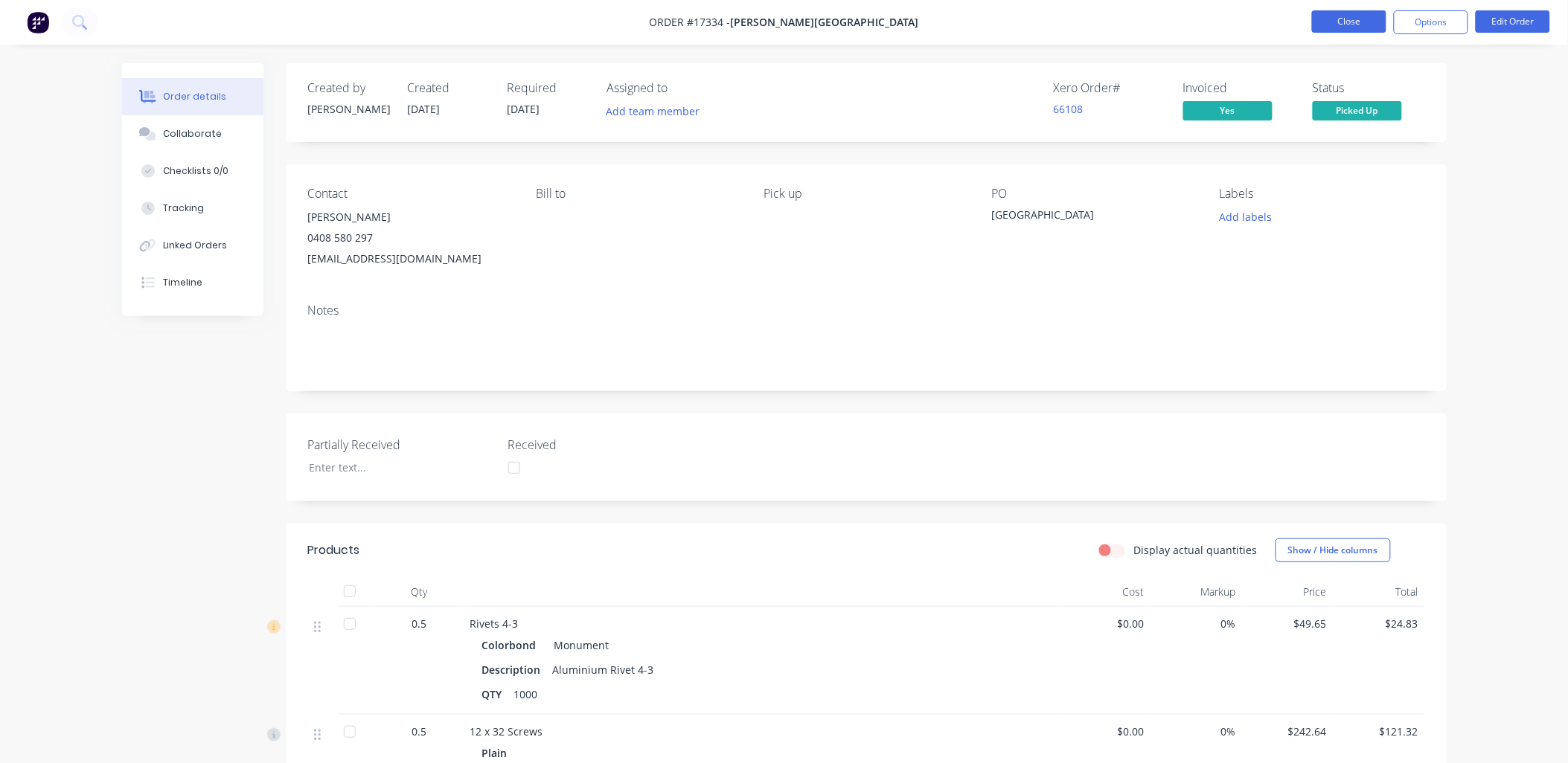
click at [1359, 20] on button "Close" at bounding box center [1348, 22] width 74 height 22
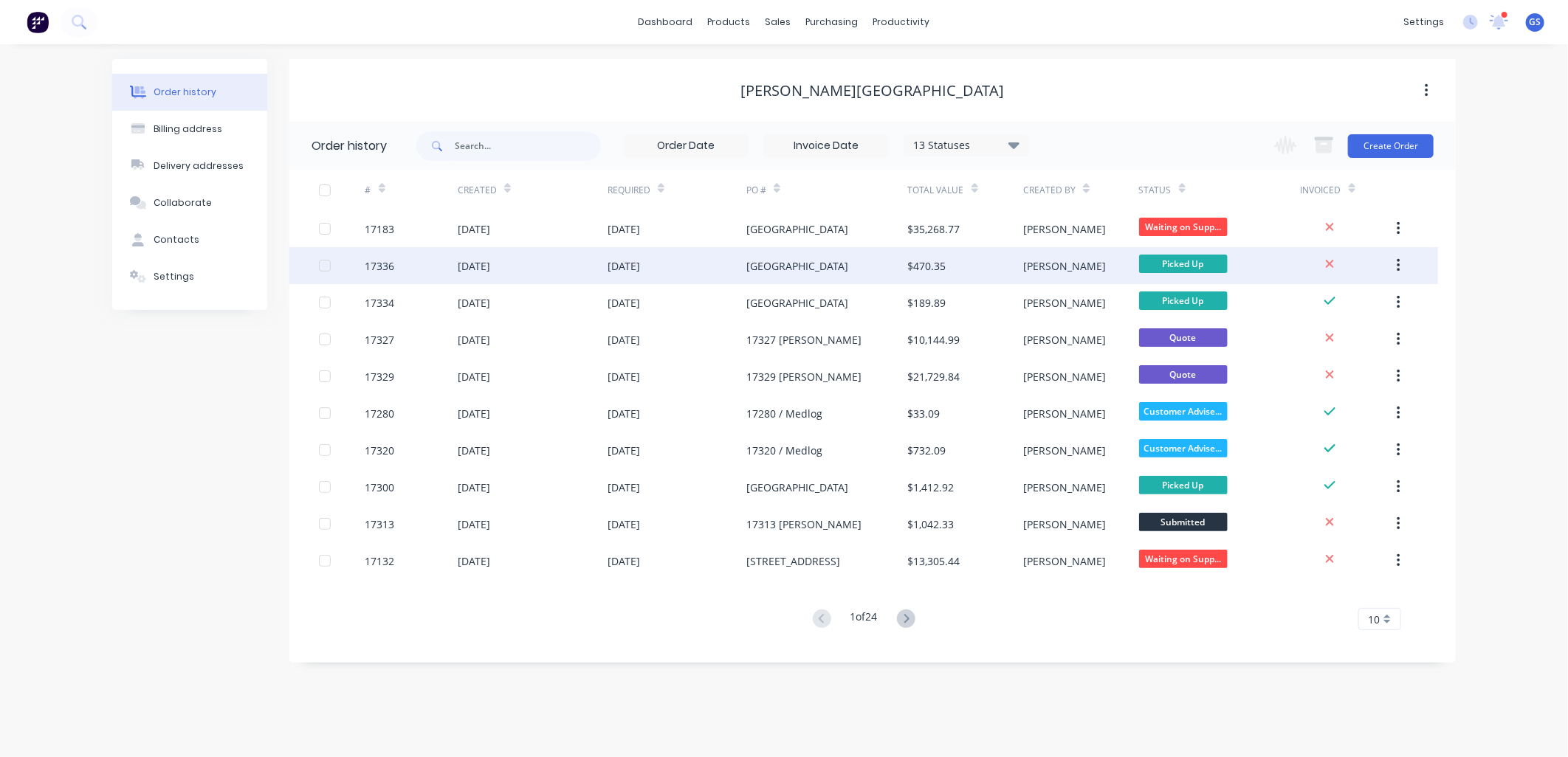
click at [823, 267] on div "[GEOGRAPHIC_DATA]" at bounding box center [797, 266] width 102 height 16
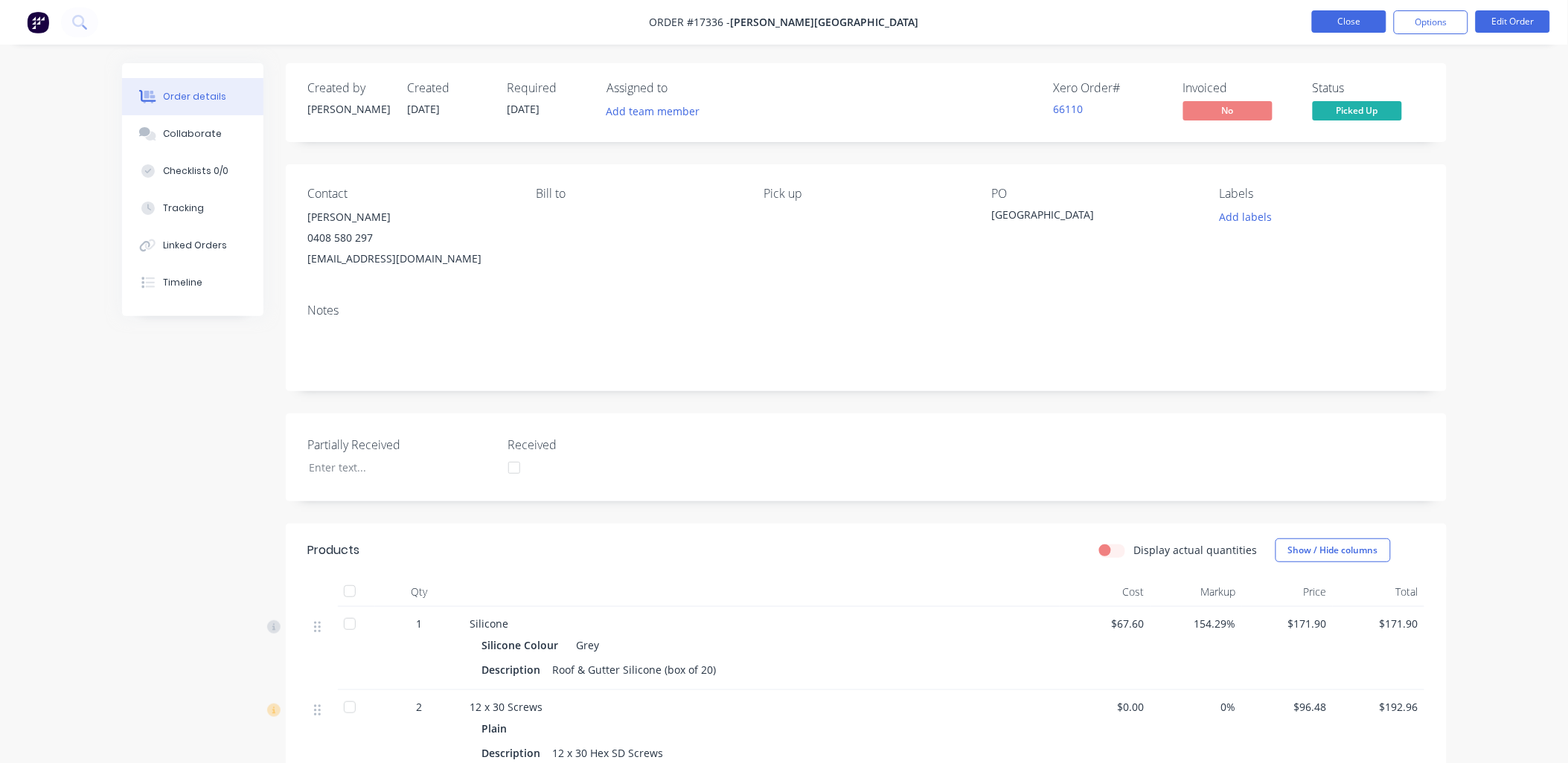
click at [1327, 25] on button "Close" at bounding box center [1348, 22] width 74 height 22
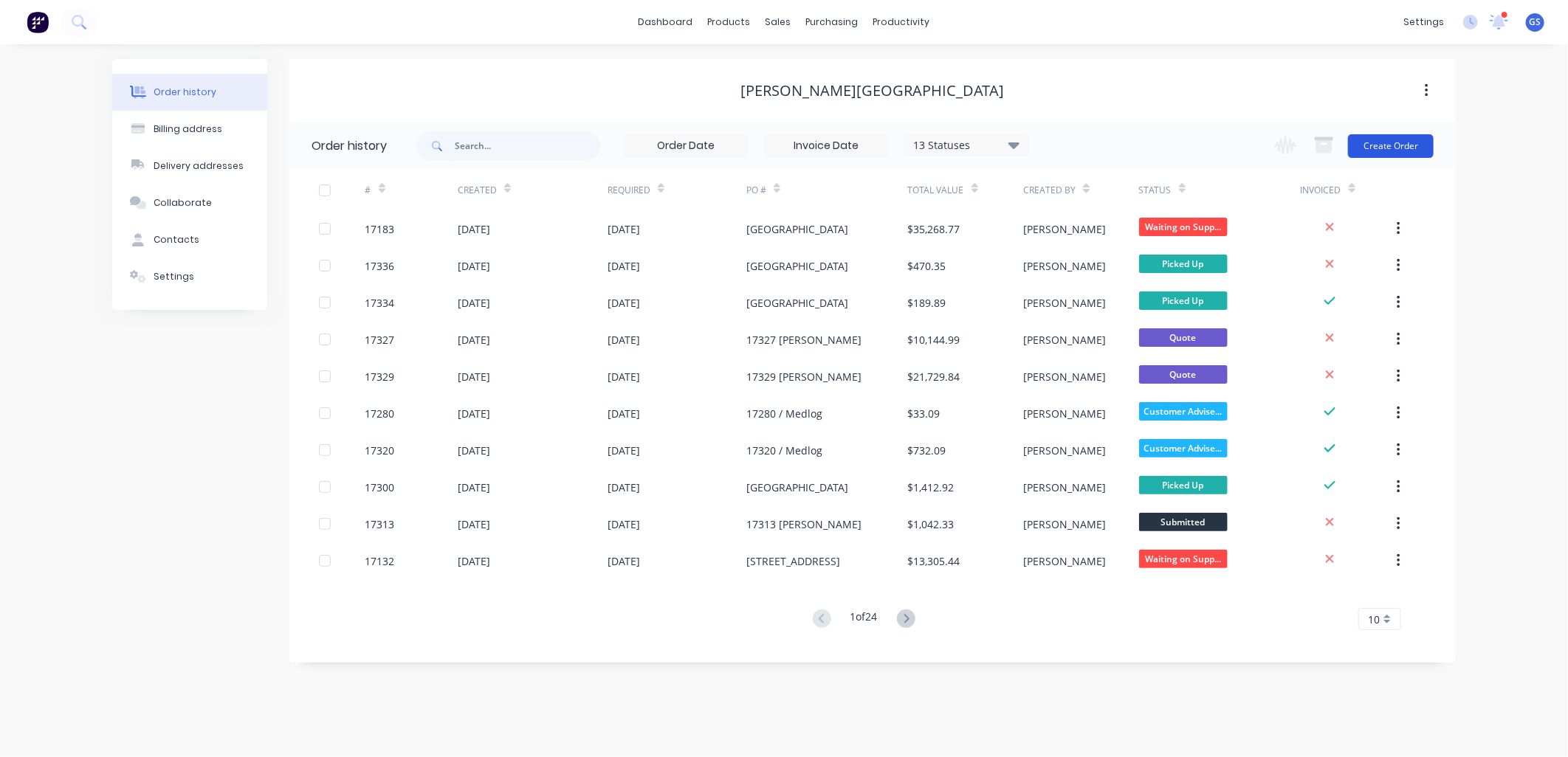
click at [1381, 144] on button "Create Order" at bounding box center [1391, 146] width 86 height 24
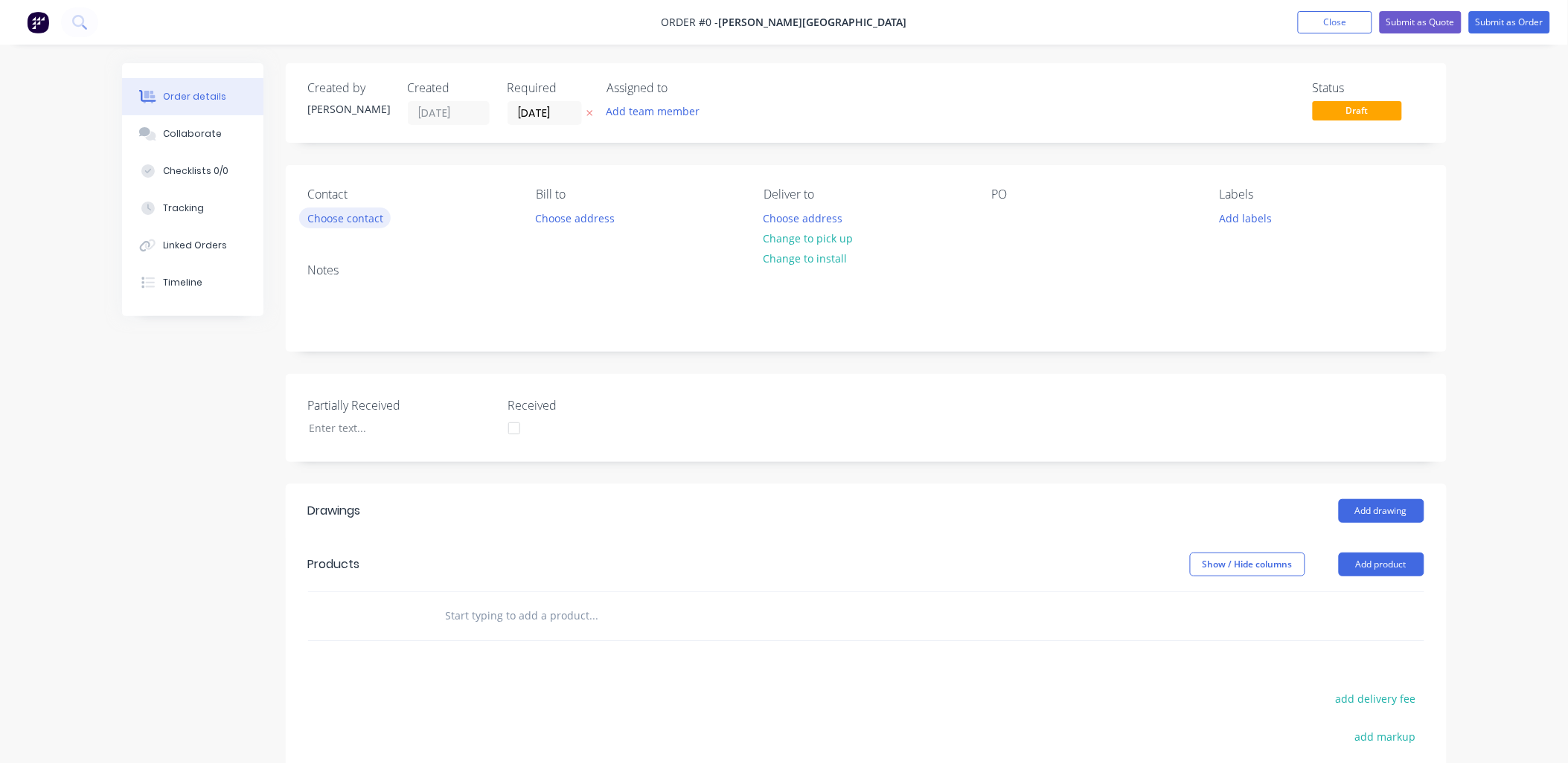
click at [328, 216] on button "Choose contact" at bounding box center [345, 217] width 92 height 20
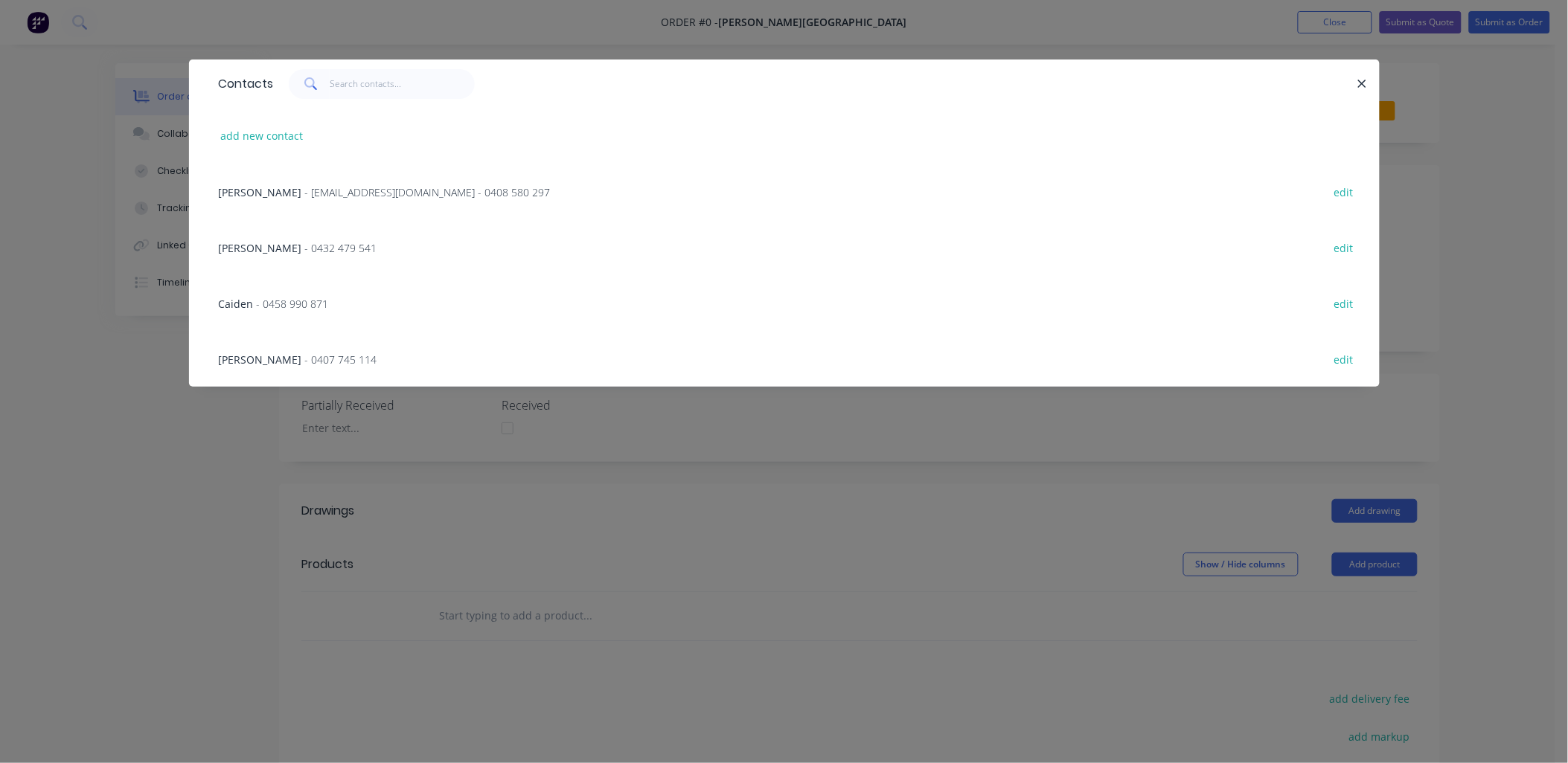
click at [359, 196] on span "- [EMAIL_ADDRESS][DOMAIN_NAME] - 0408 580 297" at bounding box center [428, 192] width 246 height 14
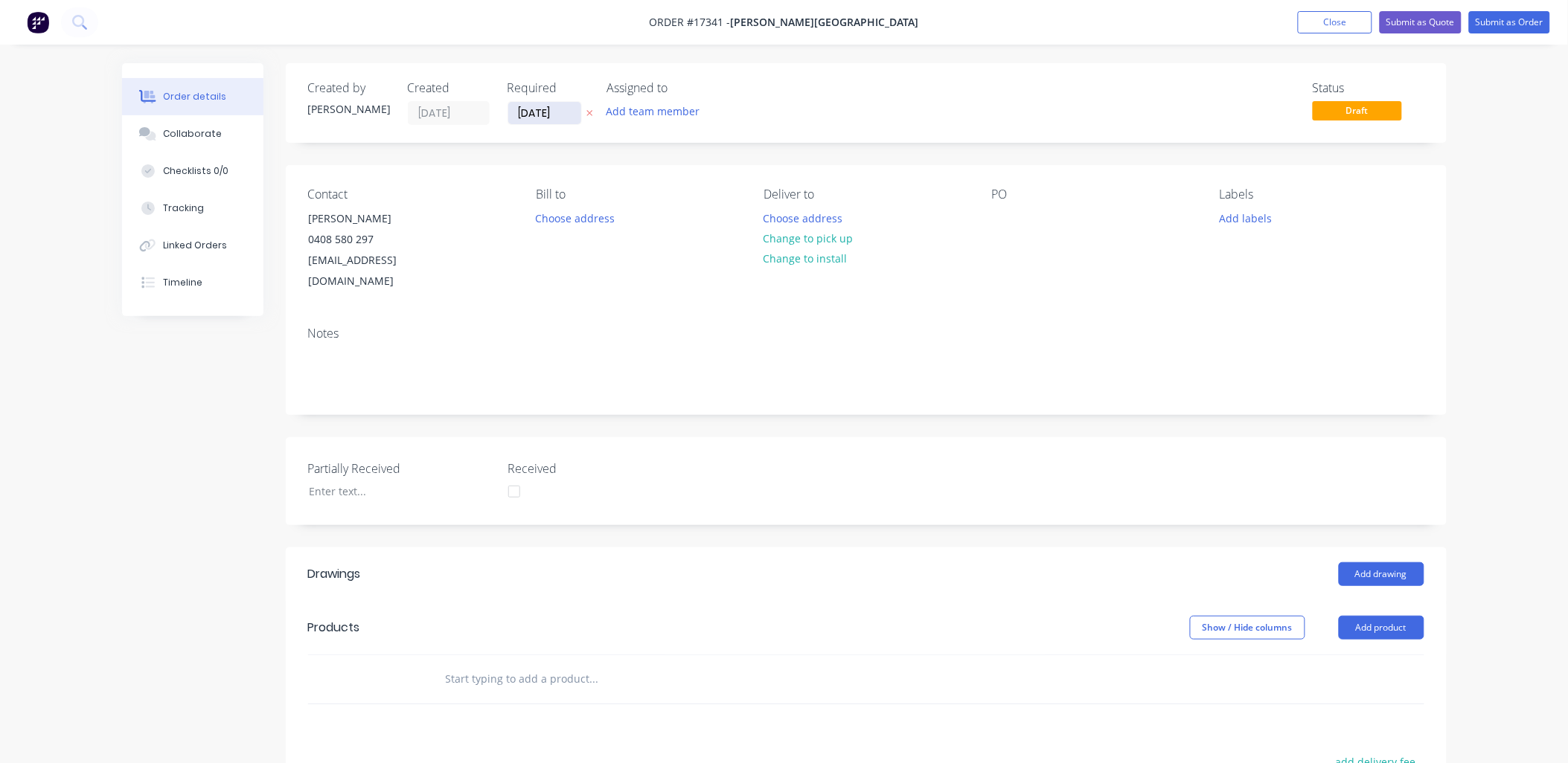
click at [567, 113] on input "[DATE]" at bounding box center [545, 113] width 73 height 22
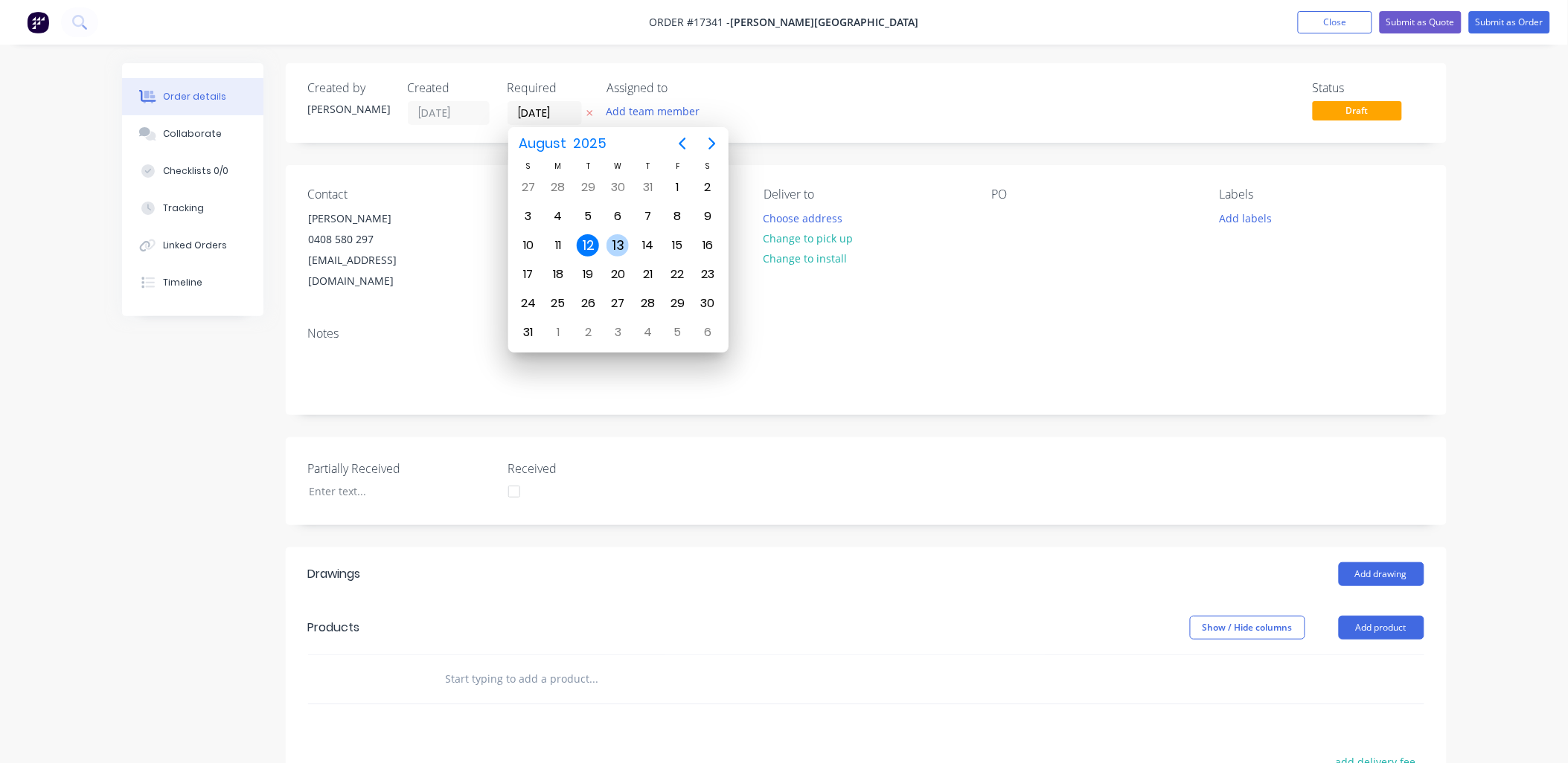
click at [619, 242] on div "13" at bounding box center [618, 245] width 22 height 22
type input "[DATE]"
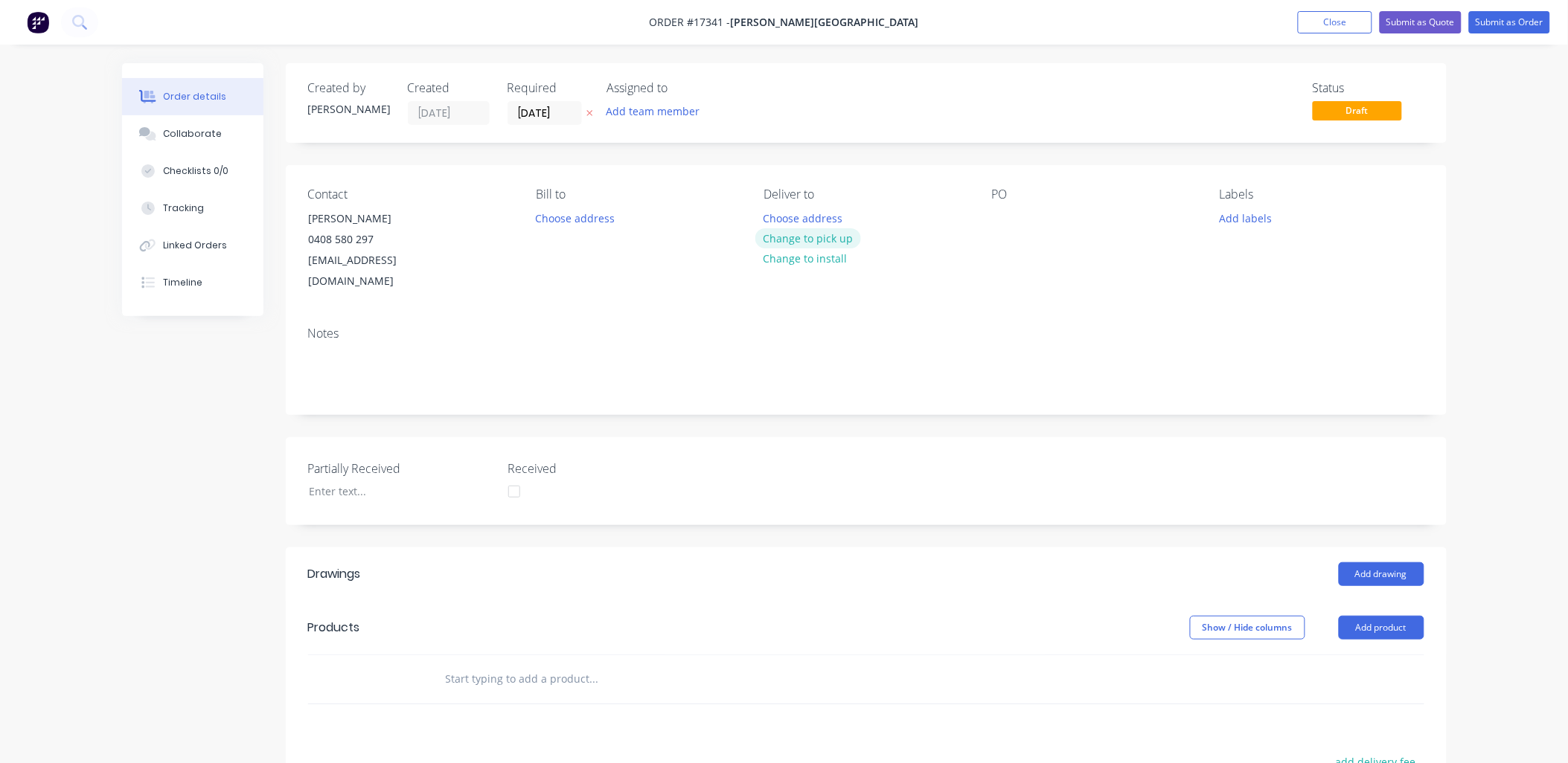
click at [840, 231] on button "Change to pick up" at bounding box center [808, 239] width 106 height 20
click at [995, 217] on div at bounding box center [1004, 218] width 24 height 22
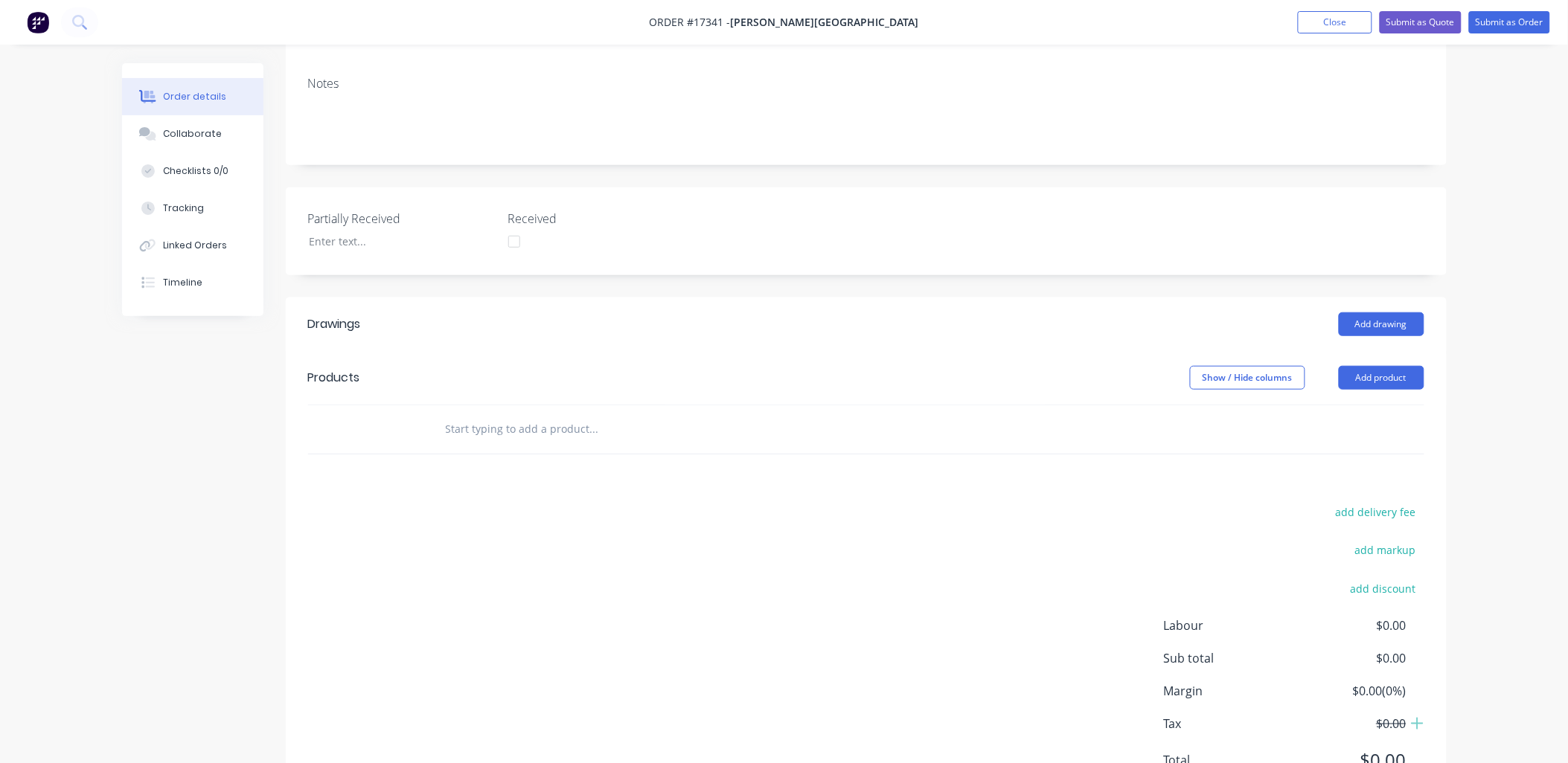
scroll to position [300, 0]
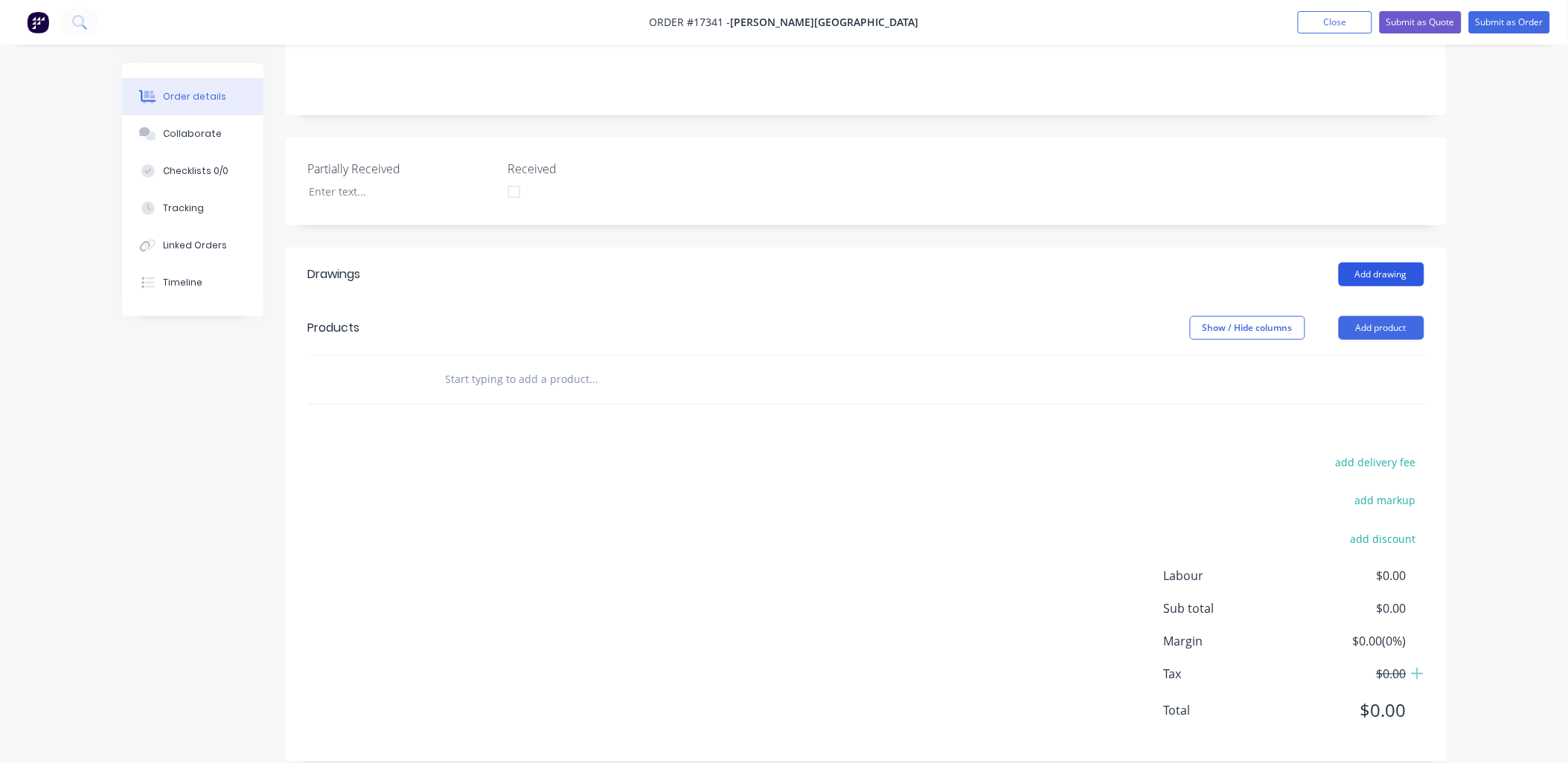
click at [1382, 263] on button "Add drawing" at bounding box center [1382, 275] width 86 height 24
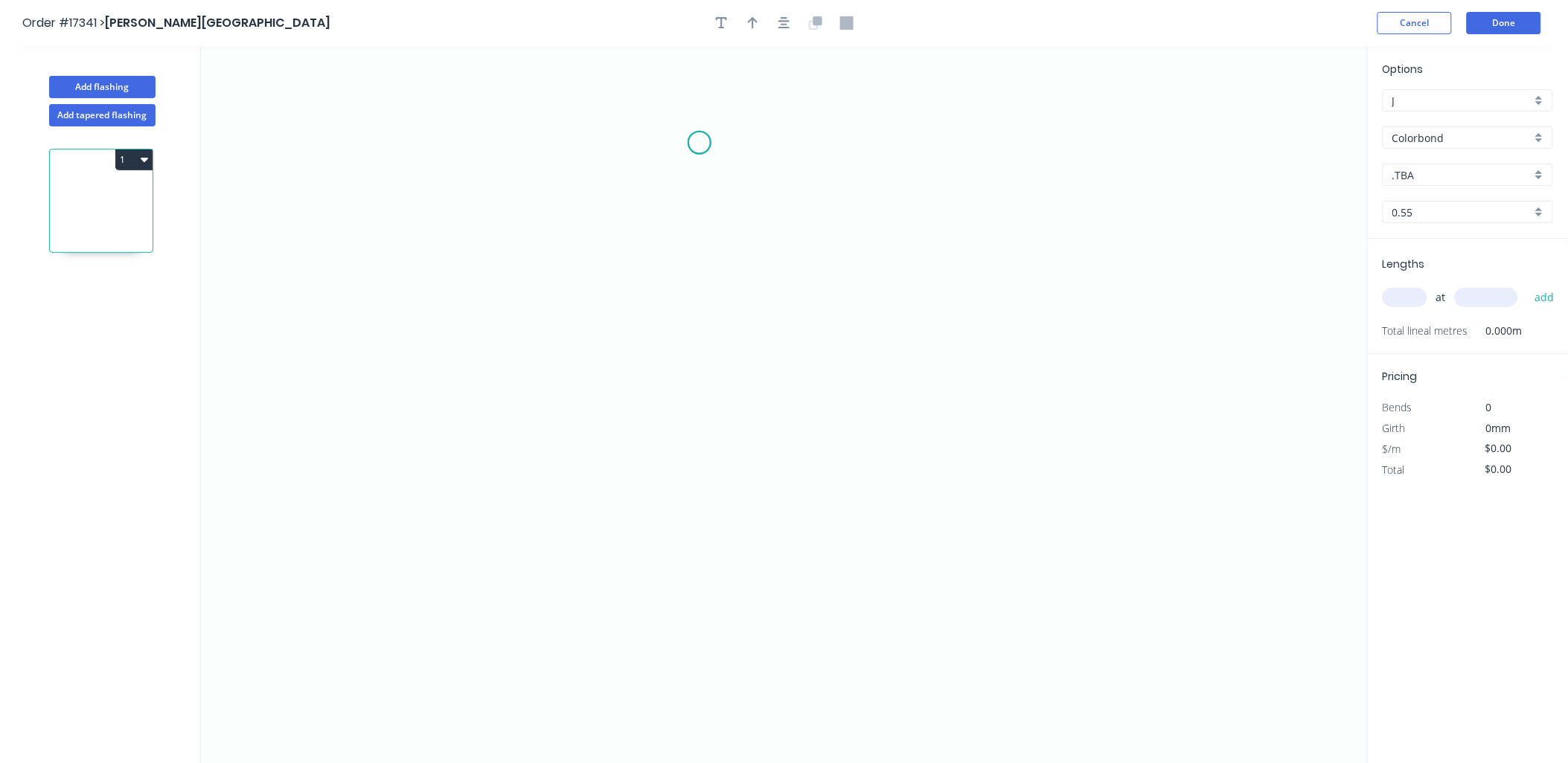
drag, startPoint x: 700, startPoint y: 143, endPoint x: 700, endPoint y: 221, distance: 78.0
click at [700, 144] on icon "0" at bounding box center [784, 404] width 1167 height 718
click at [700, 285] on icon "0" at bounding box center [784, 404] width 1167 height 718
click at [692, 296] on icon "0 ?" at bounding box center [784, 404] width 1167 height 718
click at [692, 348] on icon "0 ? ? ? º" at bounding box center [784, 404] width 1167 height 718
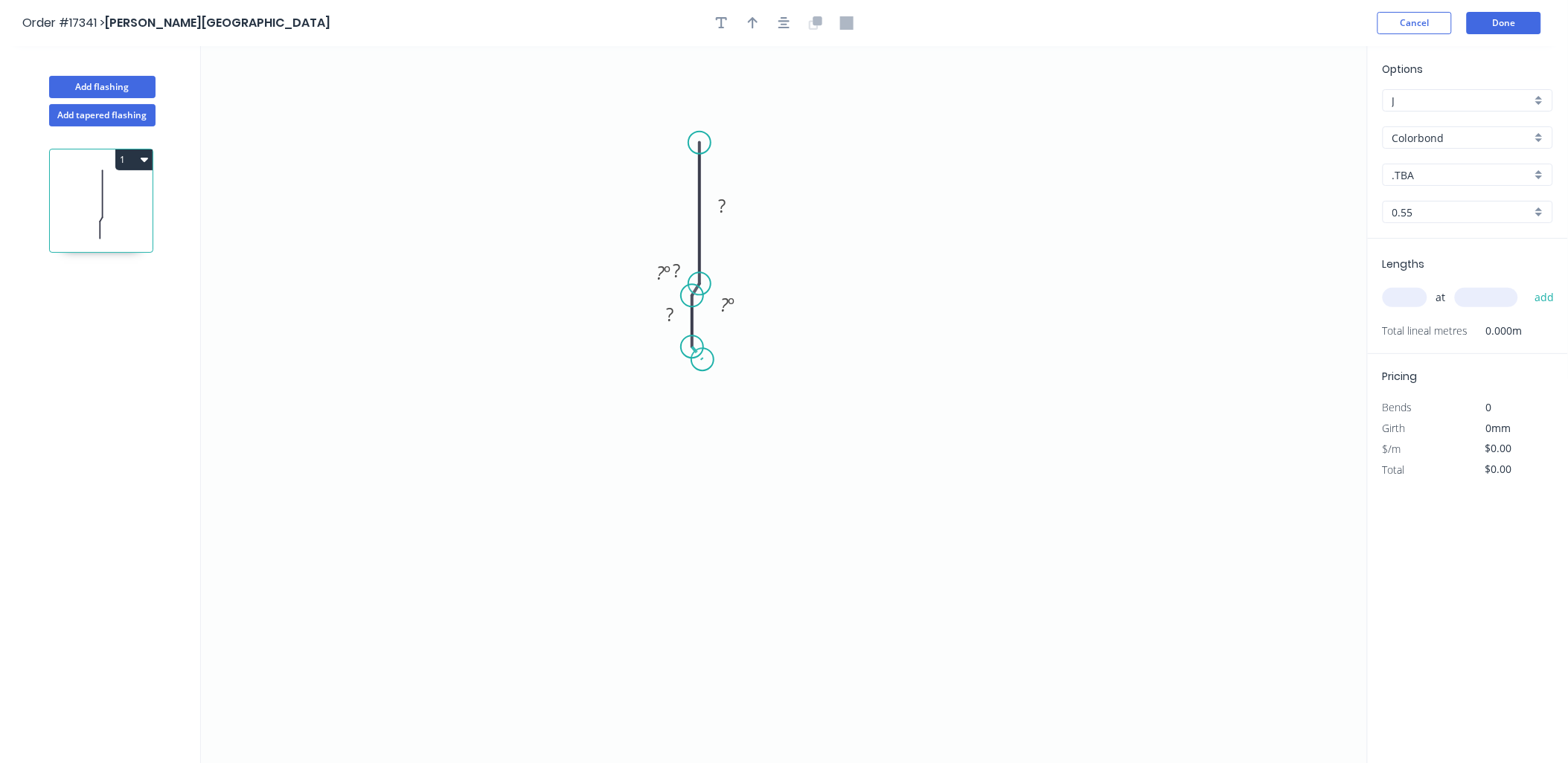
click at [702, 360] on icon "0 ? ? ? ? º ? º" at bounding box center [784, 404] width 1167 height 718
drag, startPoint x: 708, startPoint y: 447, endPoint x: 752, endPoint y: 433, distance: 46.2
click at [714, 444] on icon "0 ? ? ? ? ? º ? º ? º" at bounding box center [784, 404] width 1167 height 718
click at [737, 453] on div "Delete point" at bounding box center [790, 461] width 150 height 31
click at [702, 359] on circle at bounding box center [702, 359] width 22 height 22
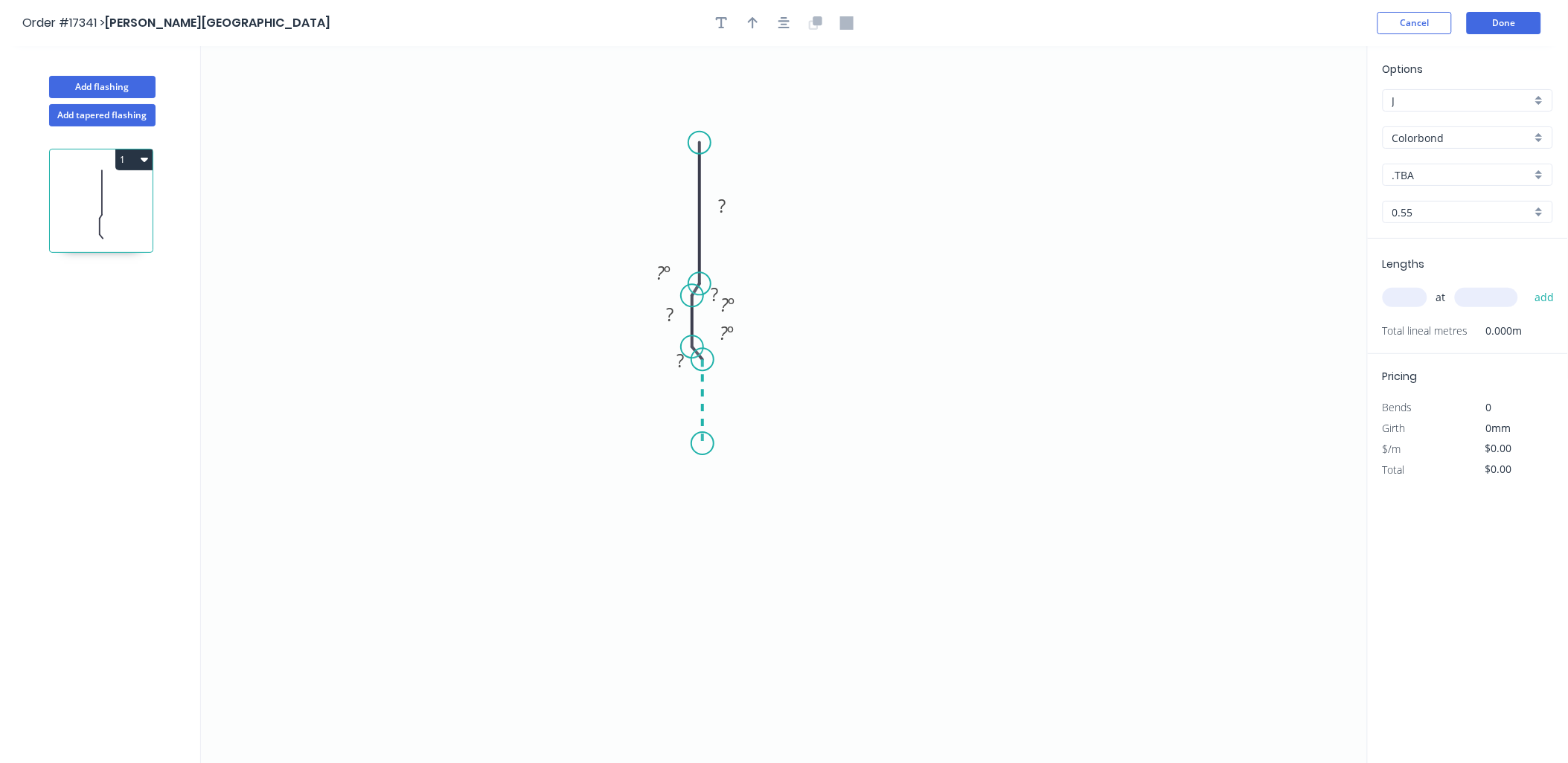
click at [705, 444] on icon "0 ? ? ? ? ? º ? º ? º" at bounding box center [784, 404] width 1167 height 718
click at [756, 441] on icon "0 ? ? ? ? ? ? º ? º ? º ? º" at bounding box center [784, 404] width 1167 height 718
drag, startPoint x: 756, startPoint y: 349, endPoint x: 769, endPoint y: 349, distance: 13.0
click at [757, 349] on icon "0 ? ? ? ? ? ? ? º ? º ? º ? º" at bounding box center [784, 404] width 1167 height 718
click at [834, 345] on icon "0 ? ? ? ? ? ? ? ? º ? º ? º ? º" at bounding box center [784, 404] width 1167 height 718
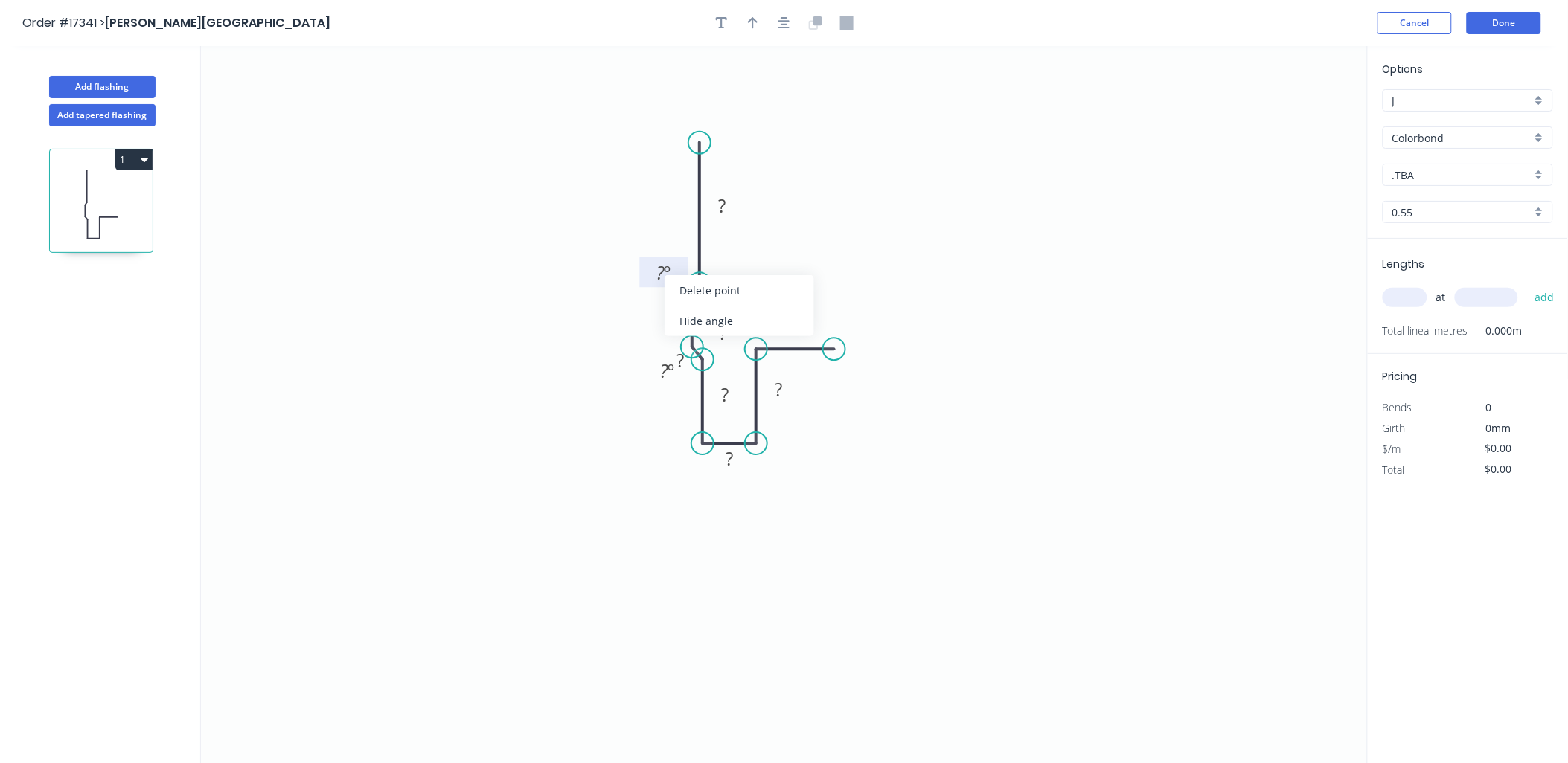
click at [665, 270] on tspan "º" at bounding box center [668, 273] width 7 height 25
drag, startPoint x: 658, startPoint y: 257, endPoint x: 527, endPoint y: 313, distance: 142.5
click at [527, 313] on icon "0 ? ? ? ? ? ? ? ? 32 º ? º ? º ? º" at bounding box center [784, 404] width 1167 height 718
click at [745, 488] on div "Show angle" at bounding box center [775, 492] width 150 height 31
drag, startPoint x: 741, startPoint y: 403, endPoint x: 713, endPoint y: 560, distance: 159.5
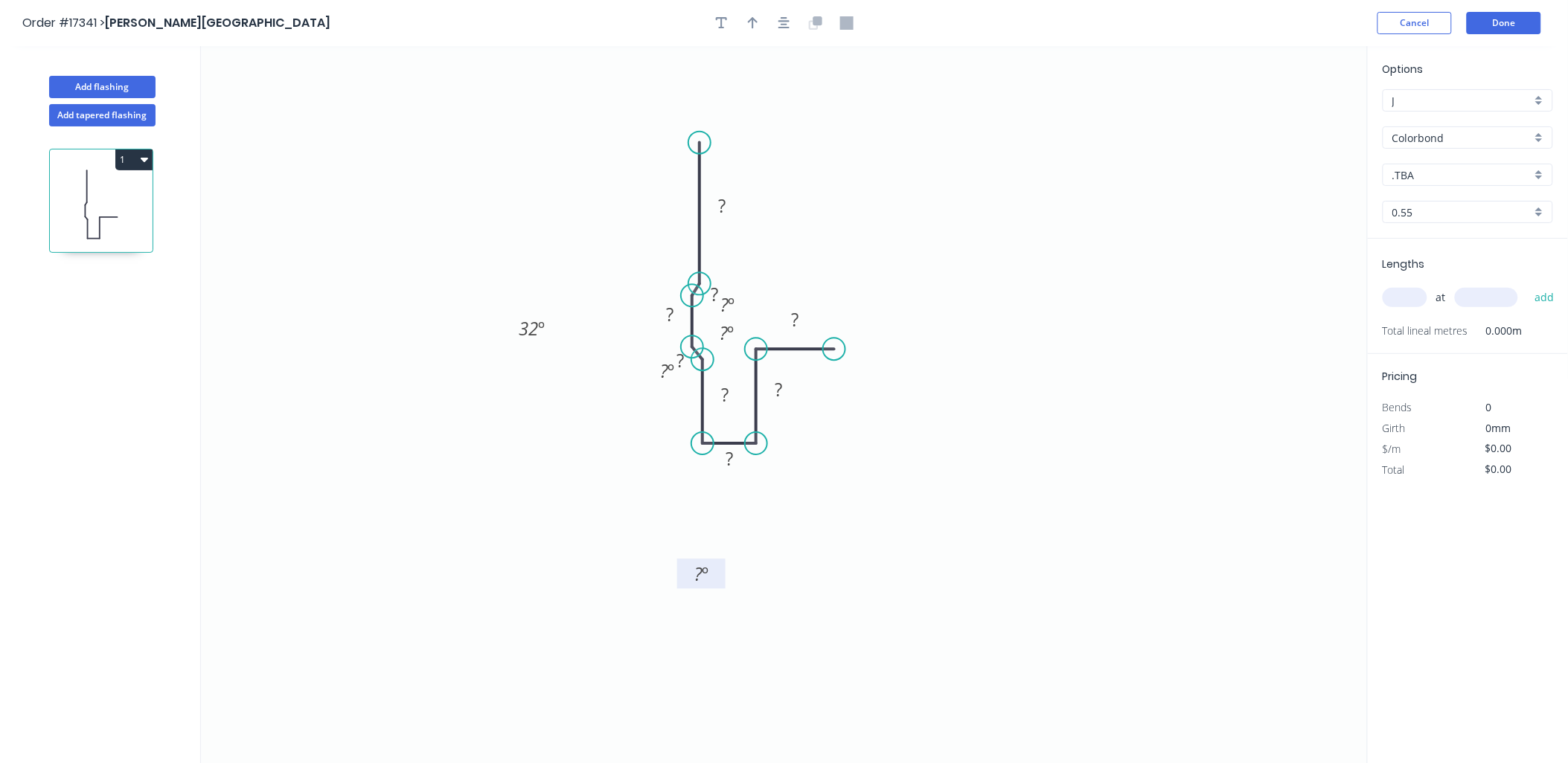
click at [713, 560] on rect at bounding box center [702, 574] width 48 height 30
click at [700, 570] on text "? º" at bounding box center [701, 574] width 14 height 25
click at [768, 355] on div "Hide angle" at bounding box center [805, 355] width 150 height 31
click at [698, 419] on div "Hide angle" at bounding box center [739, 424] width 150 height 31
click at [778, 390] on div "Hide angle" at bounding box center [799, 387] width 150 height 31
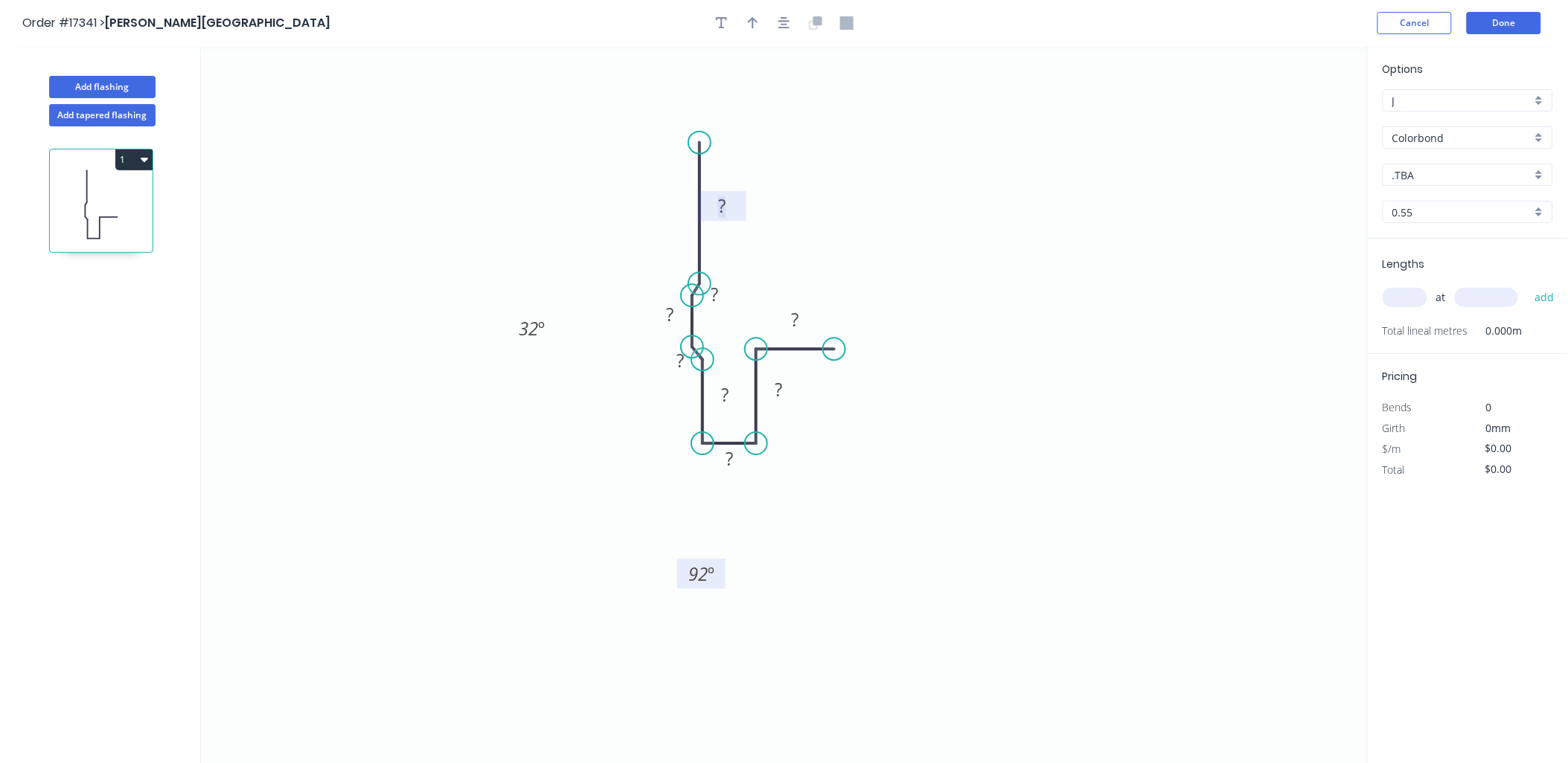
click at [732, 205] on rect at bounding box center [722, 207] width 30 height 21
type input "$27.71"
drag, startPoint x: 755, startPoint y: 30, endPoint x: 940, endPoint y: 68, distance: 188.9
click at [756, 30] on button "button" at bounding box center [753, 22] width 22 height 22
drag, startPoint x: 1292, startPoint y: 121, endPoint x: 615, endPoint y: 191, distance: 680.6
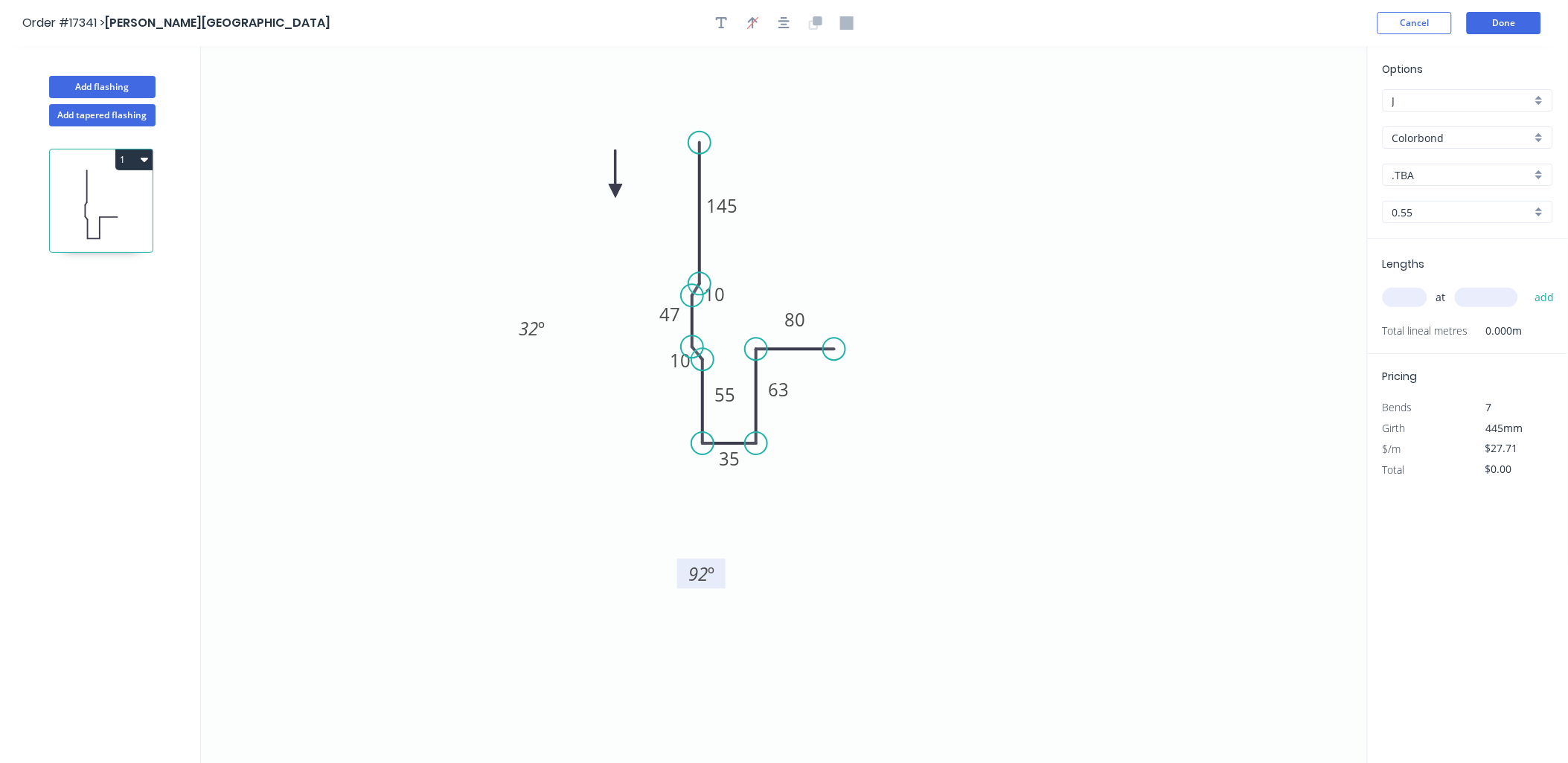
click at [615, 191] on icon at bounding box center [615, 174] width 13 height 47
click at [1538, 174] on div ".TBA" at bounding box center [1467, 175] width 171 height 22
click at [1434, 219] on div "Monument" at bounding box center [1467, 211] width 169 height 26
type input "Monument"
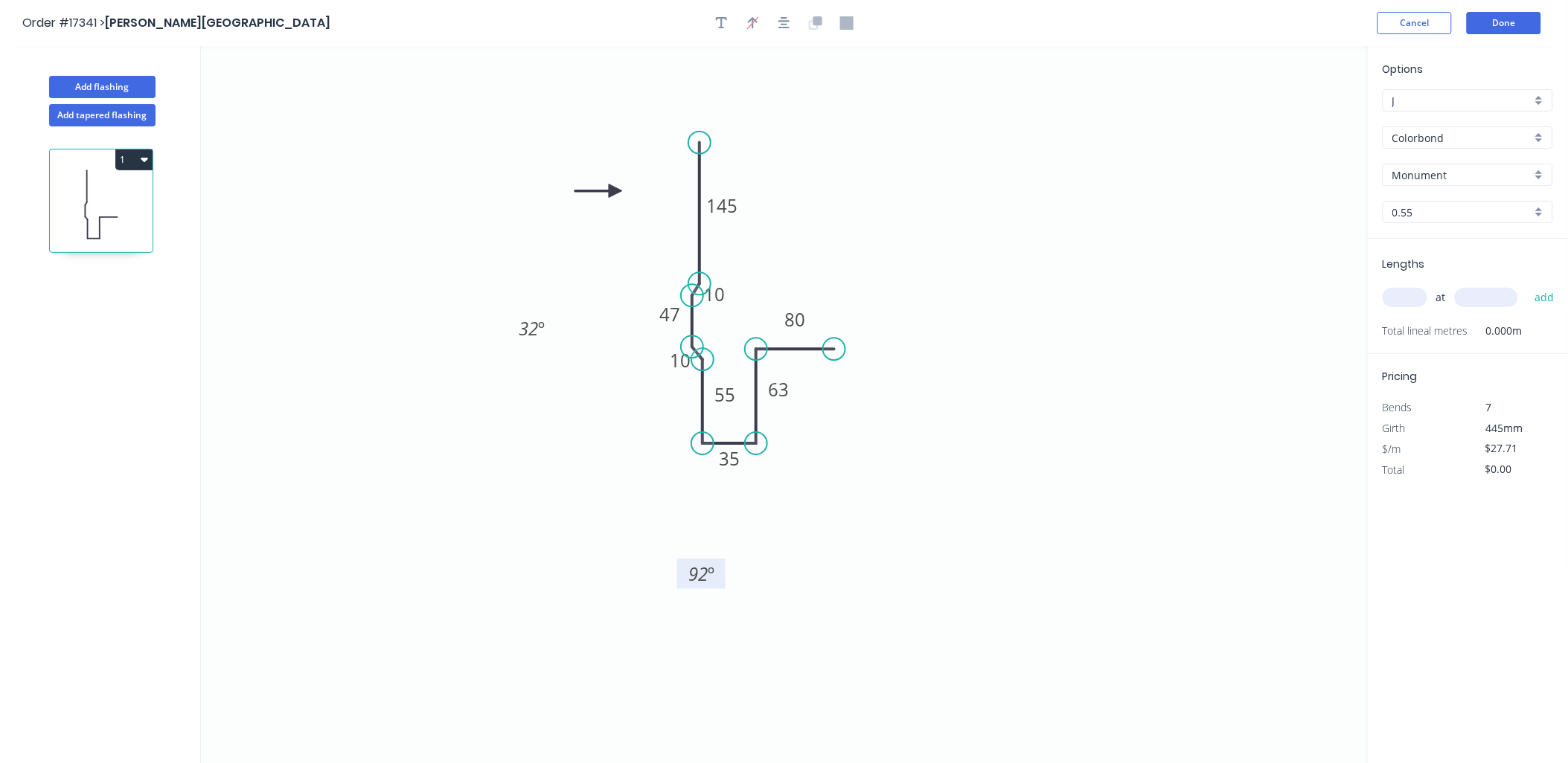
click at [1410, 292] on input "text" at bounding box center [1405, 297] width 45 height 19
type input "1"
type input "5000"
click at [1527, 285] on button "add" at bounding box center [1545, 297] width 35 height 25
type input "$138.55"
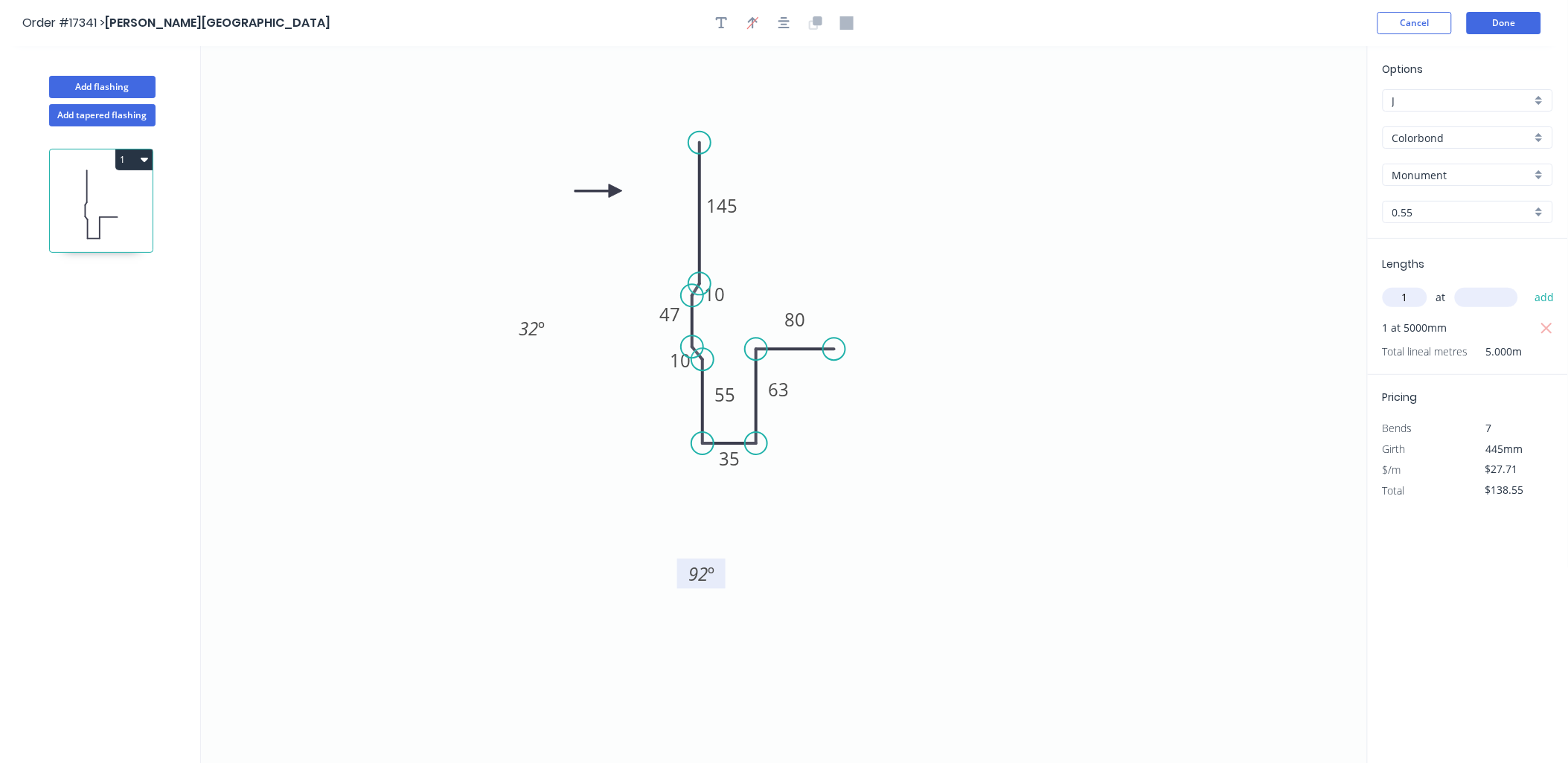
type input "1"
type input "4000"
click at [1527, 285] on button "add" at bounding box center [1545, 297] width 35 height 25
click at [1549, 343] on icon "button" at bounding box center [1547, 349] width 13 height 17
type input "$138.55"
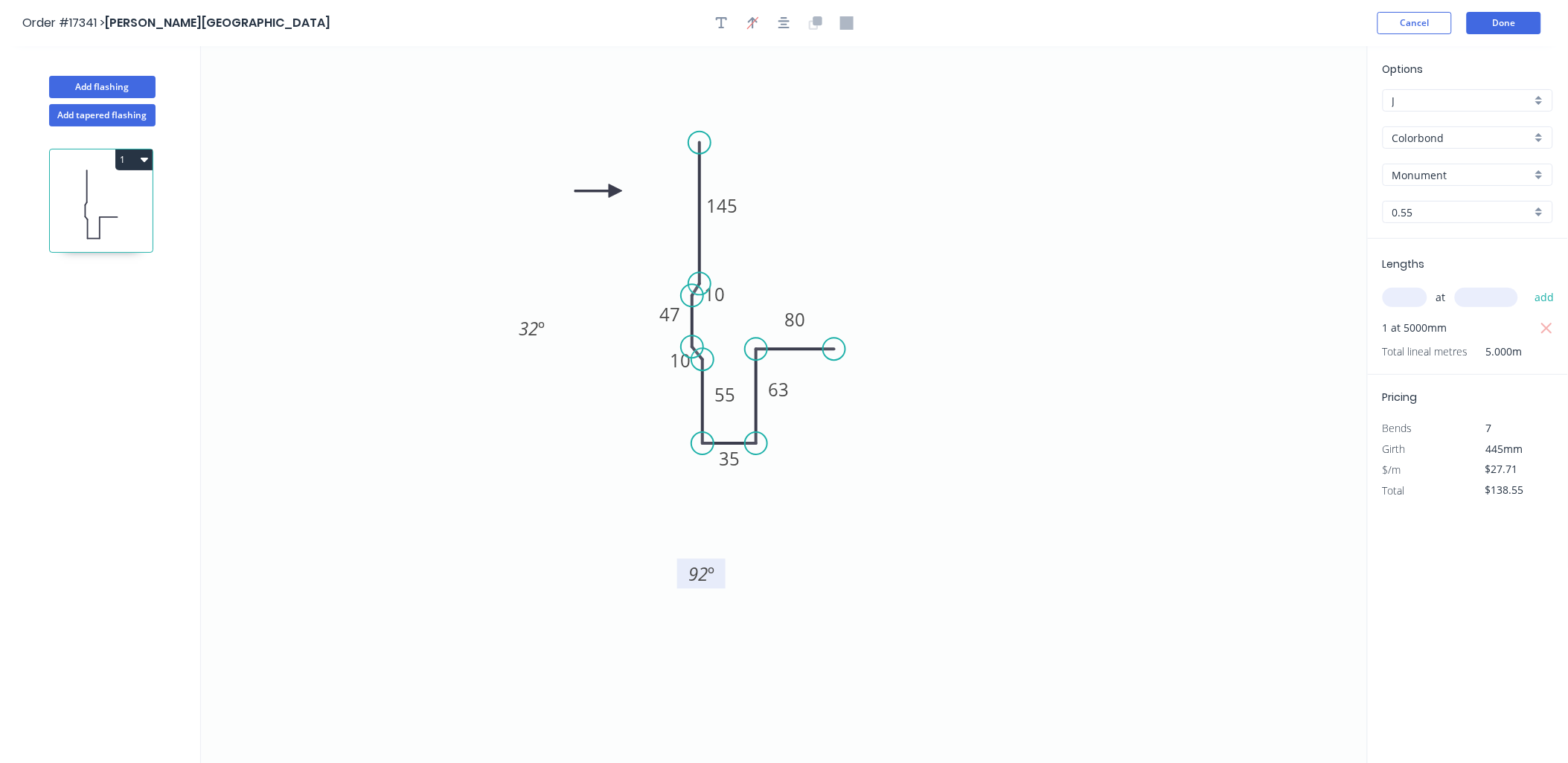
click at [1416, 300] on input "text" at bounding box center [1405, 297] width 45 height 19
type input "1"
type input "4000"
click at [1527, 285] on button "add" at bounding box center [1545, 297] width 35 height 25
type input "$249.39"
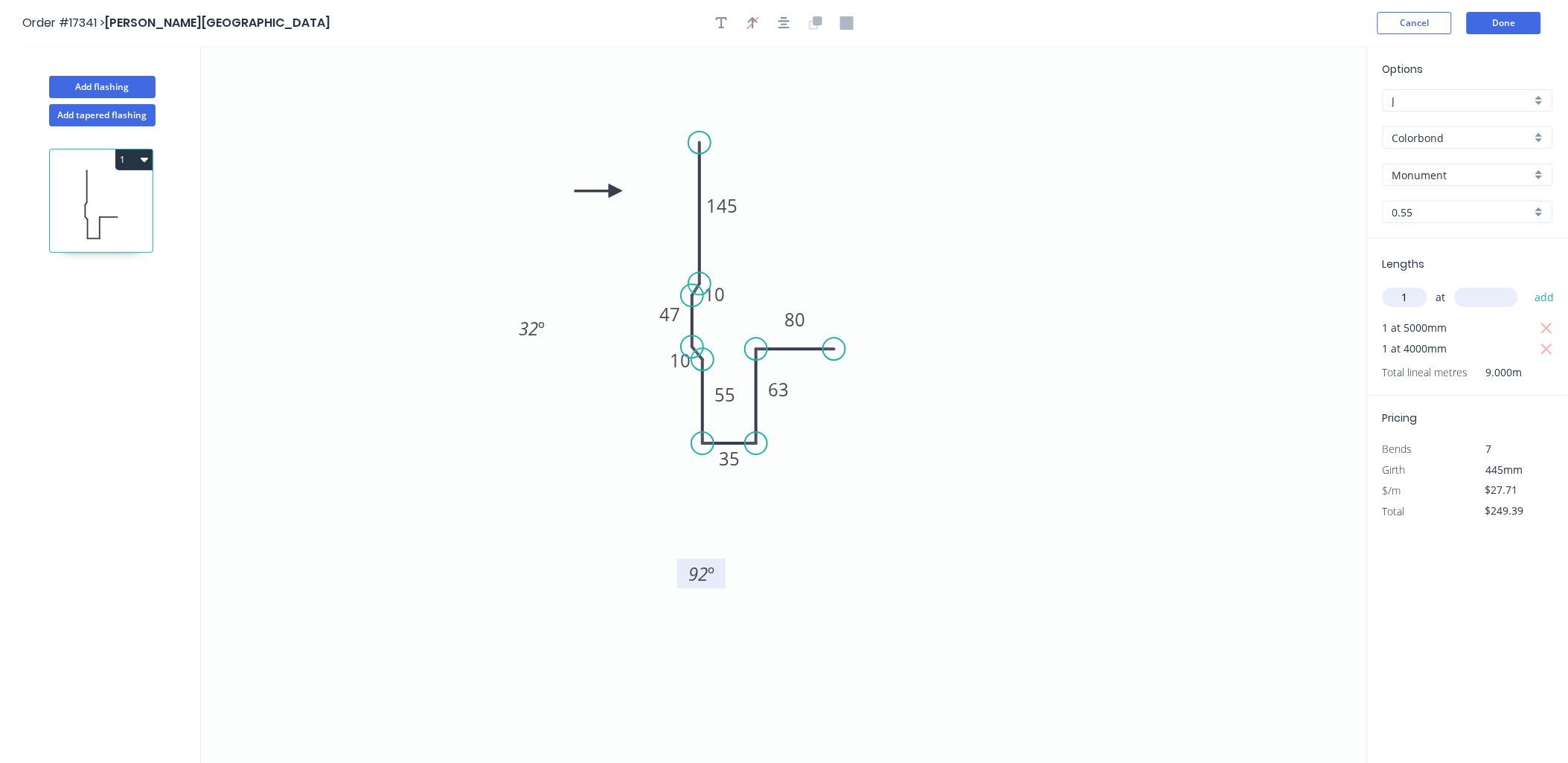
type input "1"
type input "2000"
click at [1527, 285] on button "add" at bounding box center [1545, 297] width 35 height 25
type input "$304.81"
click at [1526, 13] on button "Done" at bounding box center [1503, 22] width 74 height 22
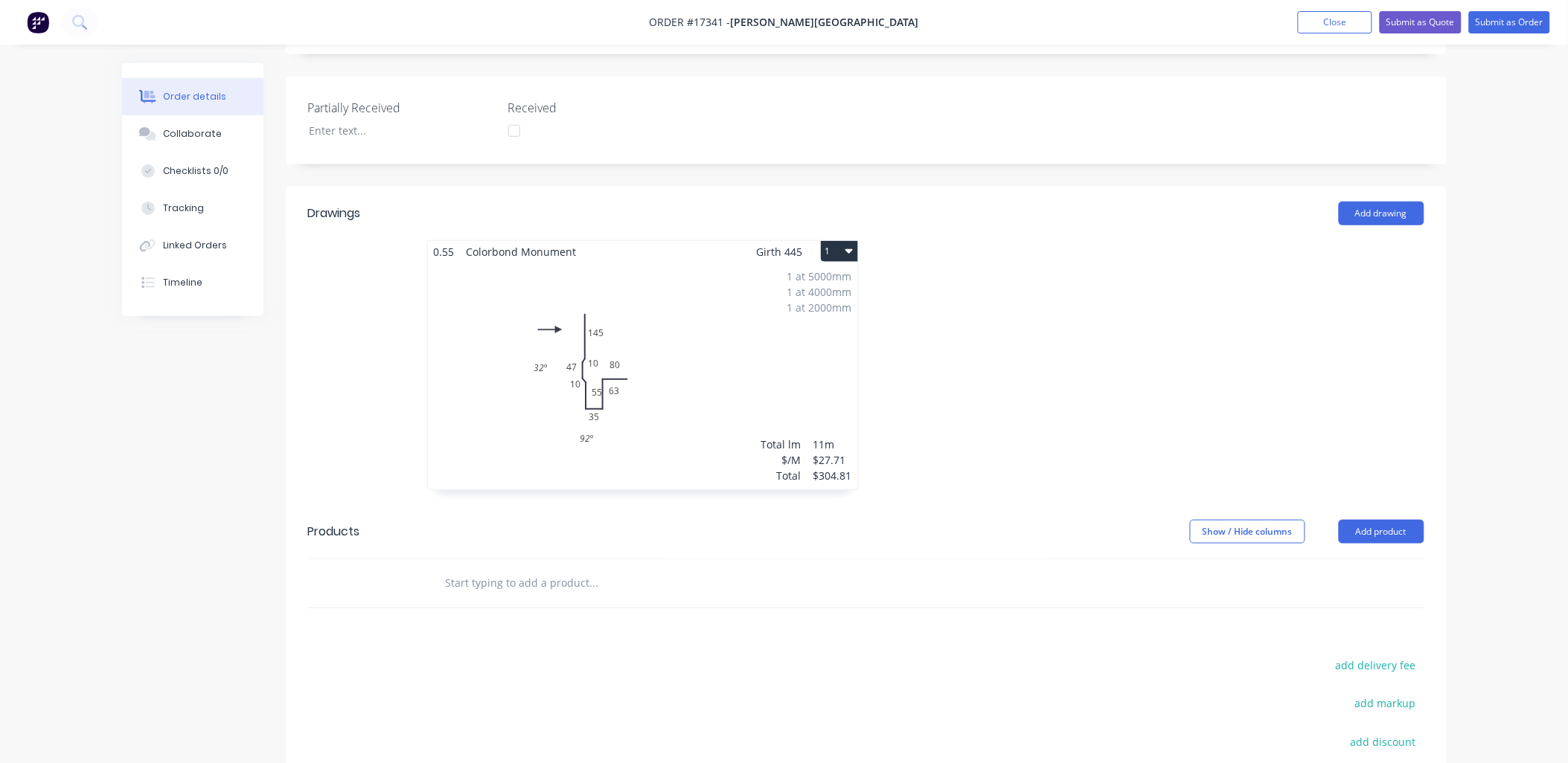
scroll to position [413, 0]
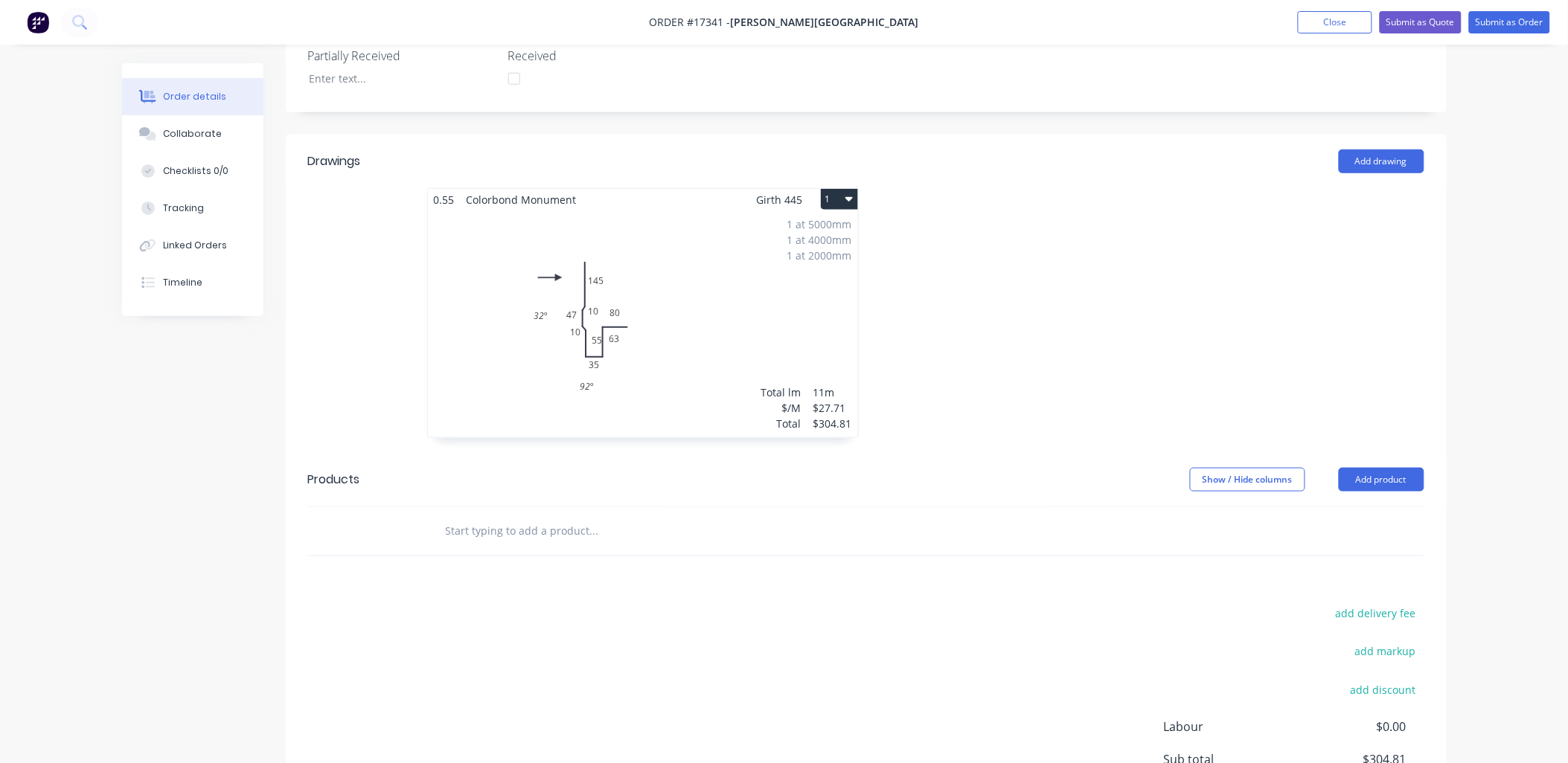
click at [850, 193] on icon "button" at bounding box center [849, 199] width 7 height 12
click at [768, 255] on div "Duplicate" at bounding box center [787, 265] width 115 height 22
click at [1063, 265] on div "Total lm $/M Total 0m $27.71 $0.00" at bounding box center [1089, 324] width 430 height 227
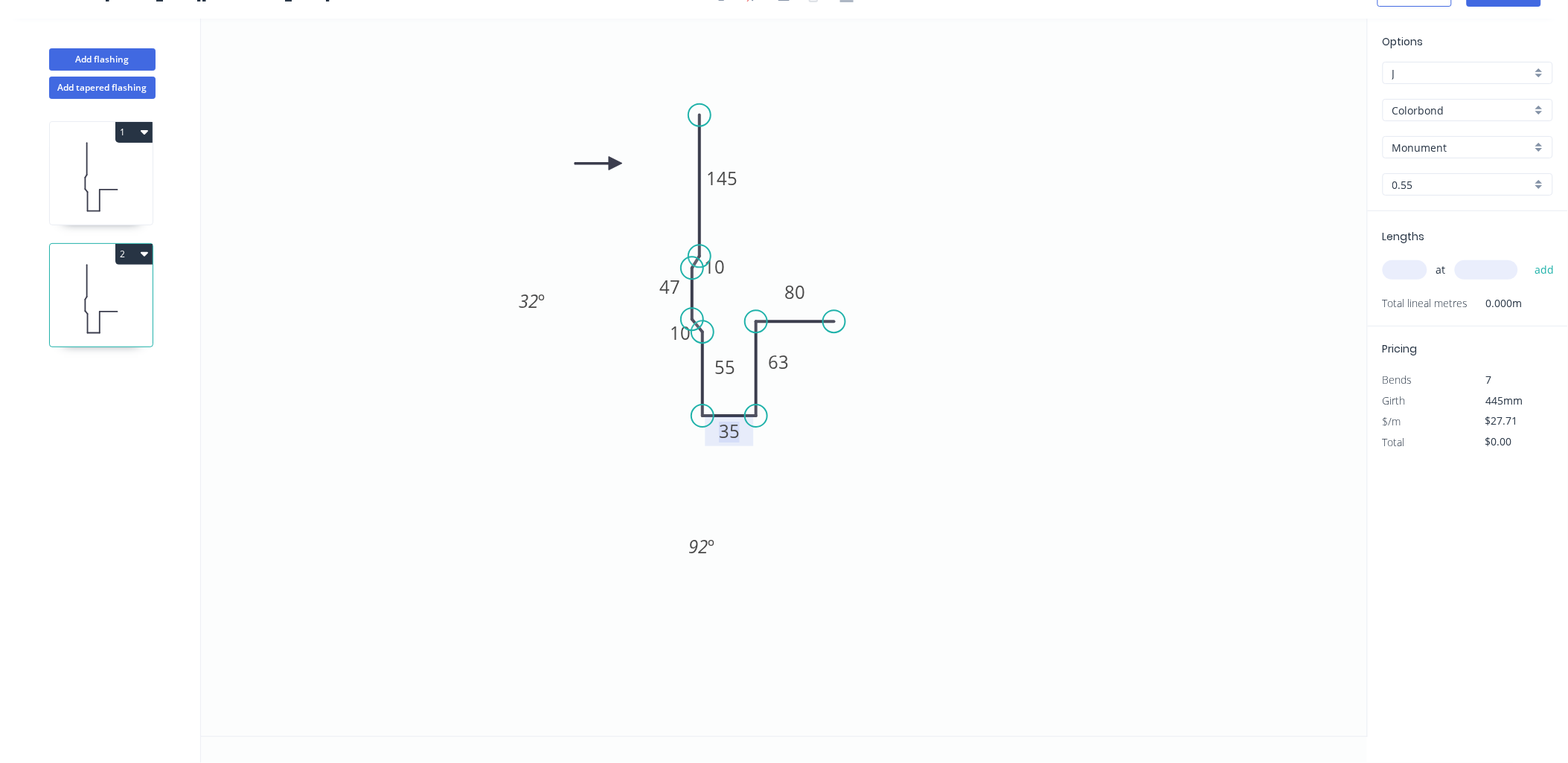
click at [731, 433] on tspan "35" at bounding box center [729, 431] width 21 height 25
click at [678, 286] on tspan "47" at bounding box center [669, 287] width 21 height 25
click at [866, 198] on icon "0 145 10 49 10 55 38 63 80 32 º 92 º" at bounding box center [784, 377] width 1167 height 718
click at [1410, 271] on input "text" at bounding box center [1405, 270] width 45 height 19
type input "1"
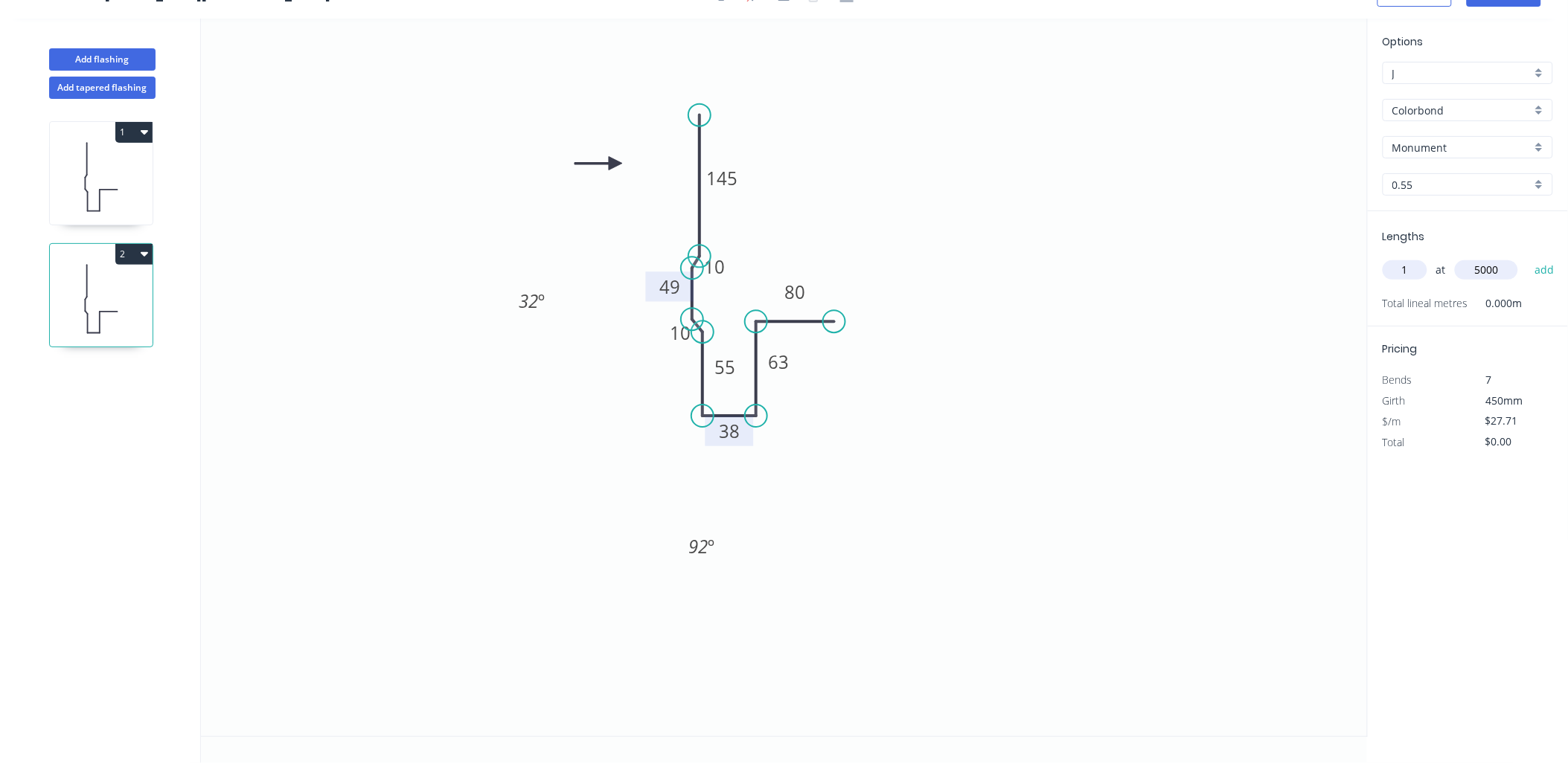
type input "5000"
click at [1527, 257] on button "add" at bounding box center [1545, 270] width 35 height 25
type input "$138.55"
type input "1"
type input "4000"
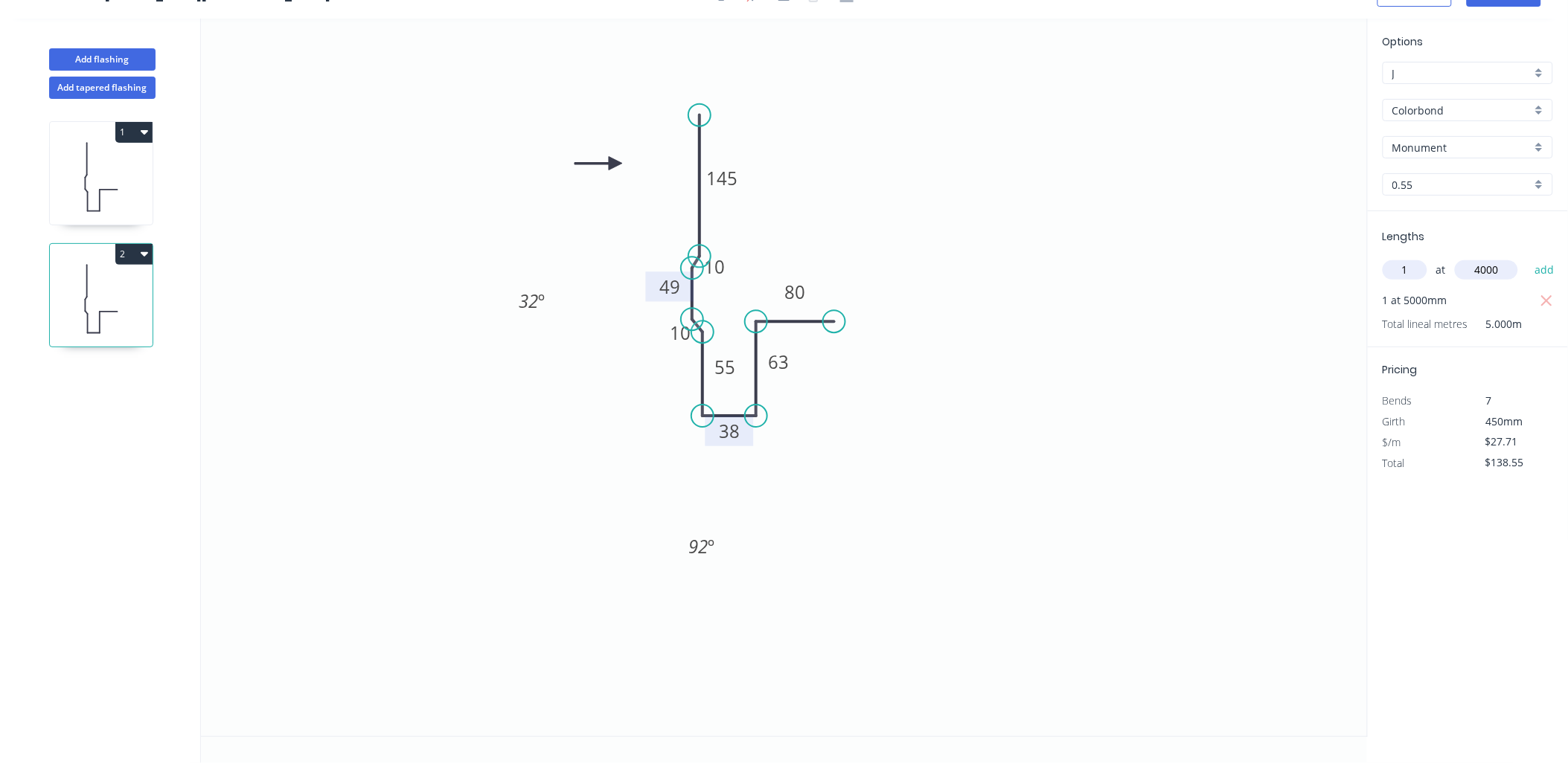
click at [1527, 257] on button "add" at bounding box center [1545, 270] width 35 height 25
type input "$249.39"
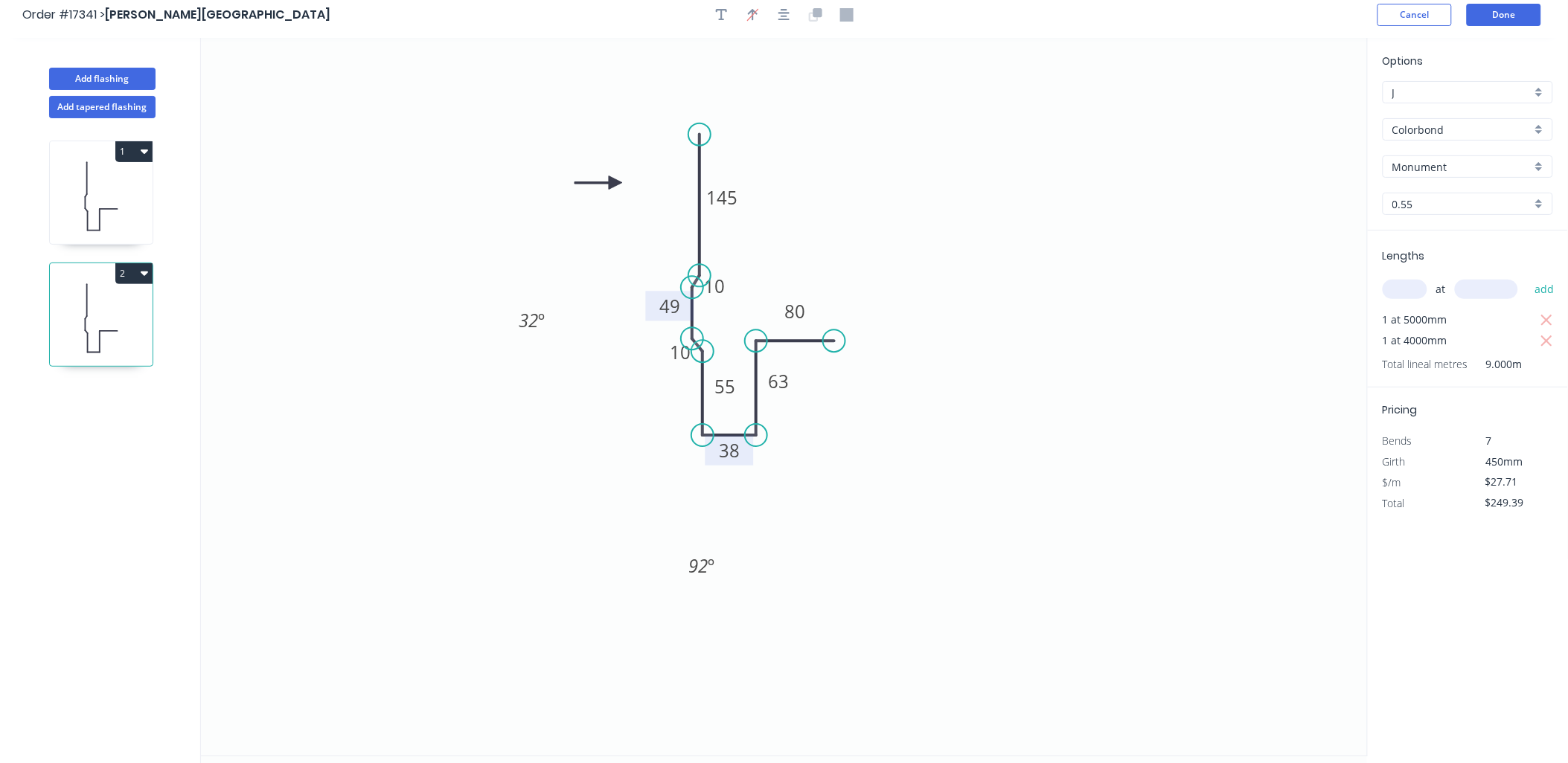
scroll to position [0, 0]
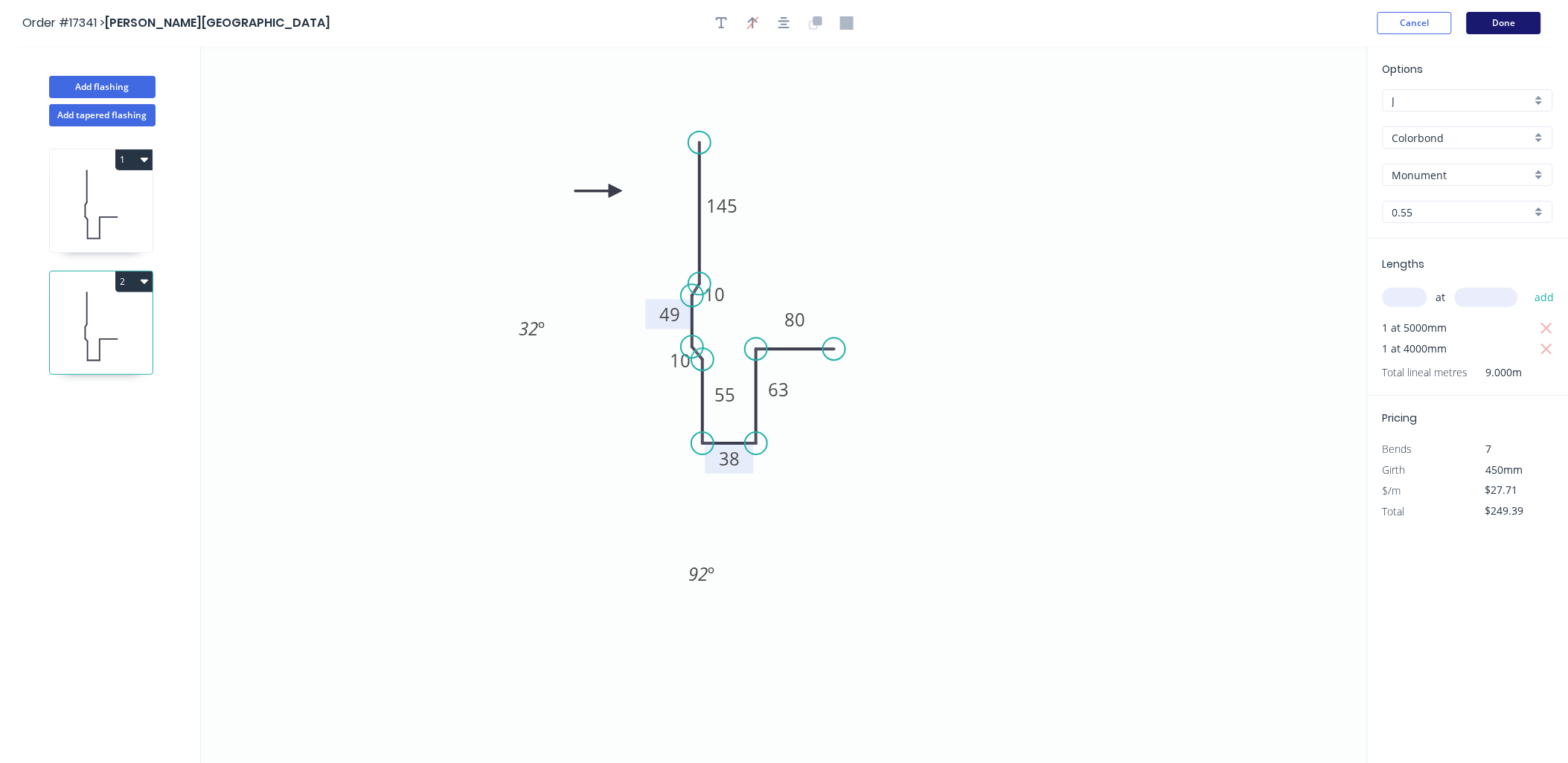
click at [1522, 15] on button "Done" at bounding box center [1503, 22] width 74 height 22
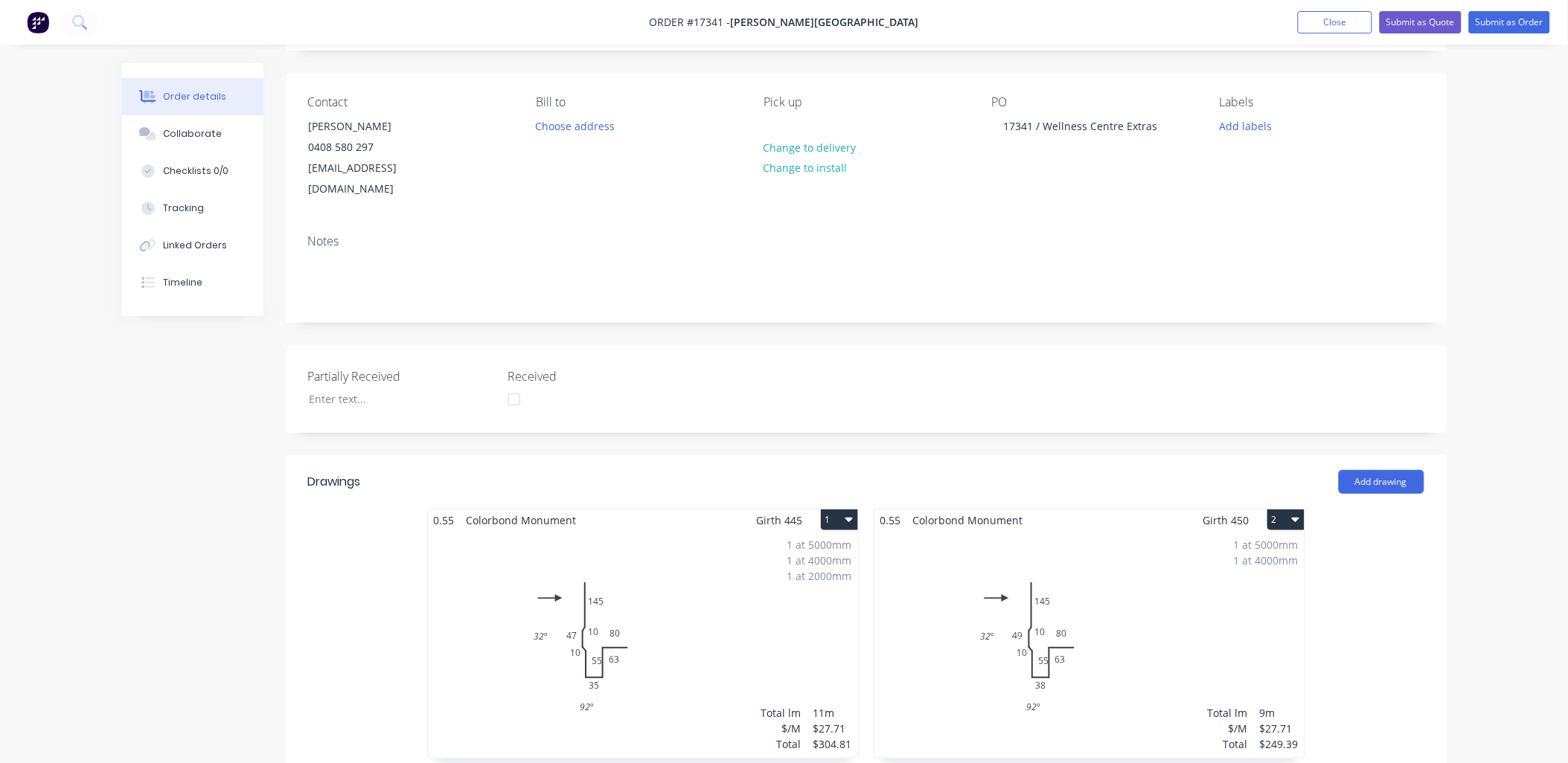
scroll to position [413, 0]
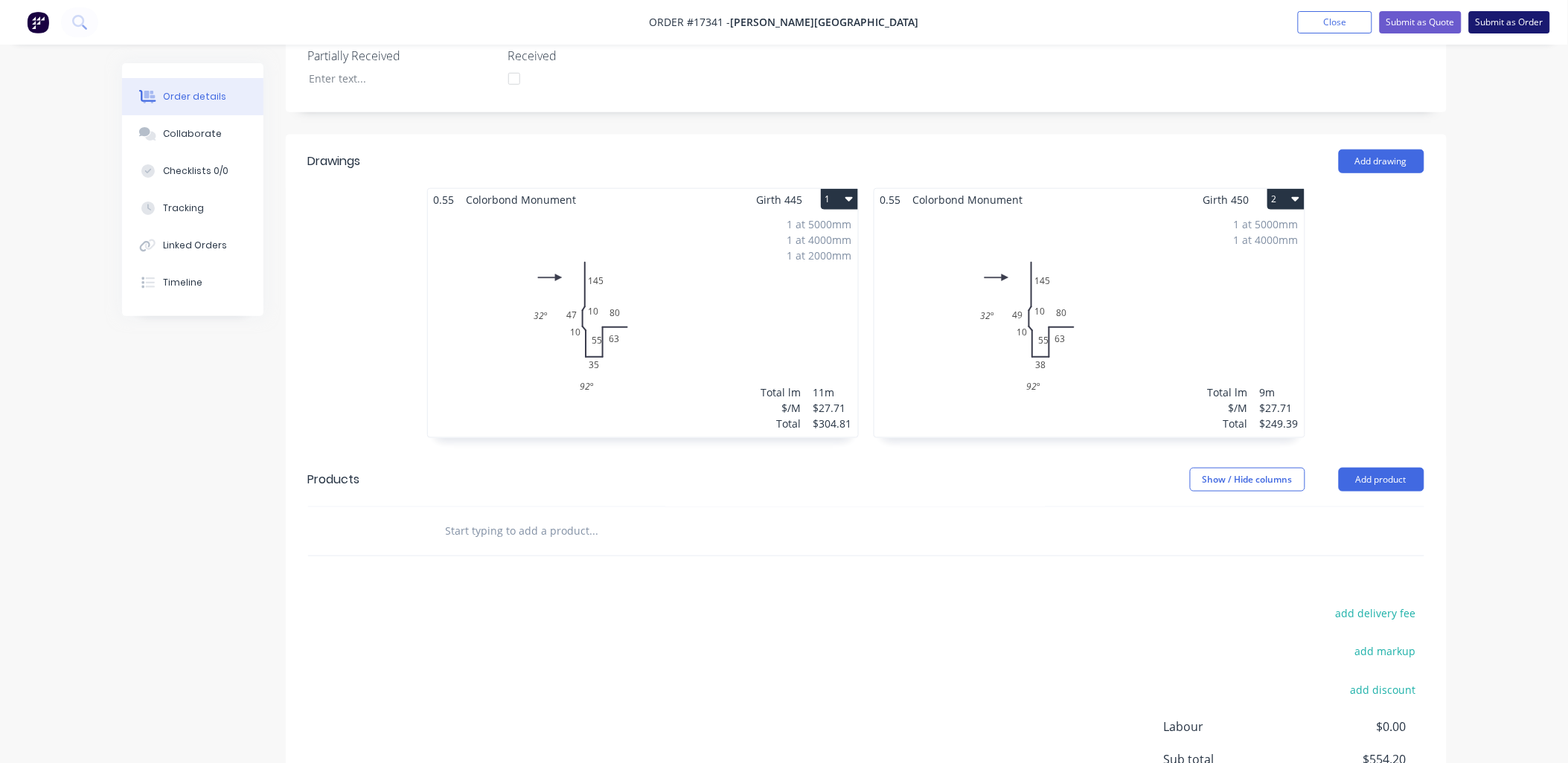
click at [1516, 17] on button "Submit as Order" at bounding box center [1509, 22] width 81 height 22
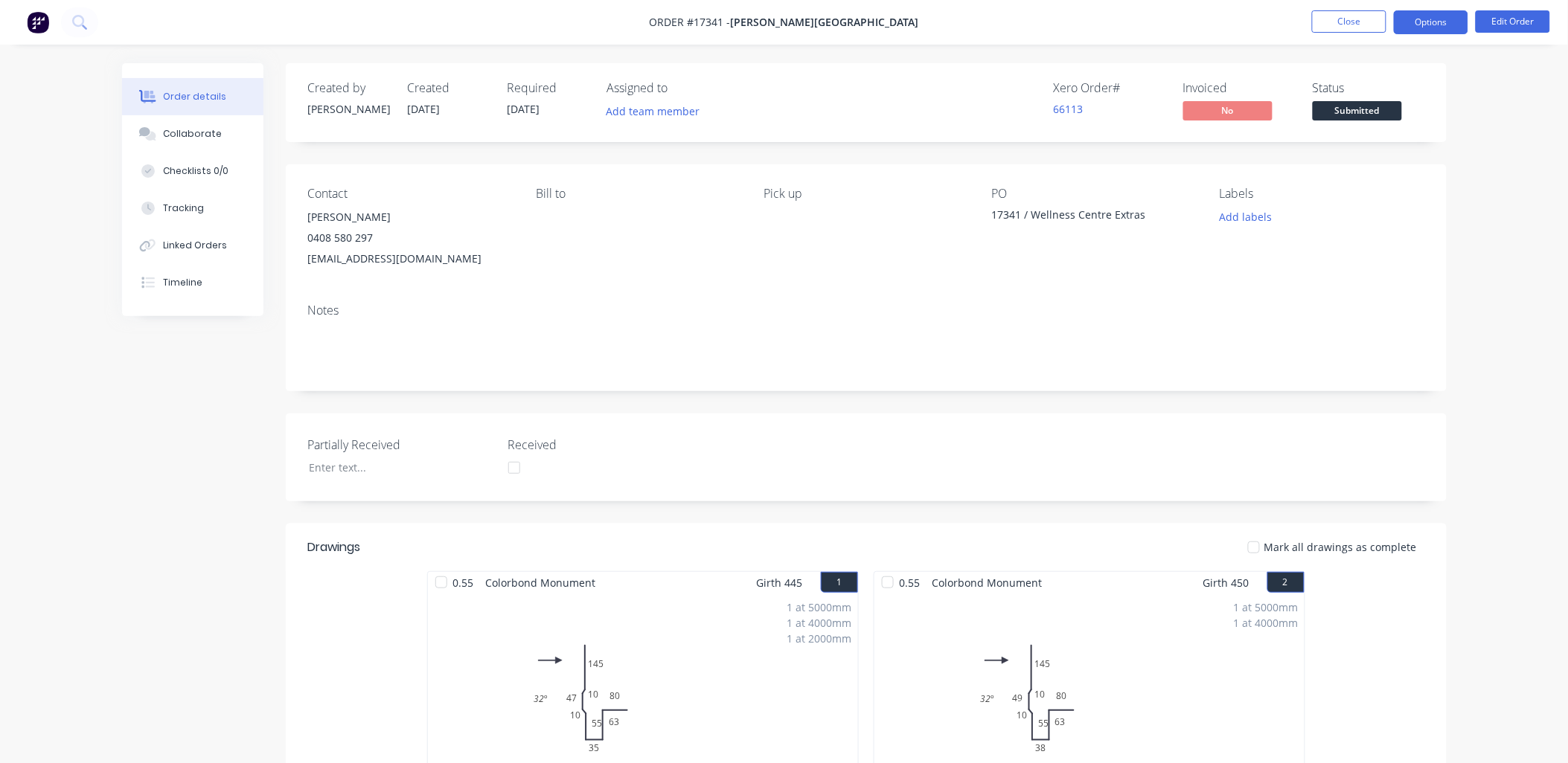
click at [1437, 20] on button "Options" at bounding box center [1431, 22] width 74 height 24
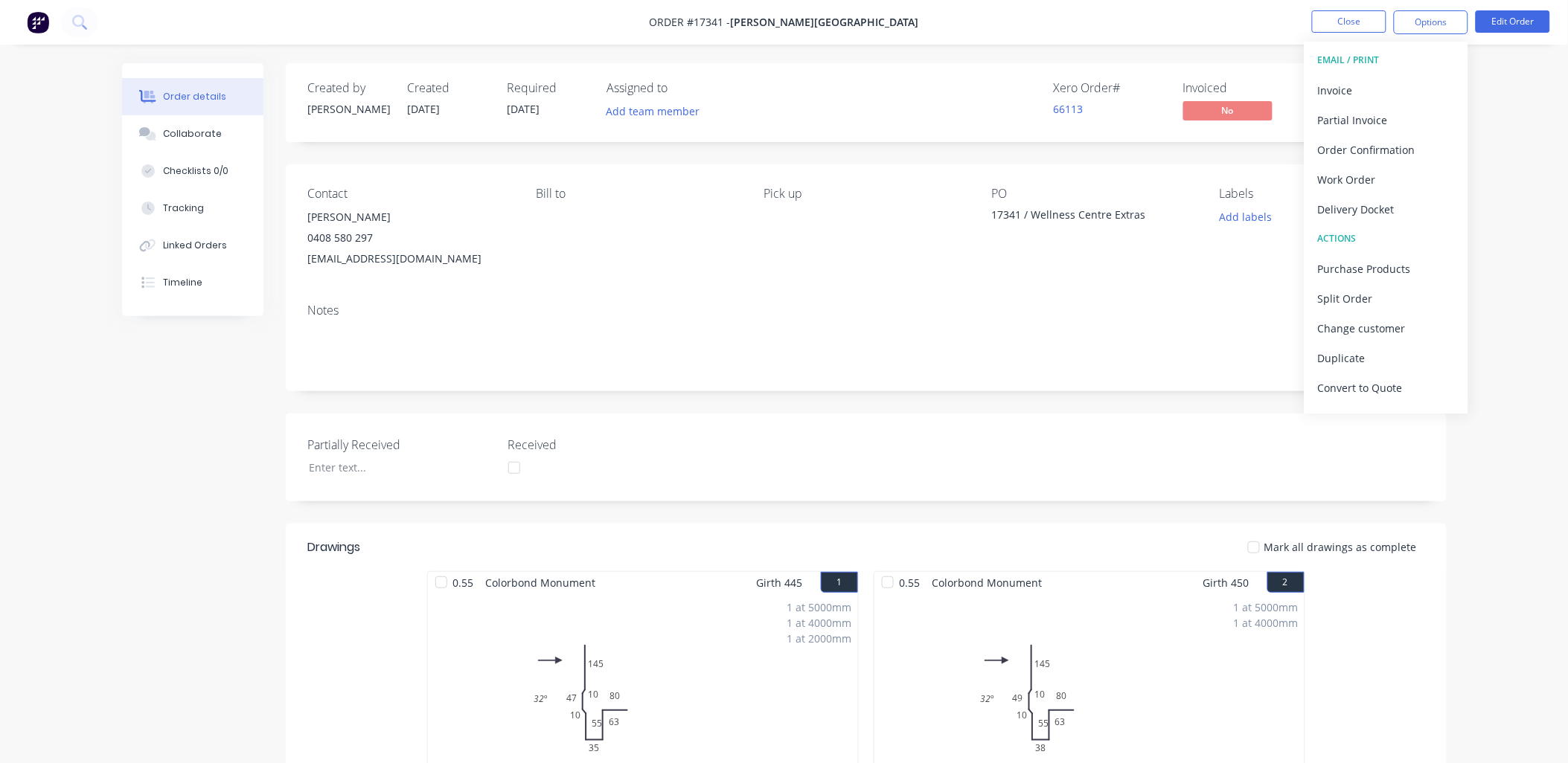
click at [1506, 119] on div "Order details Collaborate Checklists 0/0 Tracking Linked Orders Timeline Order …" at bounding box center [784, 550] width 1568 height 1101
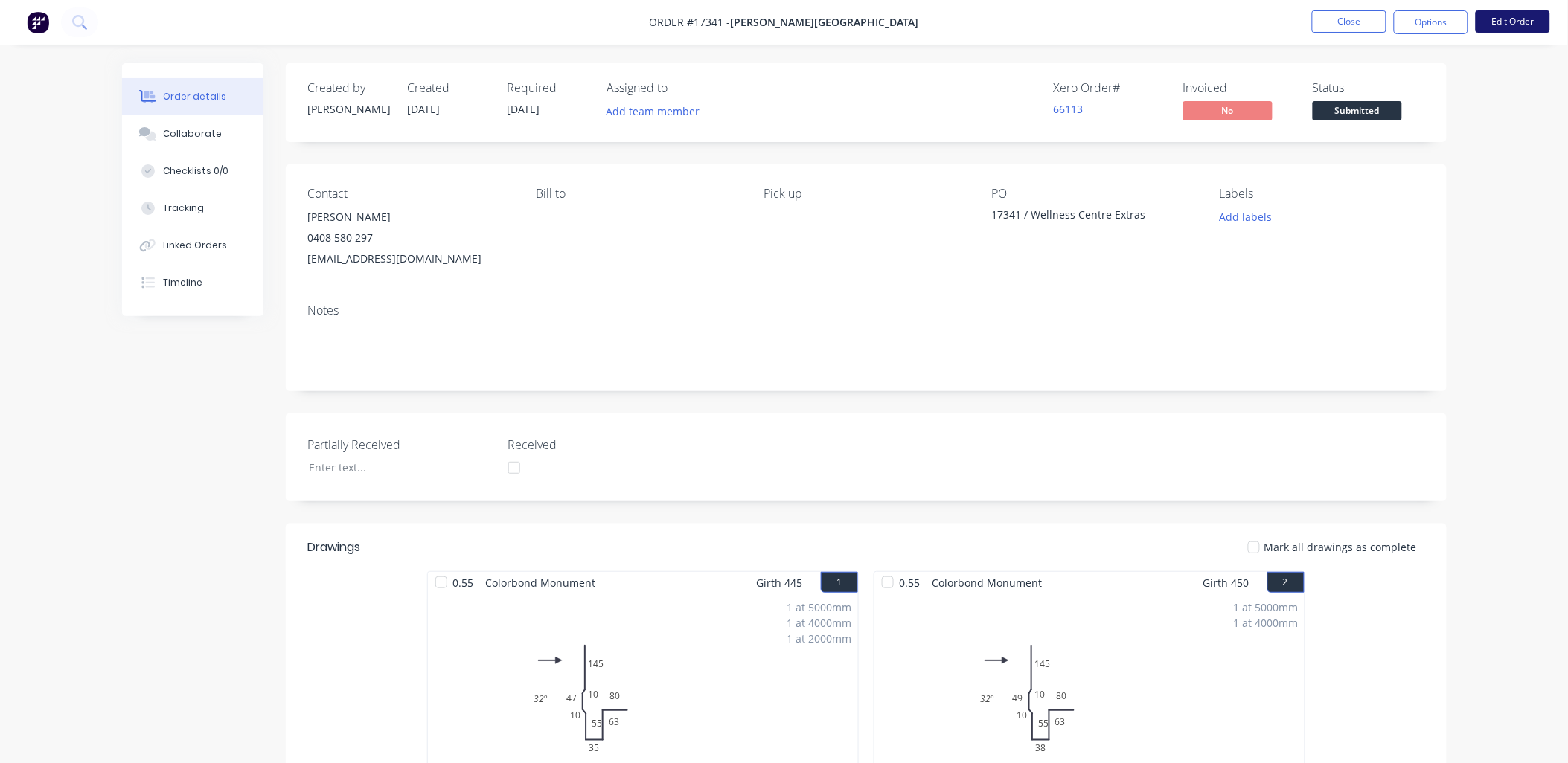
click at [1503, 25] on button "Edit Order" at bounding box center [1512, 22] width 74 height 22
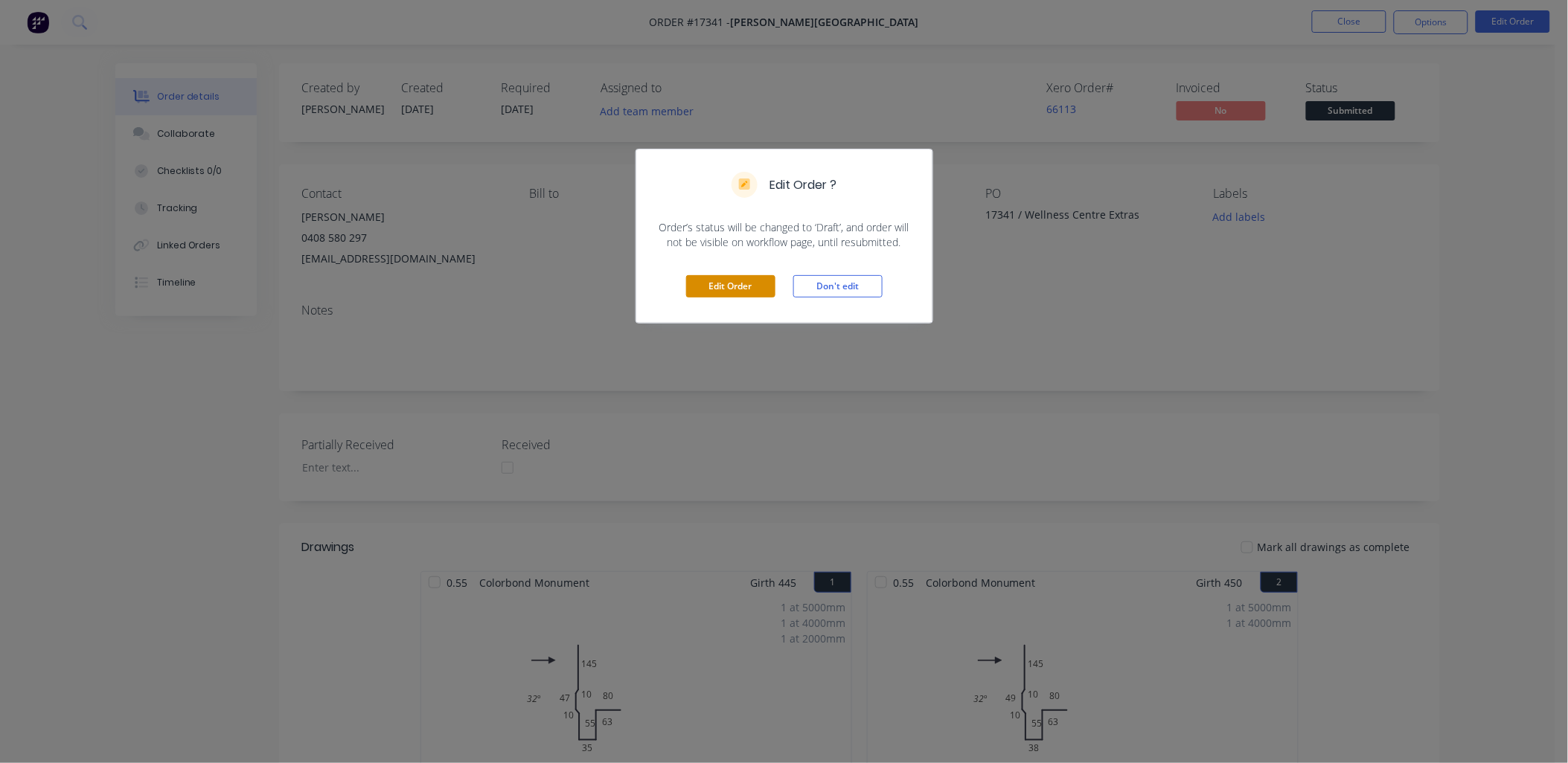
click at [745, 287] on button "Edit Order" at bounding box center [730, 286] width 89 height 22
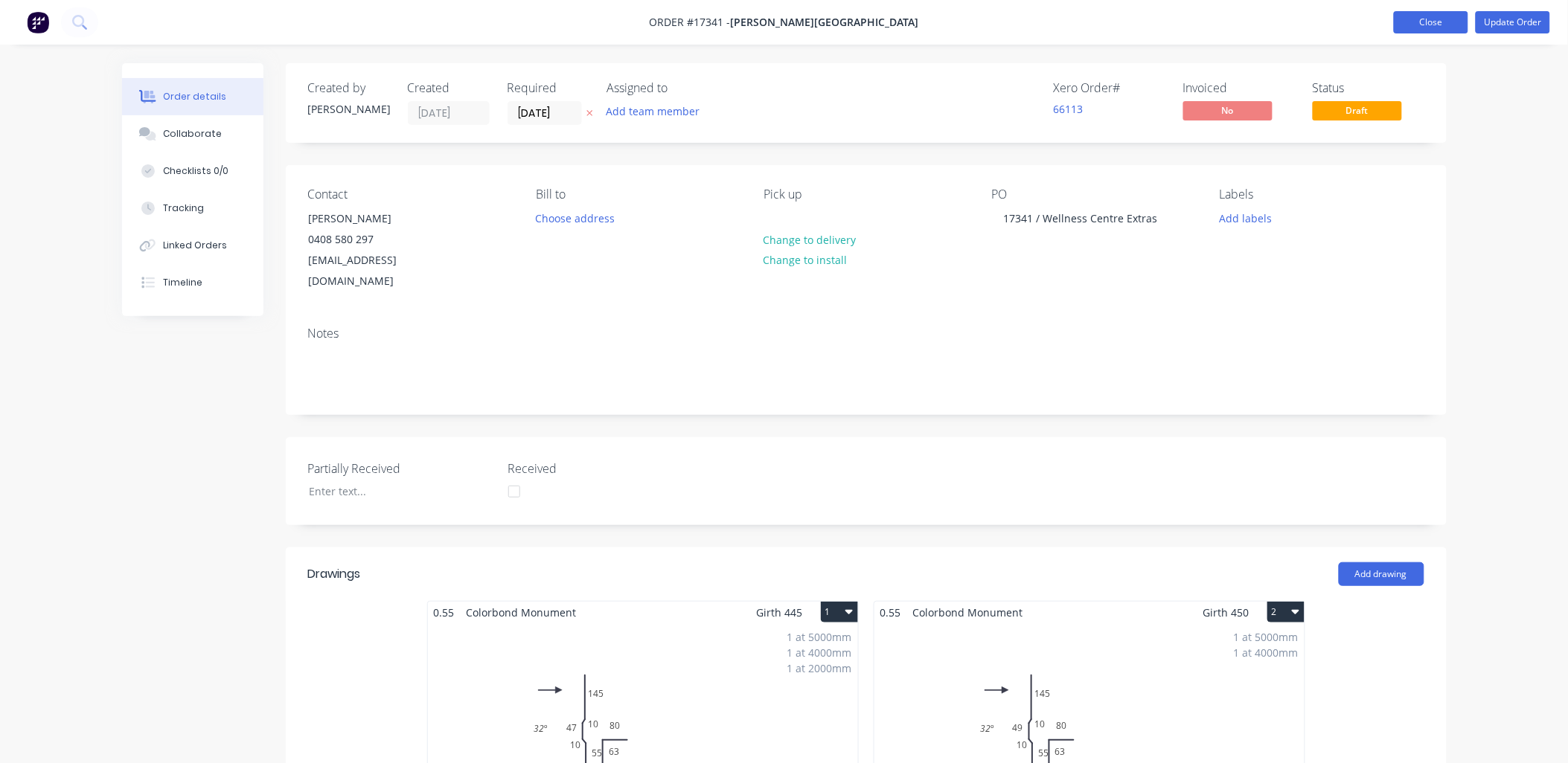
click at [1417, 27] on button "Close" at bounding box center [1431, 22] width 74 height 22
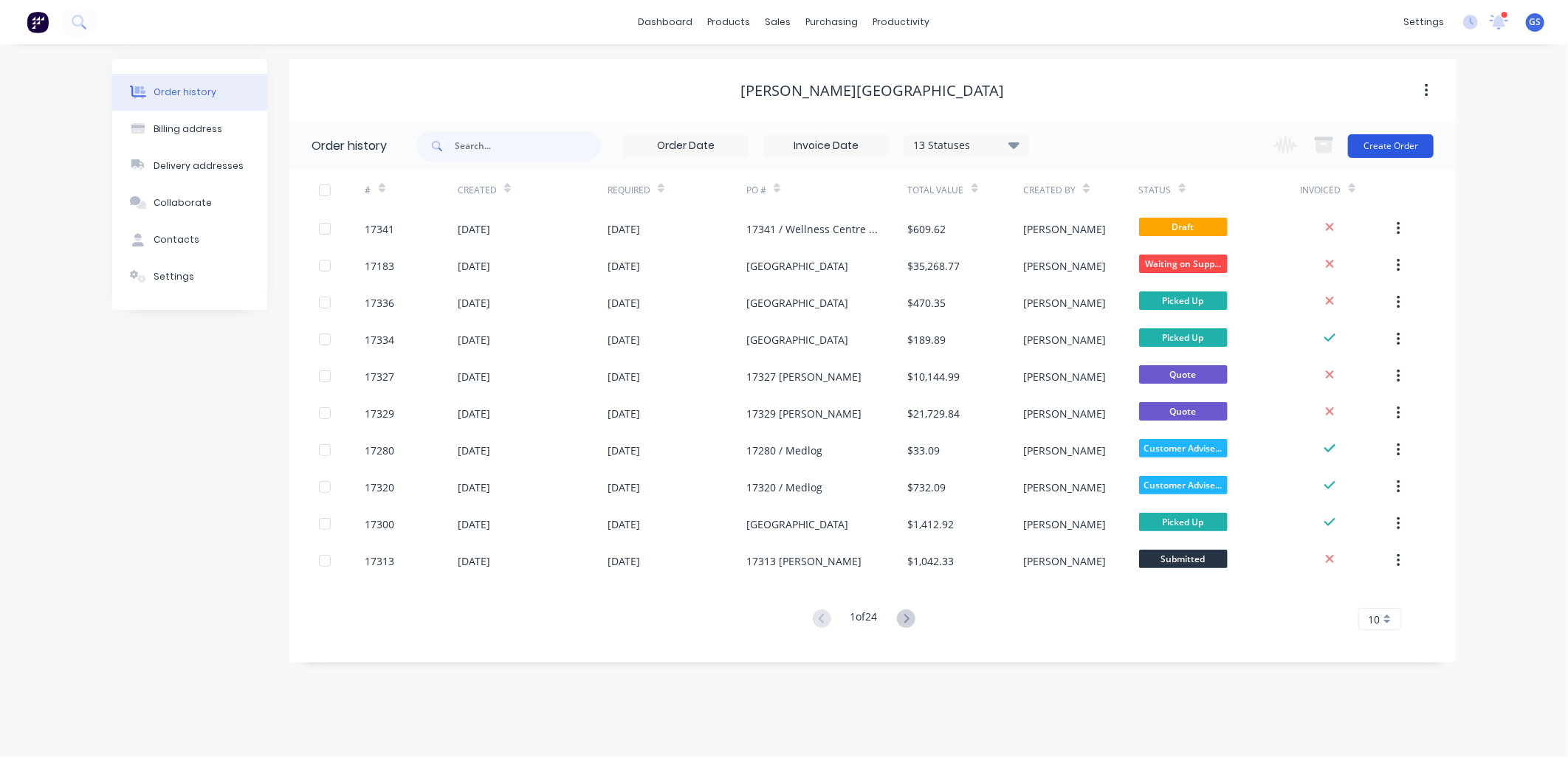
click at [1403, 150] on button "Create Order" at bounding box center [1391, 146] width 86 height 24
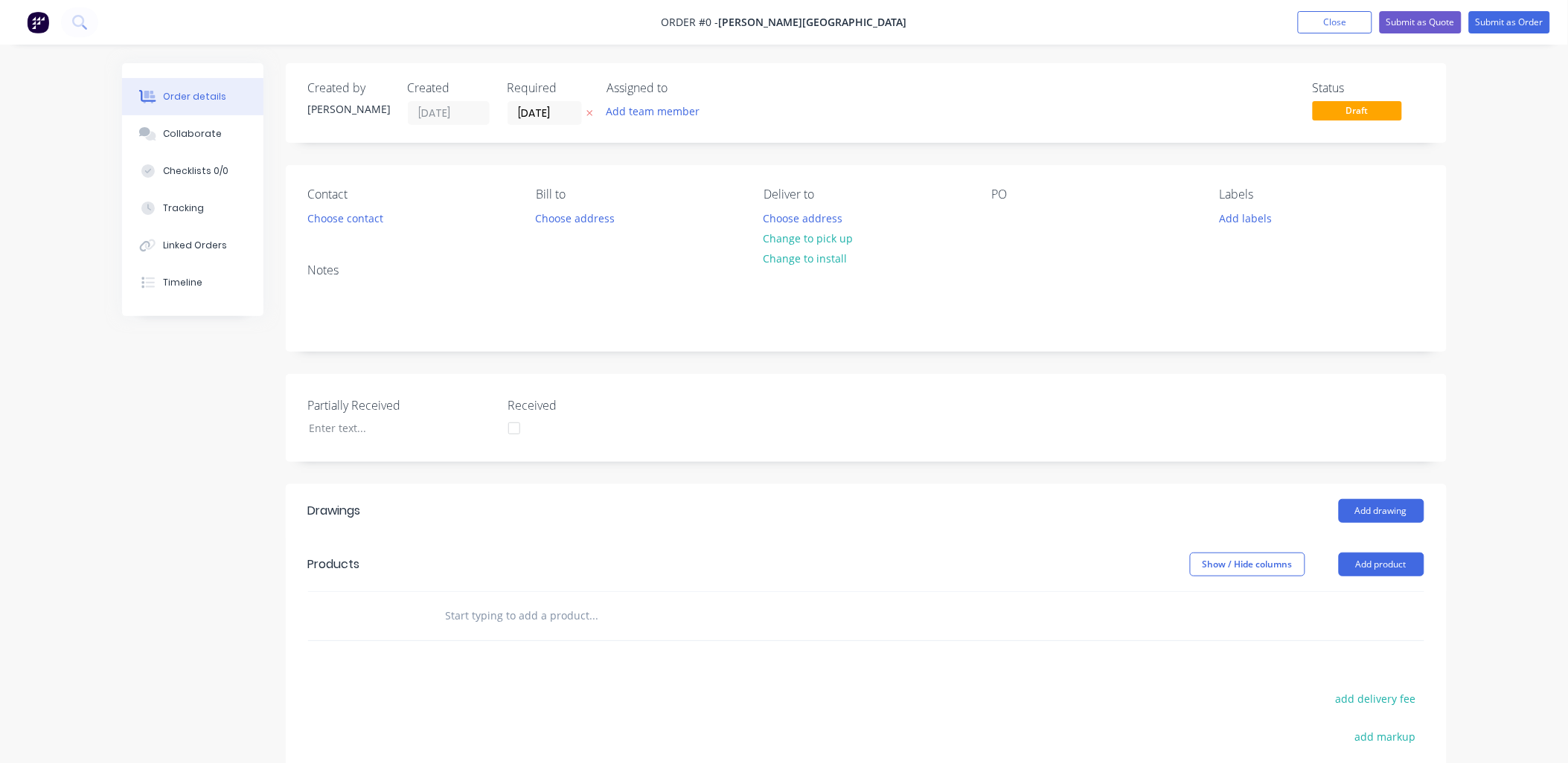
click at [471, 611] on input "text" at bounding box center [594, 617] width 298 height 30
type input "s"
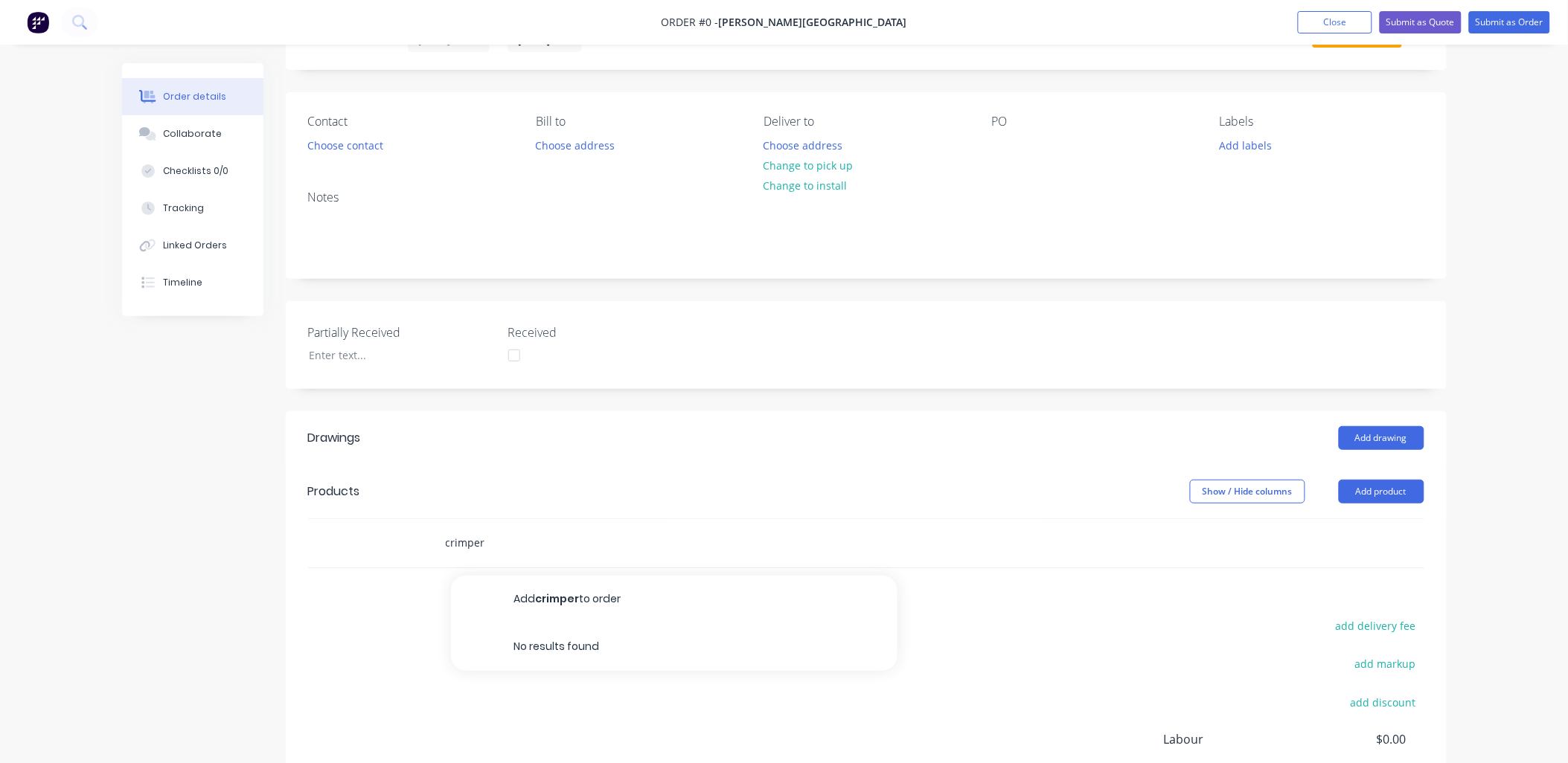
scroll to position [256, 0]
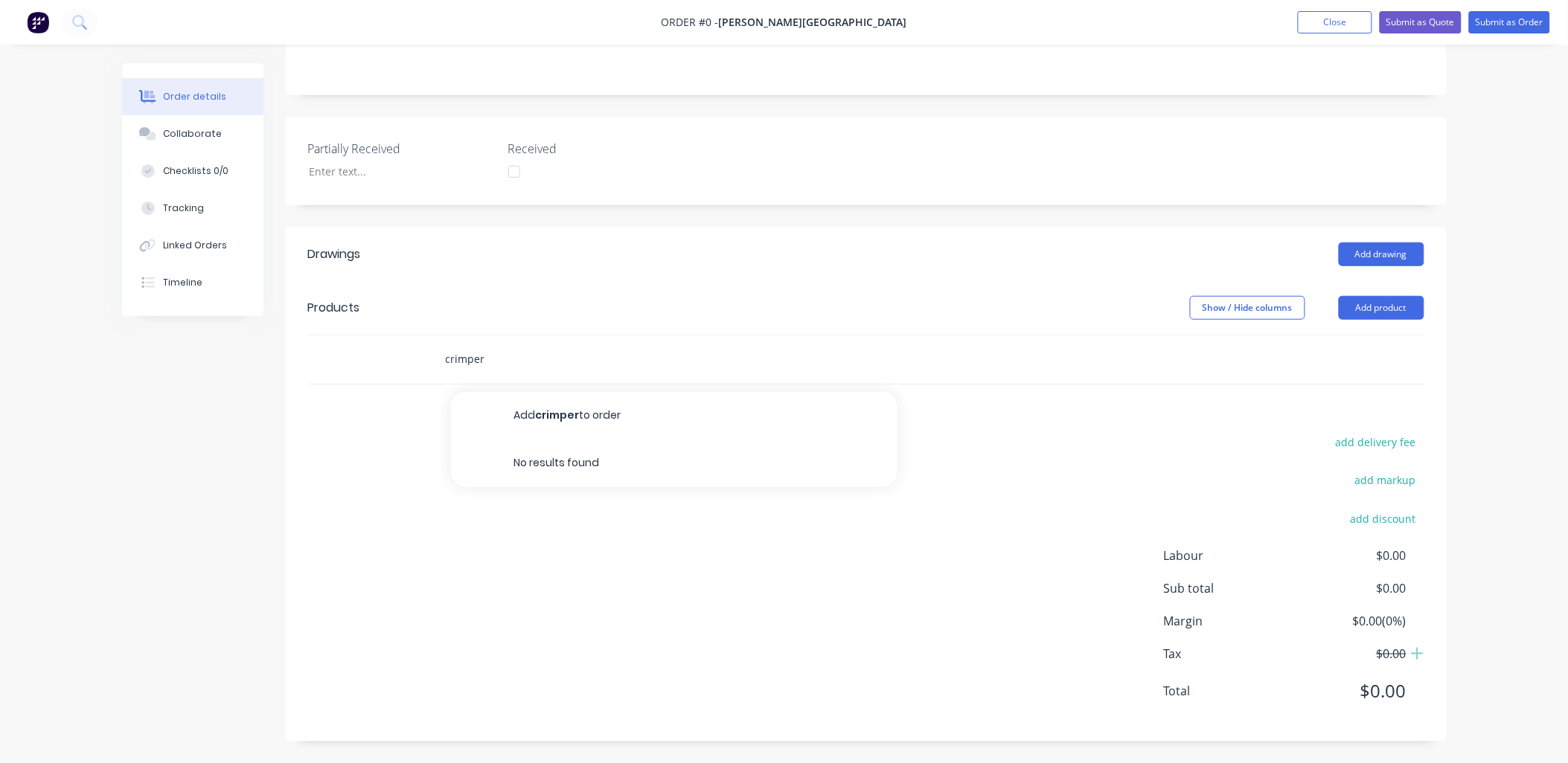
drag, startPoint x: 507, startPoint y: 370, endPoint x: 340, endPoint y: 351, distance: 168.1
click at [340, 351] on div "crimper Add crimper to order No results found" at bounding box center [866, 359] width 1116 height 48
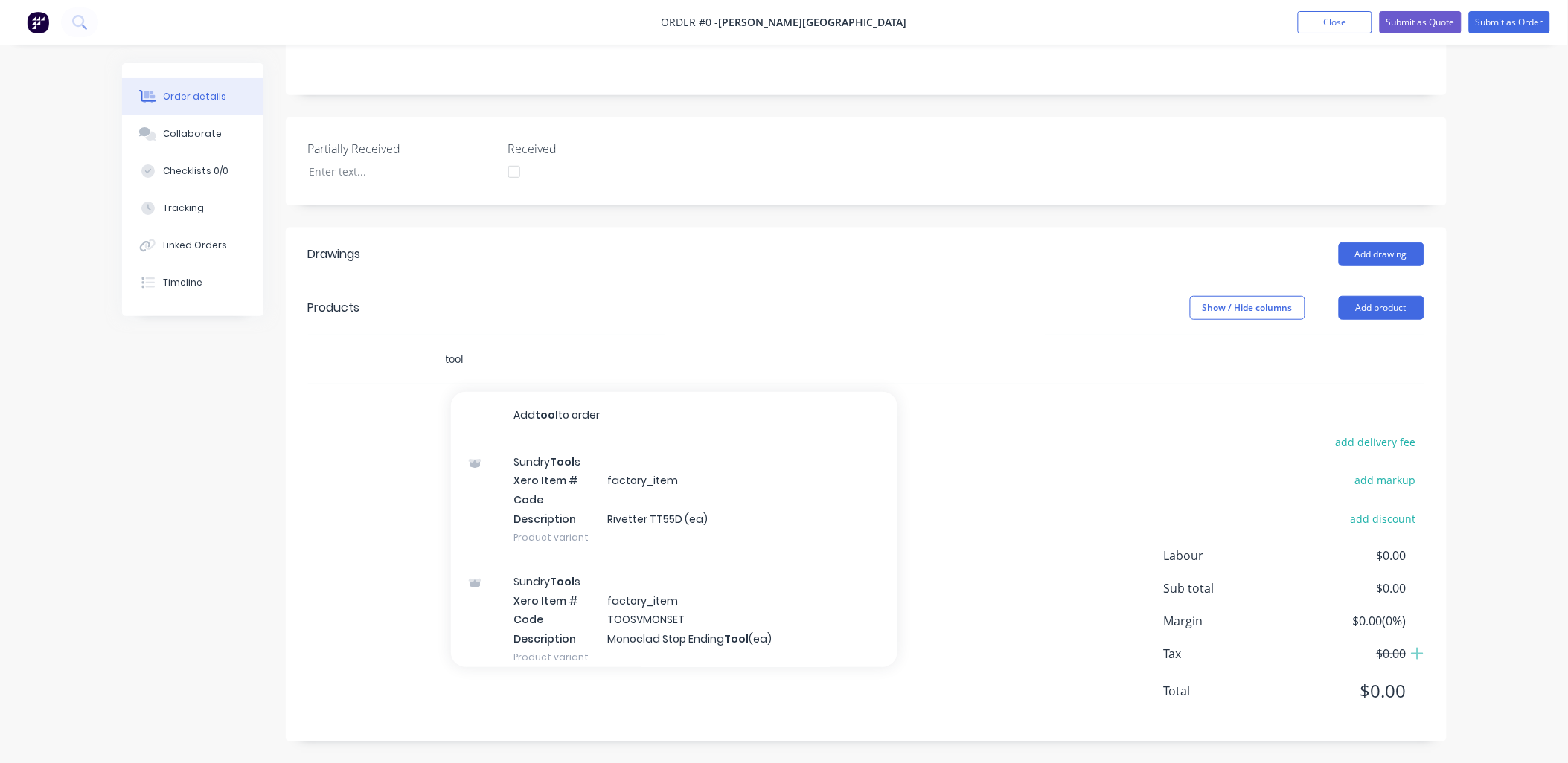
drag, startPoint x: 488, startPoint y: 359, endPoint x: 375, endPoint y: 364, distance: 113.1
click at [375, 364] on div "tool Add tool to order Sundry Tool s Xero Item # factory_item Code Description …" at bounding box center [866, 359] width 1116 height 48
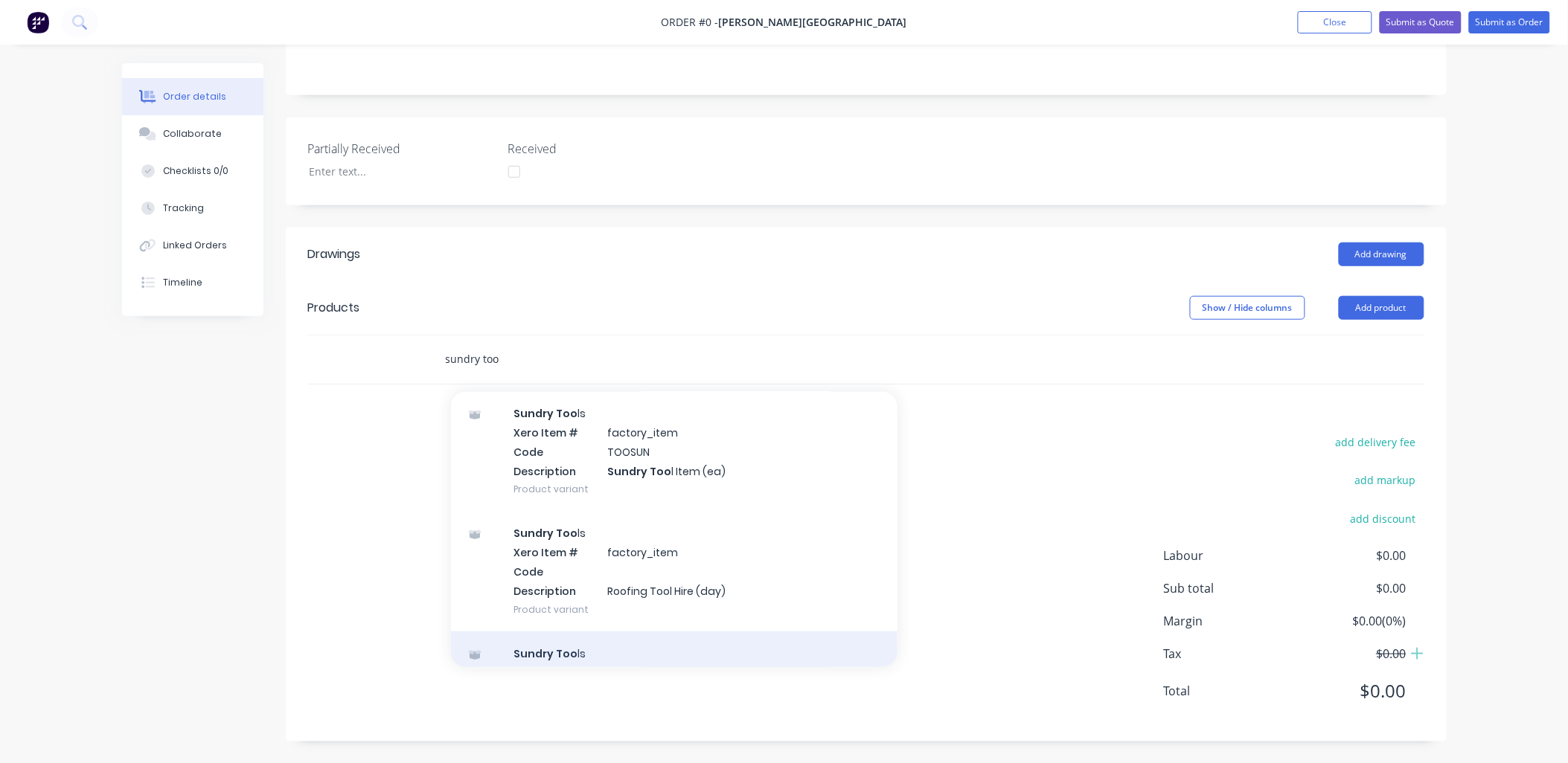
scroll to position [389, 0]
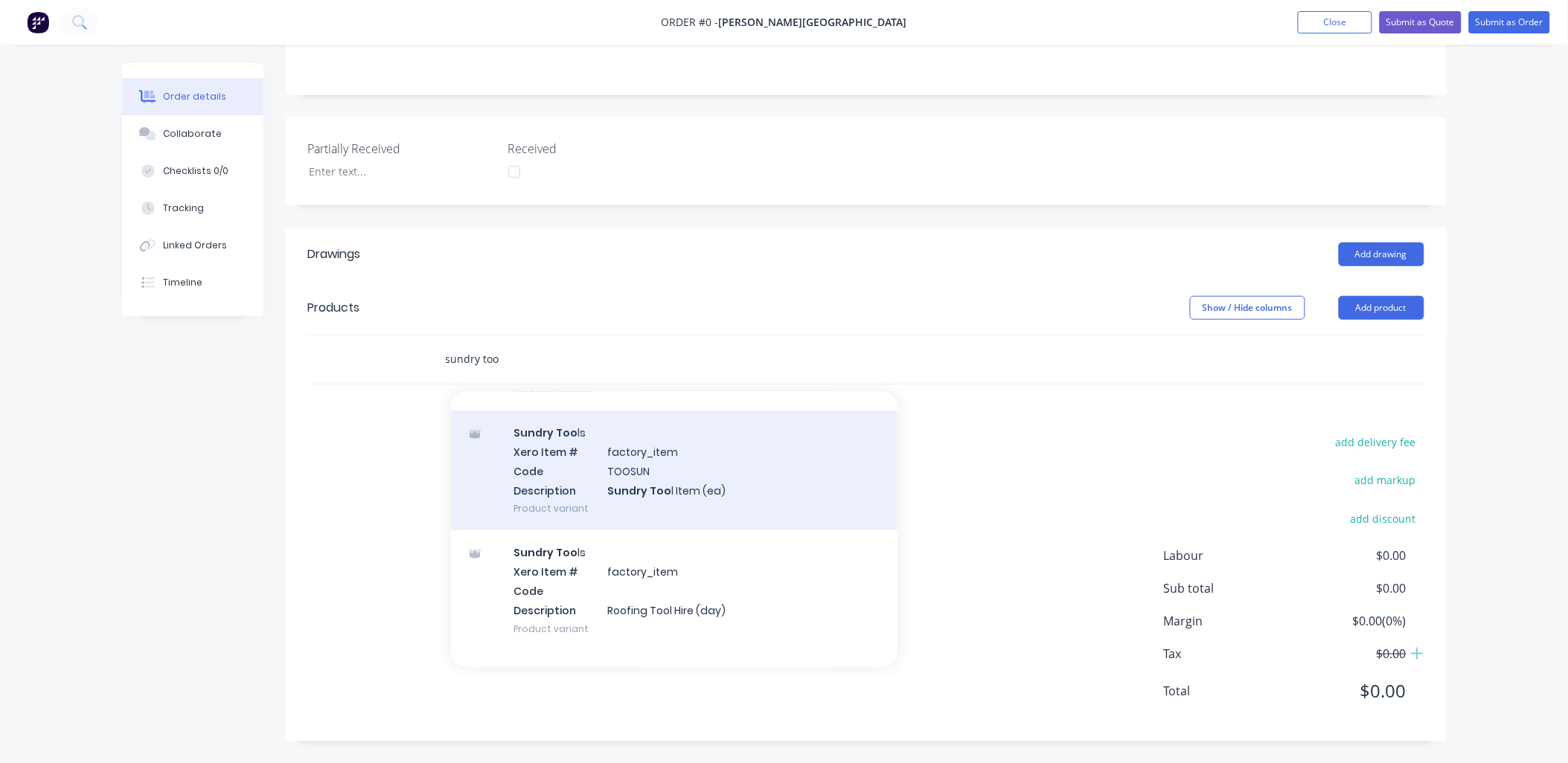
type input "sundry too"
click at [700, 469] on div "Sundry Too ls Xero Item # factory_item Code TOOSUN Description Sundry Too l Ite…" at bounding box center [674, 471] width 447 height 120
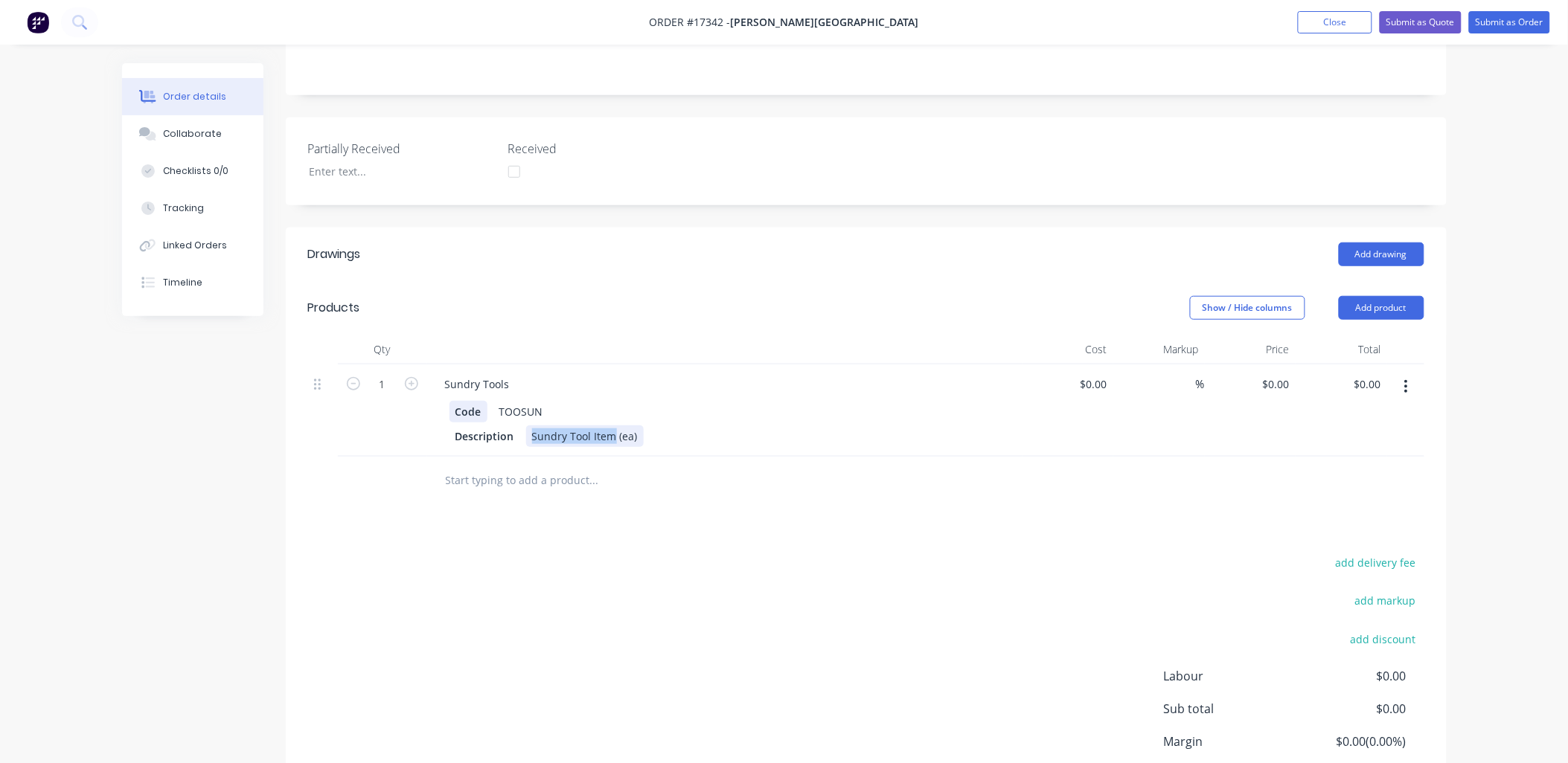
drag, startPoint x: 613, startPoint y: 428, endPoint x: 457, endPoint y: 419, distance: 156.3
click at [457, 419] on div "Code TOOSUN Description Sundry Tool Item (ea)" at bounding box center [724, 422] width 583 height 49
click at [1114, 384] on div "1 Sundry Tools Code TOOSUN Description [PERSON_NAME] 5 Blade Crimper (ea) % $0.…" at bounding box center [866, 410] width 1116 height 92
type input "$0.00"
